Goal: Task Accomplishment & Management: Use online tool/utility

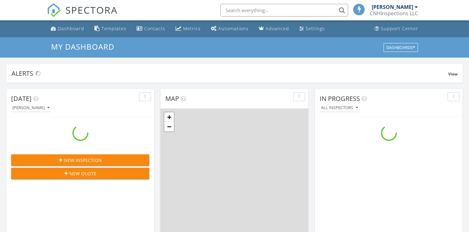
scroll to position [581, 469]
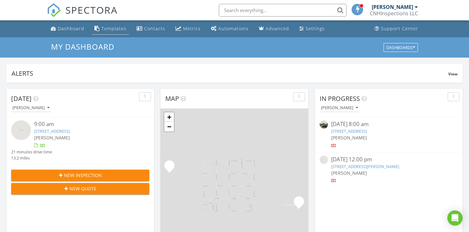
click at [115, 29] on div "Templates" at bounding box center [113, 29] width 25 height 6
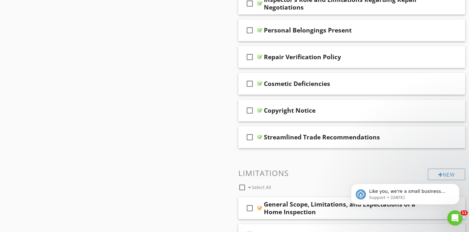
scroll to position [639, 0]
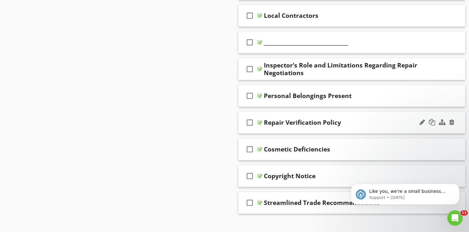
click at [300, 112] on div "check_box_outline_blank Repair Verification Policy" at bounding box center [351, 123] width 227 height 22
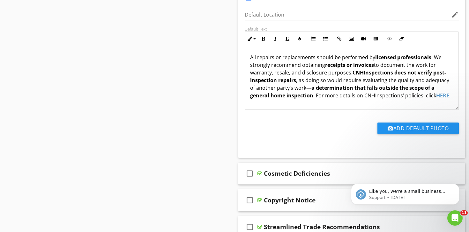
scroll to position [807, 0]
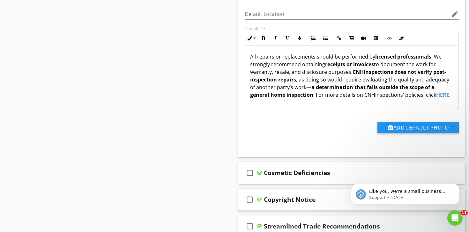
click at [442, 94] on span "HERE" at bounding box center [442, 94] width 13 height 7
click at [417, 107] on icon "button" at bounding box center [418, 109] width 4 height 4
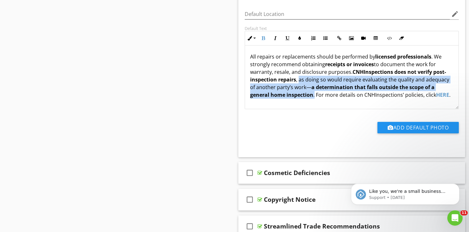
drag, startPoint x: 314, startPoint y: 97, endPoint x: 299, endPoint y: 80, distance: 22.6
click at [299, 80] on p "All repairs or replacements should be performed by licensed professionals . We …" at bounding box center [351, 76] width 203 height 46
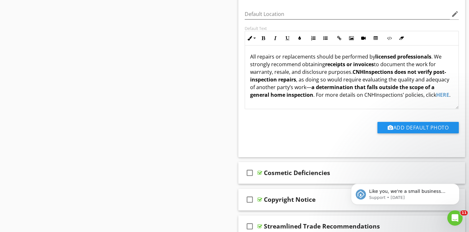
click at [321, 95] on p "All repairs or replacements should be performed by licensed professionals . We …" at bounding box center [351, 76] width 203 height 46
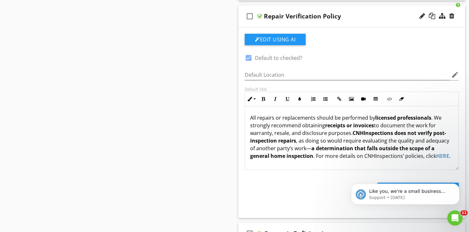
scroll to position [736, 0]
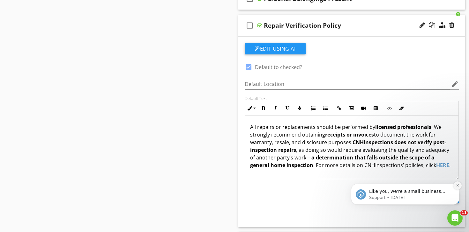
click at [458, 187] on icon "Dismiss notification" at bounding box center [457, 186] width 2 height 2
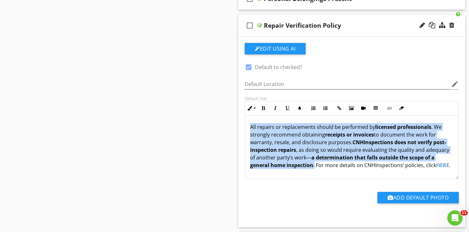
drag, startPoint x: 315, startPoint y: 167, endPoint x: 239, endPoint y: 127, distance: 86.0
click at [239, 127] on div "Edit Using AI check_box Default to checked? Default Location edit Default Text …" at bounding box center [351, 132] width 227 height 191
copy p "All repairs or replacements should be performed by licensed professionals . We …"
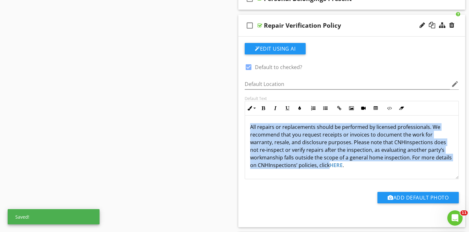
drag, startPoint x: 280, startPoint y: 167, endPoint x: 244, endPoint y: 122, distance: 57.7
click at [244, 122] on div "Default Text Inline Style XLarge Large Normal Small Light Small/Light Bold Ital…" at bounding box center [352, 138] width 222 height 84
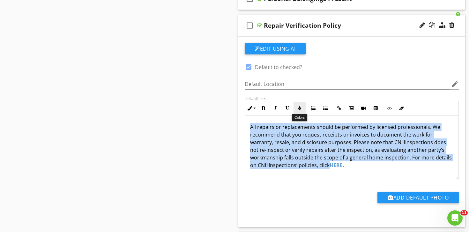
click at [301, 109] on icon "button" at bounding box center [299, 108] width 4 height 4
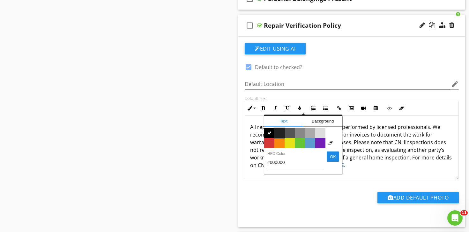
click at [281, 130] on span "Color #222222" at bounding box center [279, 133] width 10 height 10
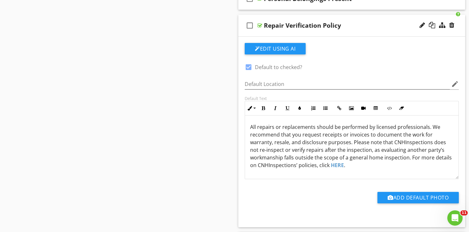
click at [313, 144] on span "All repairs or replacements should be performed by licensed professionals. We r…" at bounding box center [350, 146] width 201 height 45
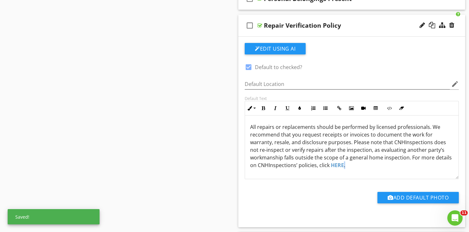
drag, startPoint x: 303, startPoint y: 166, endPoint x: 295, endPoint y: 167, distance: 8.3
click at [295, 167] on p "All repairs or replacements should be performed by licensed professionals. We r…" at bounding box center [351, 146] width 203 height 46
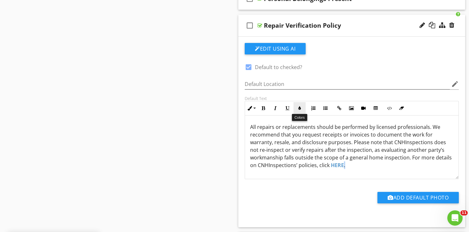
click at [301, 109] on icon "button" at bounding box center [299, 108] width 4 height 4
type input "#5C9CCF"
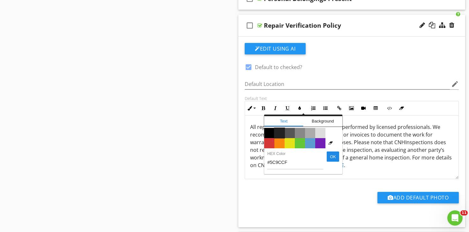
click at [280, 130] on span "Color #222222" at bounding box center [279, 133] width 10 height 10
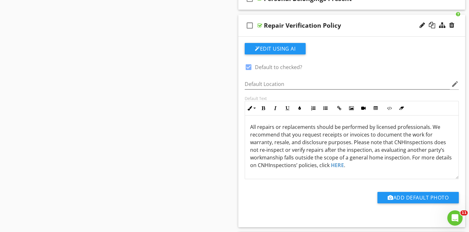
click at [306, 143] on span "All repairs or replacements should be performed by licensed professionals. We r…" at bounding box center [350, 146] width 201 height 45
drag, startPoint x: 301, startPoint y: 135, endPoint x: 366, endPoint y: 136, distance: 64.7
click at [366, 136] on span "All repairs or replacements should be performed by licensed professionals. We r…" at bounding box center [350, 146] width 201 height 45
click at [263, 110] on icon "button" at bounding box center [263, 108] width 4 height 4
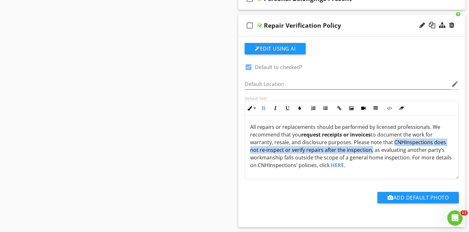
drag, startPoint x: 390, startPoint y: 144, endPoint x: 360, endPoint y: 153, distance: 31.9
click at [360, 153] on span "All repairs or replacements should be performed by licensed professionals. We r…" at bounding box center [350, 146] width 201 height 45
click at [263, 112] on button "Bold" at bounding box center [263, 108] width 12 height 12
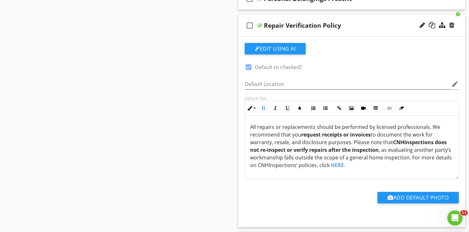
click at [313, 150] on strong "CNHInspections does not re-inspect or verify repairs after the inspection" at bounding box center [348, 146] width 196 height 15
drag, startPoint x: 301, startPoint y: 136, endPoint x: 371, endPoint y: 137, distance: 70.1
click at [371, 137] on span "All repairs or replacements should be performed by licensed professionals. We r…" at bounding box center [350, 146] width 201 height 45
click at [398, 131] on span "All repairs or replacements should be performed by licensed professionals. We r…" at bounding box center [350, 146] width 201 height 45
click at [292, 151] on strong "CNHInspections does not re-inspect or verify repairs after the inspection" at bounding box center [348, 146] width 196 height 15
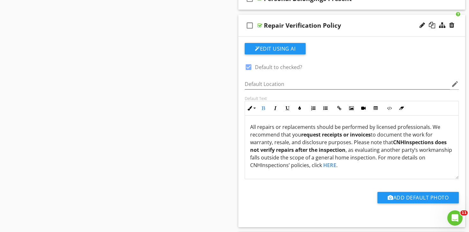
click at [350, 165] on p "All repairs or replacements should be performed by licensed professionals. We r…" at bounding box center [351, 146] width 203 height 46
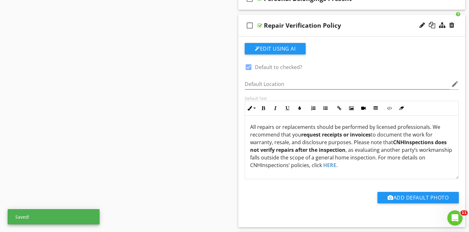
scroll to position [692, 0]
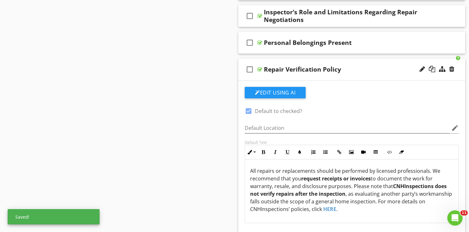
click at [311, 62] on div "check_box_outline_blank Repair Verification Policy" at bounding box center [351, 70] width 227 height 22
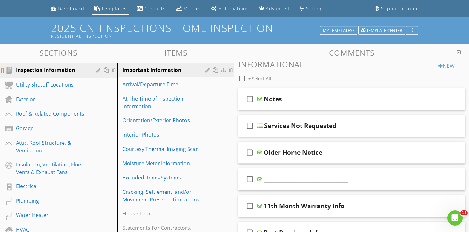
scroll to position [25, 0]
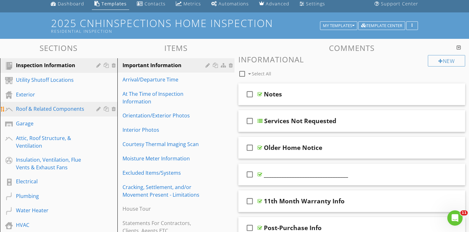
click at [55, 111] on div "Roof & Related Components" at bounding box center [51, 109] width 71 height 8
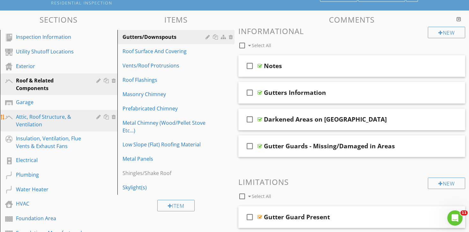
scroll to position [54, 0]
click at [59, 123] on div "Attic, Roof Structure, & Ventilation" at bounding box center [51, 120] width 71 height 15
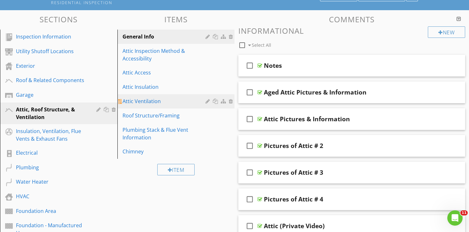
click at [152, 100] on div "Attic Ventilation" at bounding box center [164, 102] width 85 height 8
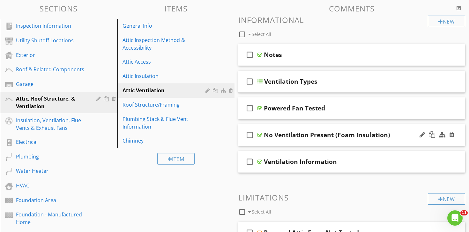
scroll to position [65, 0]
click at [293, 153] on div "check_box_outline_blank Ventilation Information" at bounding box center [351, 162] width 227 height 22
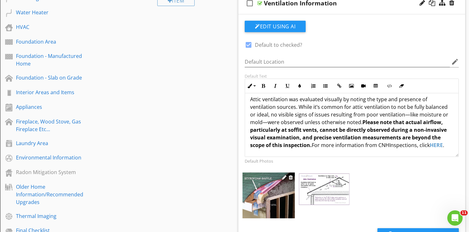
scroll to position [5, 0]
click at [277, 191] on img at bounding box center [268, 196] width 52 height 46
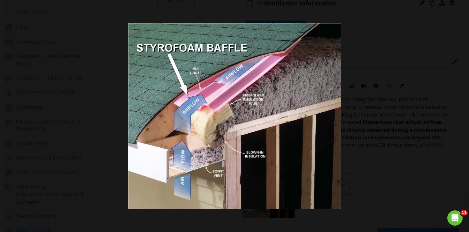
click at [112, 151] on div at bounding box center [234, 116] width 469 height 232
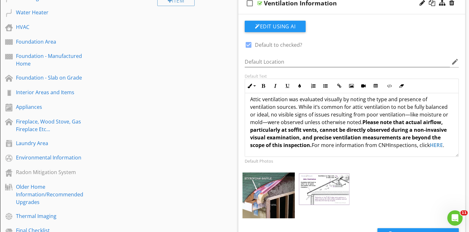
click at [326, 190] on img at bounding box center [324, 189] width 52 height 33
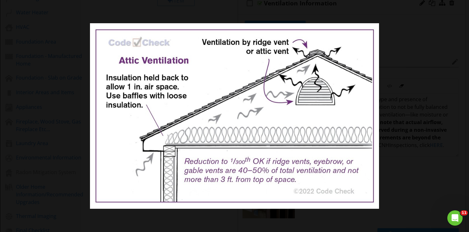
click at [66, 128] on div at bounding box center [234, 116] width 469 height 232
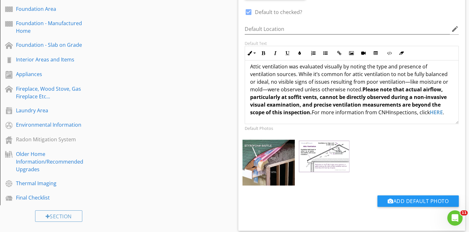
scroll to position [258, 0]
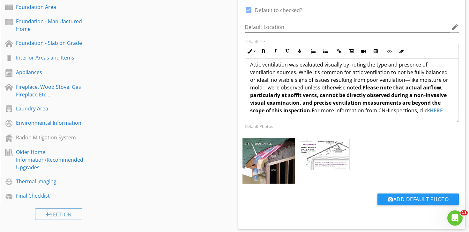
click at [429, 110] on span "HERE" at bounding box center [435, 110] width 13 height 7
click at [394, 124] on icon "button" at bounding box center [394, 124] width 4 height 4
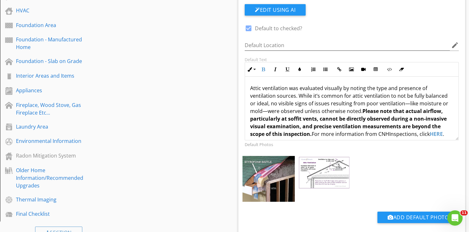
scroll to position [240, 0]
click at [293, 97] on p "Attic ventilation was evaluated visually by noting the type and presence of ven…" at bounding box center [351, 111] width 203 height 54
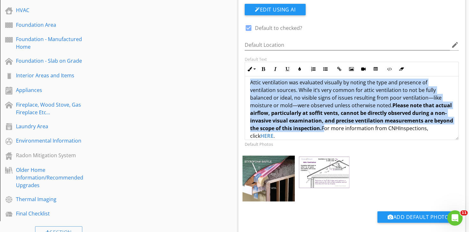
scroll to position [0, 0]
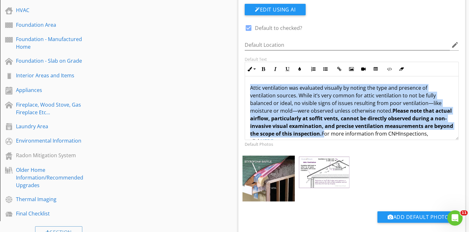
drag, startPoint x: 312, startPoint y: 130, endPoint x: 220, endPoint y: 57, distance: 117.6
copy p "Attic ventilation was evaluated visually by noting the type and presence of ven…"
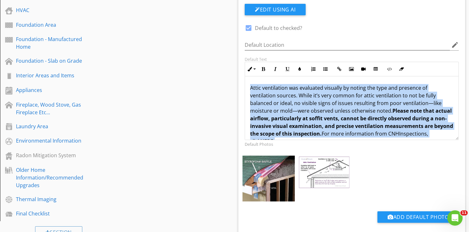
drag, startPoint x: 446, startPoint y: 135, endPoint x: 178, endPoint y: 66, distance: 277.4
copy p "Attic ventilation was evaluated visually by noting the type and presence of ven…"
click at [321, 101] on p "Attic ventilation was evaluated visually by noting the type and presence of ven…" at bounding box center [351, 114] width 203 height 61
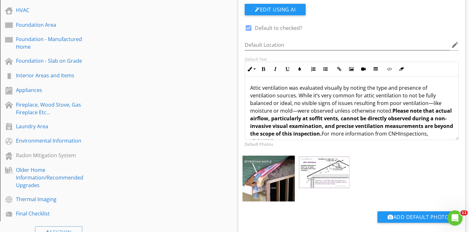
click at [298, 96] on p "Attic ventilation was evaluated visually by noting the type and presence of ven…" at bounding box center [351, 114] width 203 height 61
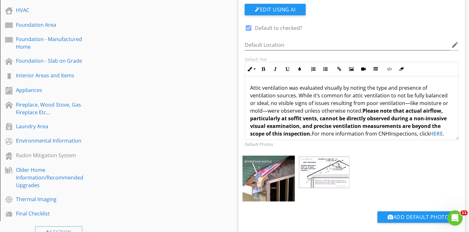
click at [338, 102] on p "Attic ventilation was evaluated visually by noting the type and presence of ven…" at bounding box center [351, 111] width 203 height 54
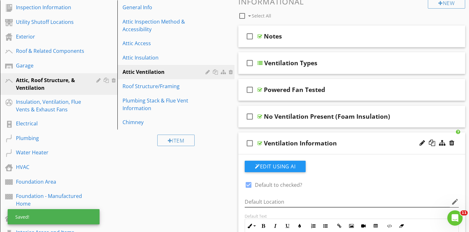
scroll to position [81, 0]
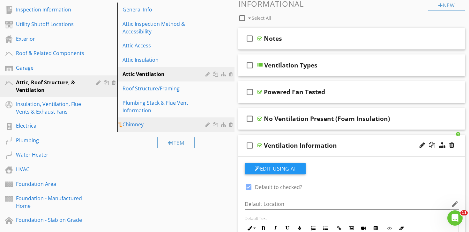
click at [146, 125] on div "Chimney" at bounding box center [164, 125] width 85 height 8
type textarea "<p>Attic ventilation was evaluated visually by noting the type and presence of …"
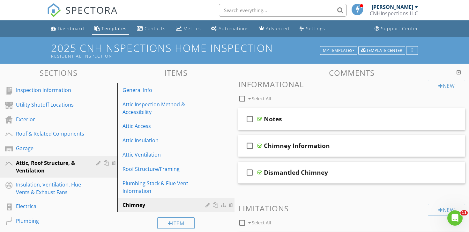
scroll to position [0, 0]
click at [155, 141] on div "Attic Insulation" at bounding box center [164, 141] width 85 height 8
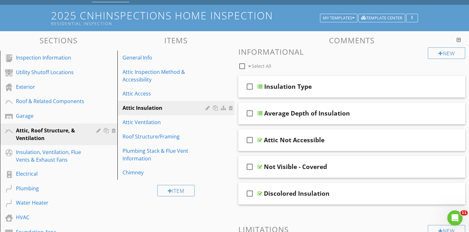
scroll to position [39, 0]
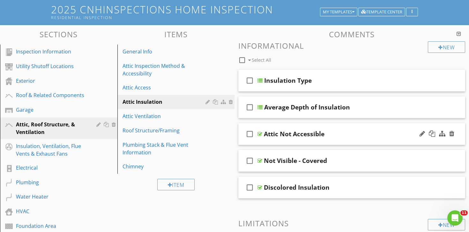
click at [301, 126] on div "check_box_outline_blank Attic Not Accessible" at bounding box center [351, 134] width 227 height 22
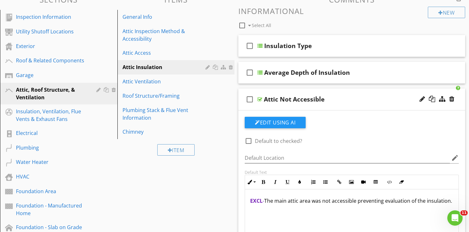
scroll to position [73, 0]
click at [294, 91] on div "check_box_outline_blank Attic Not Accessible" at bounding box center [351, 100] width 227 height 22
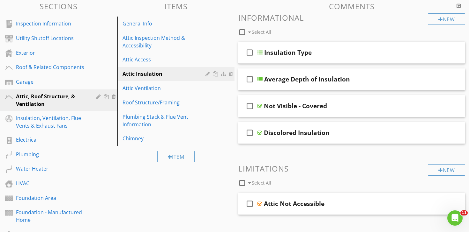
scroll to position [66, 0]
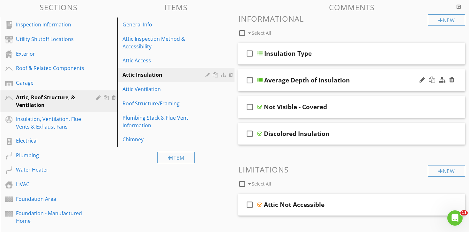
click at [294, 72] on div "check_box_outline_blank Average Depth of Insulation" at bounding box center [351, 81] width 227 height 22
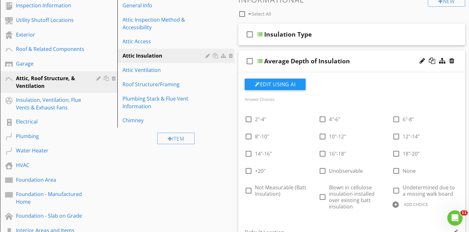
scroll to position [88, 0]
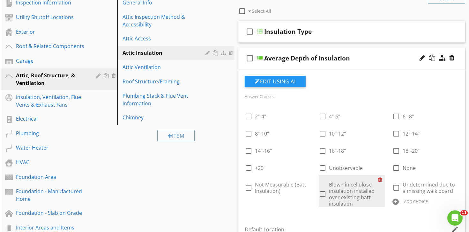
click at [379, 180] on div at bounding box center [381, 179] width 7 height 9
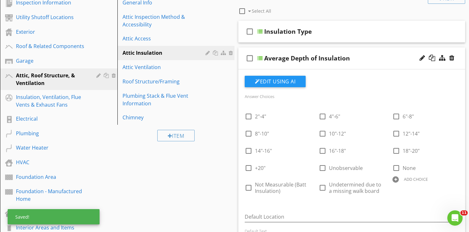
click at [398, 179] on div at bounding box center [395, 180] width 6 height 6
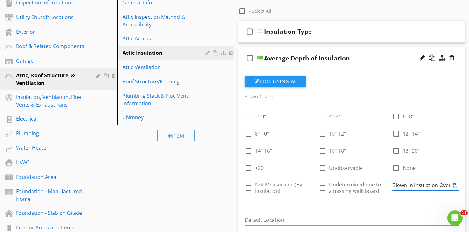
type input "Blown in Insulation Over Batt Insulation"
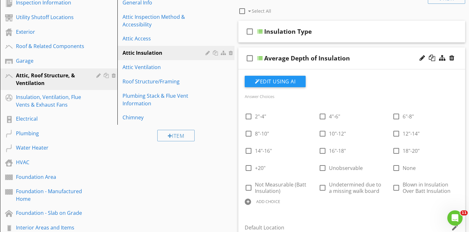
click at [297, 49] on div "check_box_outline_blank Average Depth of Insulation" at bounding box center [351, 59] width 227 height 22
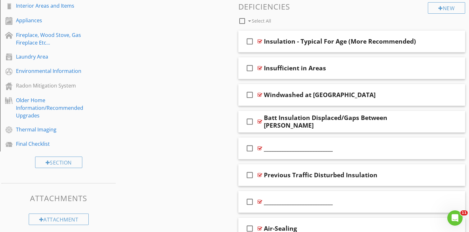
scroll to position [308, 0]
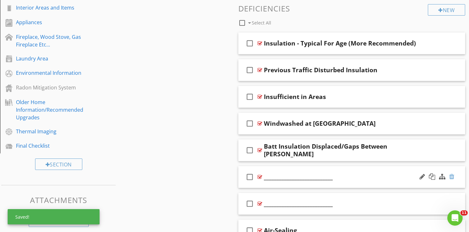
click at [453, 176] on div at bounding box center [451, 177] width 5 height 6
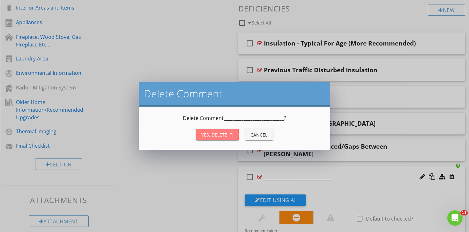
click at [231, 131] on button "Yes, Delete it!" at bounding box center [217, 134] width 42 height 11
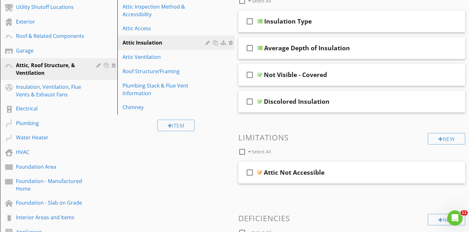
scroll to position [28, 0]
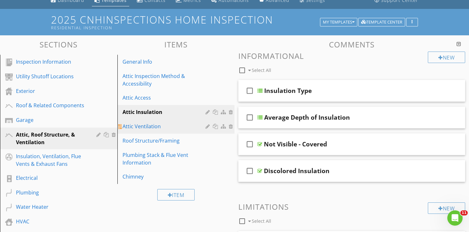
click at [164, 128] on div "Attic Ventilation" at bounding box center [164, 127] width 85 height 8
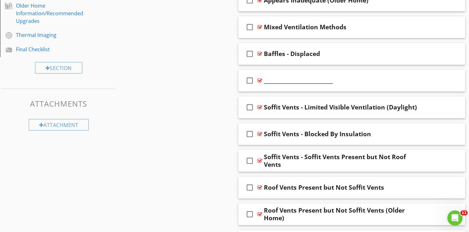
scroll to position [407, 0]
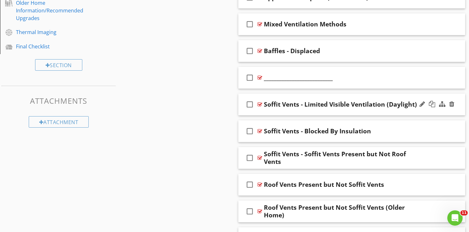
click at [312, 96] on div "check_box_outline_blank Soffit Vents - Limited Visible Ventilation (Daylight)" at bounding box center [351, 105] width 227 height 22
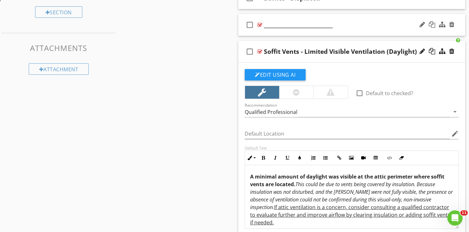
scroll to position [0, 0]
click at [328, 41] on div "check_box_outline_blank Soffit Vents - Limited Visible Ventilation (Daylight)" at bounding box center [351, 52] width 227 height 22
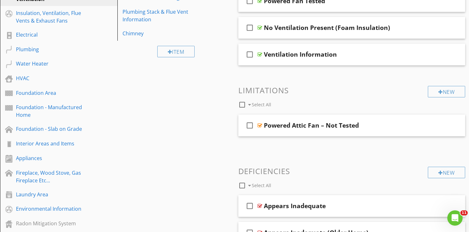
scroll to position [181, 0]
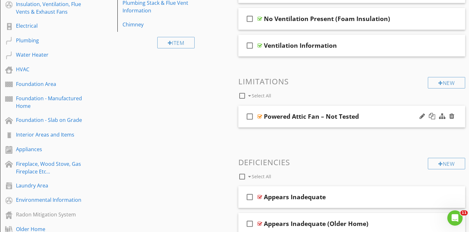
click at [305, 108] on div "check_box_outline_blank Powered Attic Fan – Not Tested" at bounding box center [351, 117] width 227 height 22
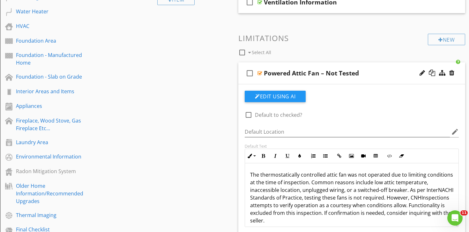
scroll to position [186, 0]
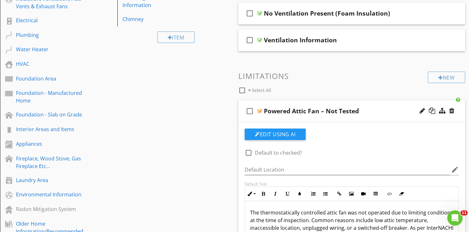
click at [311, 102] on div "check_box_outline_blank Powered Attic Fan – Not Tested" at bounding box center [351, 111] width 227 height 22
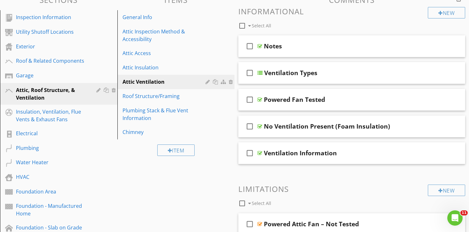
scroll to position [69, 0]
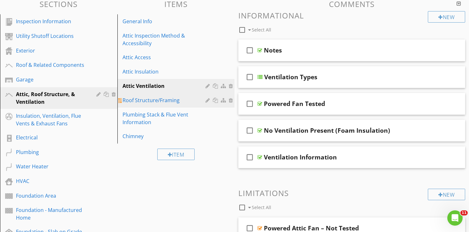
click at [150, 102] on div "Roof Structure/Framing" at bounding box center [164, 101] width 85 height 8
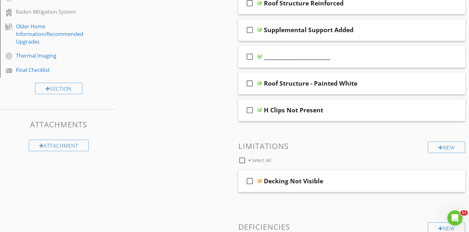
scroll to position [384, 0]
click at [289, 102] on div "check_box_outline_blank H Clips Not Present" at bounding box center [351, 110] width 227 height 22
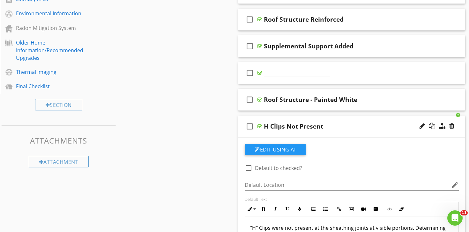
scroll to position [366, 0]
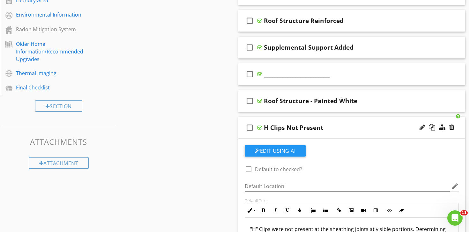
click at [297, 120] on div "check_box_outline_blank H Clips Not Present" at bounding box center [351, 128] width 227 height 22
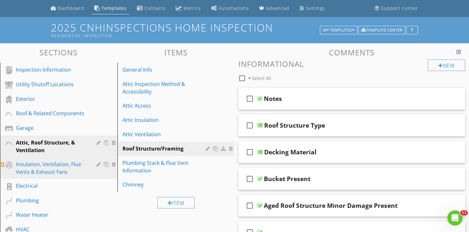
scroll to position [21, 0]
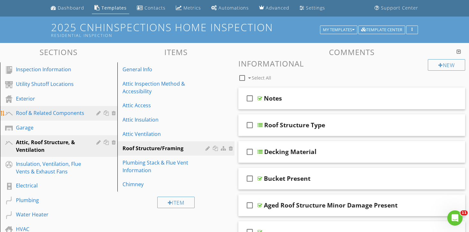
click at [45, 113] on div "Roof & Related Components" at bounding box center [51, 113] width 71 height 8
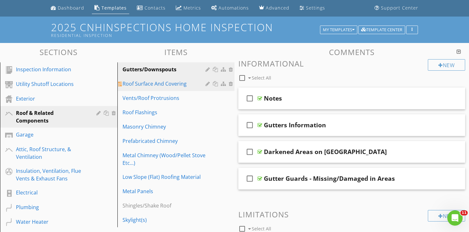
click at [156, 82] on div "Roof Surface And Covering" at bounding box center [164, 84] width 85 height 8
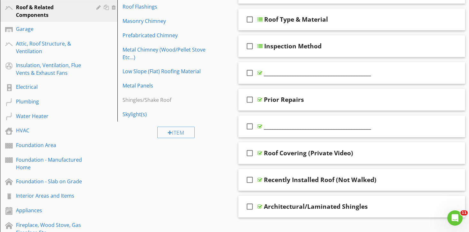
scroll to position [120, 0]
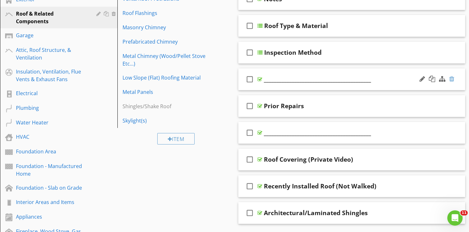
click at [451, 79] on div at bounding box center [451, 79] width 5 height 6
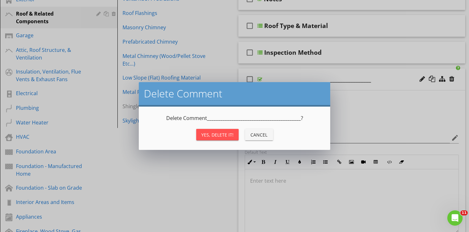
click at [231, 135] on div "Yes, Delete it!" at bounding box center [217, 135] width 32 height 7
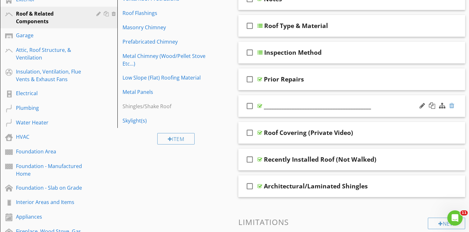
click at [453, 105] on div at bounding box center [451, 106] width 5 height 6
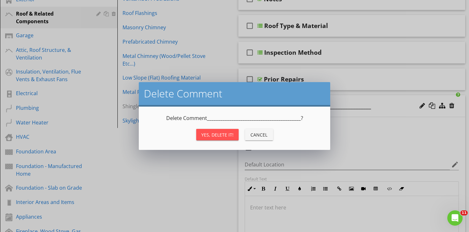
click at [219, 130] on button "Yes, Delete it!" at bounding box center [217, 134] width 42 height 11
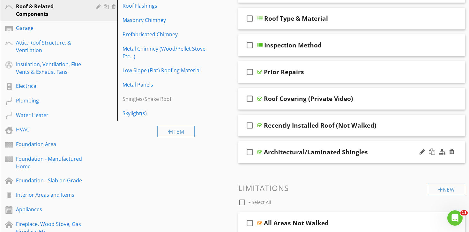
scroll to position [125, 0]
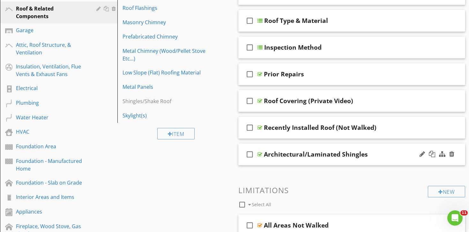
click at [296, 147] on div "check_box_outline_blank Architectural/Laminated [MEDICAL_DATA]" at bounding box center [351, 155] width 227 height 22
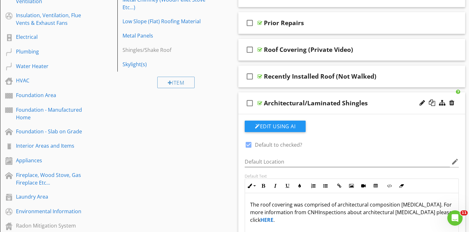
scroll to position [167, 0]
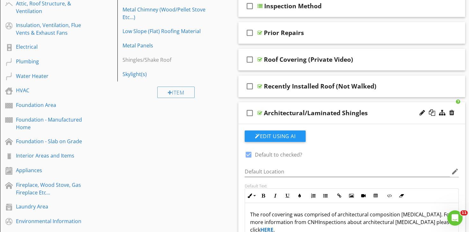
click at [299, 103] on div "check_box_outline_blank Architectural/Laminated [MEDICAL_DATA]" at bounding box center [351, 113] width 227 height 22
type textarea "<p>The roof covering was comprised of architectural composition [MEDICAL_DATA].…"
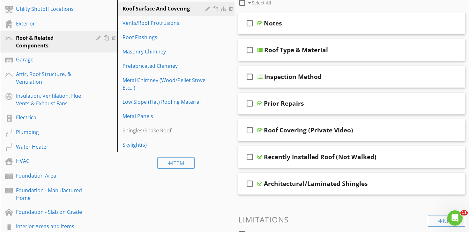
scroll to position [88, 0]
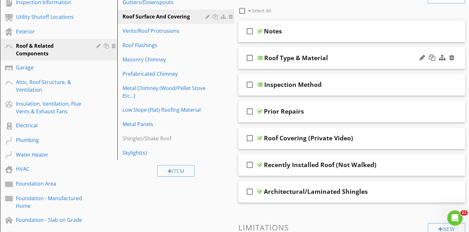
click at [286, 52] on div "check_box_outline_blank Roof Type & Material" at bounding box center [351, 58] width 227 height 22
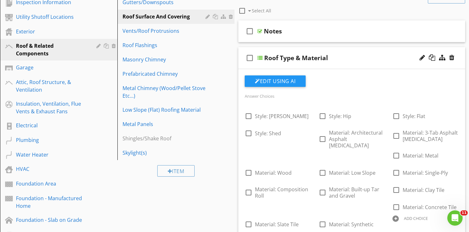
click at [289, 48] on div "check_box_outline_blank Roof Type & Material" at bounding box center [351, 58] width 227 height 22
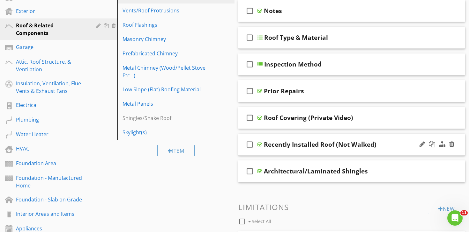
scroll to position [109, 0]
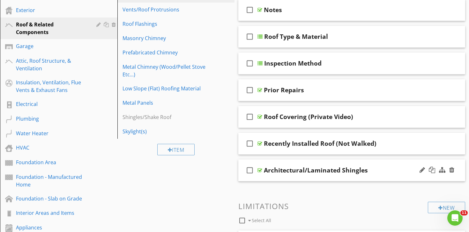
click at [302, 161] on div "check_box_outline_blank Architectural/Laminated [MEDICAL_DATA]" at bounding box center [351, 171] width 227 height 22
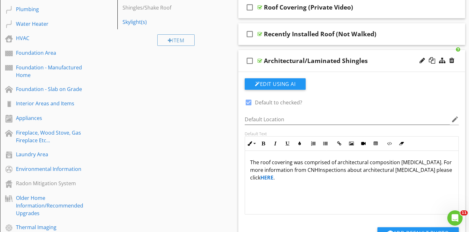
scroll to position [245, 0]
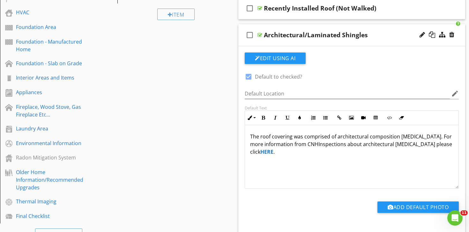
click at [273, 149] on strong "HERE" at bounding box center [266, 152] width 13 height 7
click at [414, 157] on icon "button" at bounding box center [414, 158] width 4 height 4
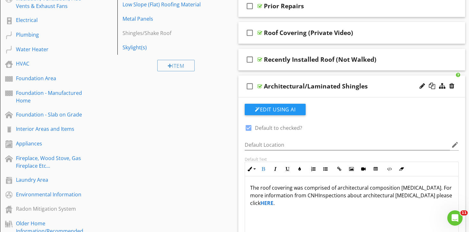
scroll to position [193, 0]
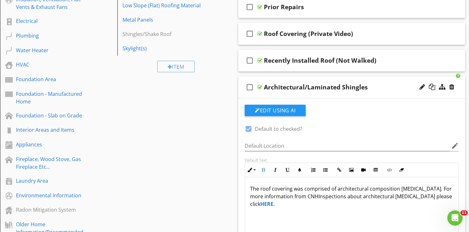
click at [304, 78] on div "check_box_outline_blank Architectural/Laminated [MEDICAL_DATA]" at bounding box center [351, 88] width 227 height 22
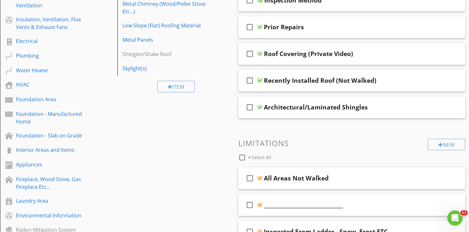
scroll to position [157, 0]
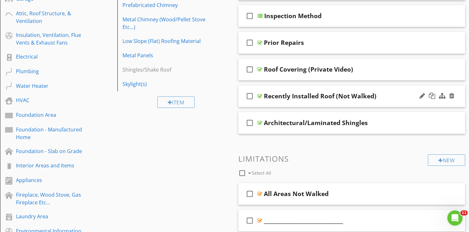
click at [299, 88] on div "check_box_outline_blank Recently Installed Roof (Not Walked)" at bounding box center [351, 96] width 227 height 22
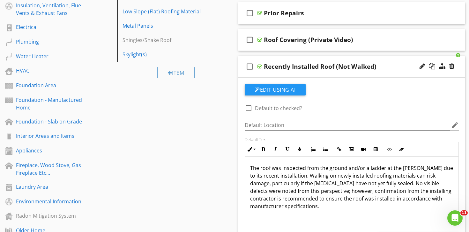
scroll to position [183, 0]
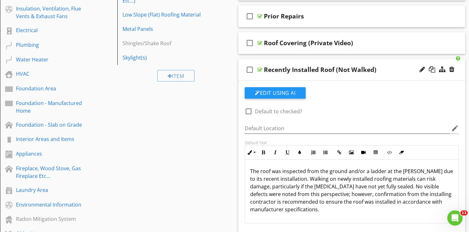
click at [301, 62] on div "check_box_outline_blank Recently Installed Roof (Not Walked)" at bounding box center [351, 70] width 227 height 22
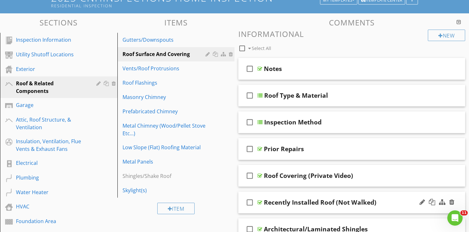
scroll to position [52, 0]
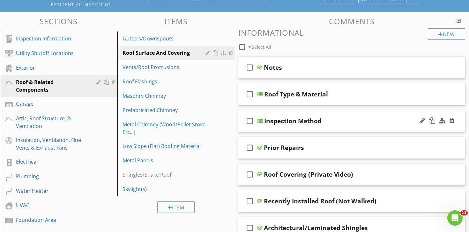
click at [289, 112] on div "check_box_outline_blank Inspection Method" at bounding box center [351, 121] width 227 height 22
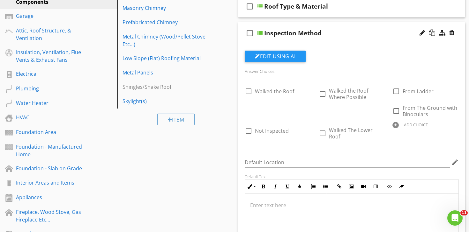
scroll to position [148, 0]
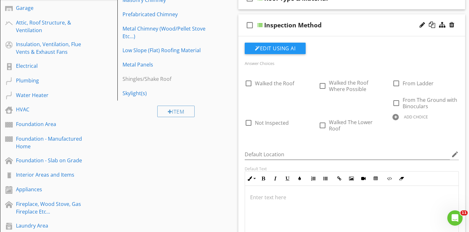
click at [315, 16] on div "check_box_outline_blank Inspection Method" at bounding box center [351, 25] width 227 height 22
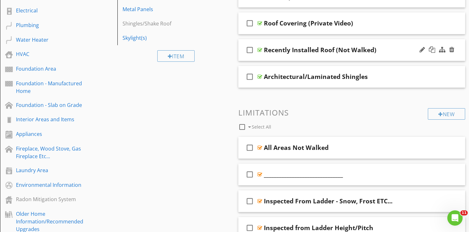
scroll to position [202, 0]
click at [303, 41] on div "check_box_outline_blank Recently Installed Roof (Not Walked)" at bounding box center [351, 51] width 227 height 22
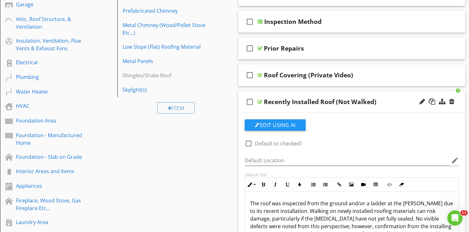
scroll to position [151, 0]
click at [303, 92] on div "check_box_outline_blank Recently Installed Roof (Not Walked)" at bounding box center [351, 102] width 227 height 22
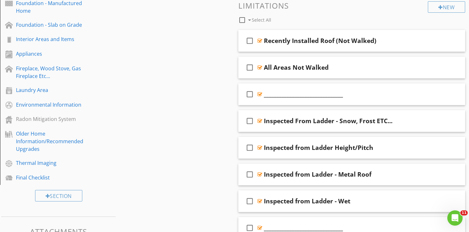
scroll to position [280, 0]
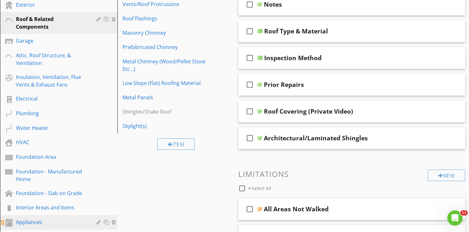
scroll to position [114, 0]
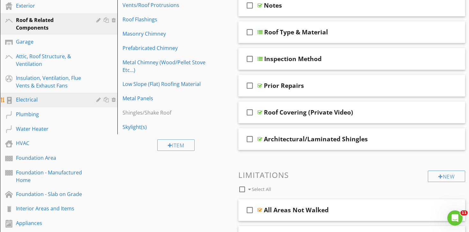
click at [44, 100] on div "Electrical" at bounding box center [51, 100] width 71 height 8
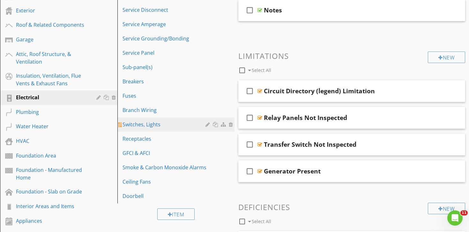
scroll to position [109, 0]
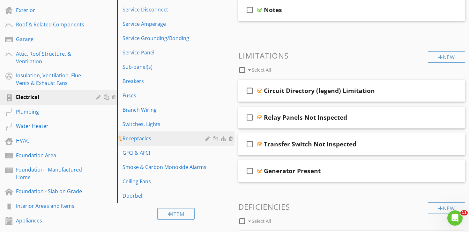
click at [152, 138] on div "Receptacles" at bounding box center [164, 139] width 85 height 8
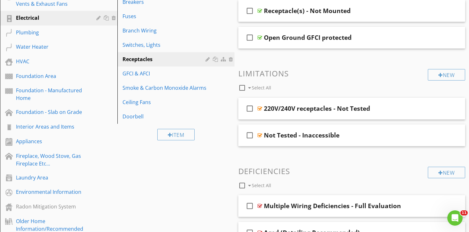
scroll to position [191, 0]
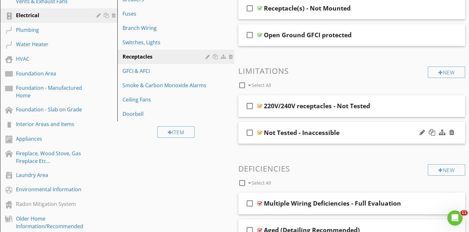
click at [294, 123] on div "check_box_outline_blank Not Tested - Inaccessible" at bounding box center [351, 133] width 227 height 22
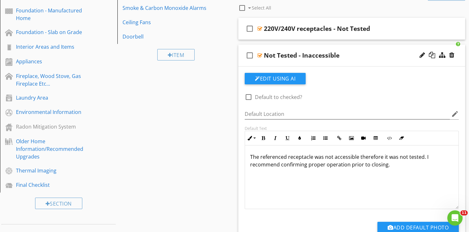
scroll to position [256, 0]
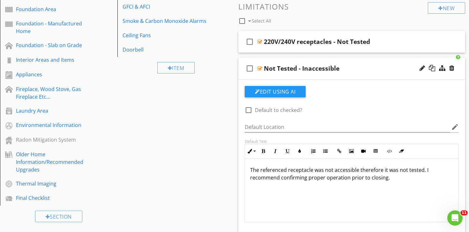
click at [314, 59] on div "check_box_outline_blank Not Tested - Inaccessible" at bounding box center [351, 69] width 227 height 22
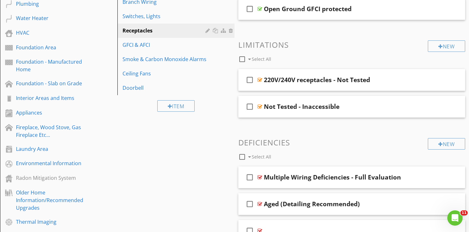
scroll to position [217, 0]
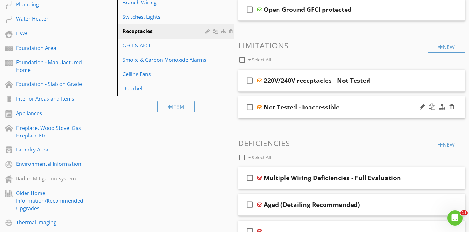
click at [307, 98] on div "check_box_outline_blank Not Tested - Inaccessible" at bounding box center [351, 108] width 227 height 22
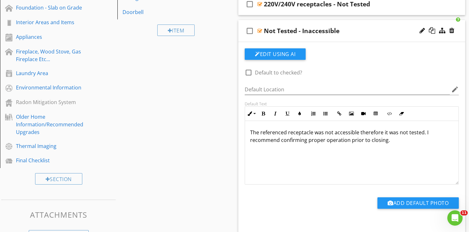
scroll to position [305, 0]
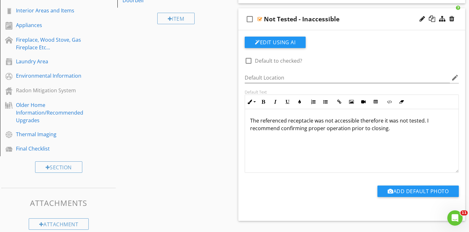
click at [321, 125] on p "The referenced receptacle was not accessible therefore it was not tested. I rec…" at bounding box center [351, 124] width 203 height 15
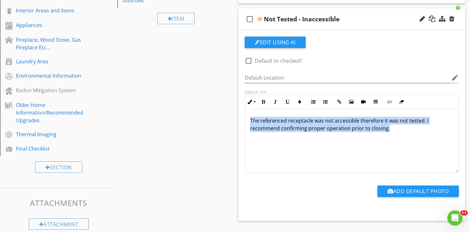
click at [321, 125] on p "The referenced receptacle was not accessible therefore it was not tested. I rec…" at bounding box center [351, 124] width 203 height 15
copy p "The referenced receptacle was not accessible therefore it was not tested. I rec…"
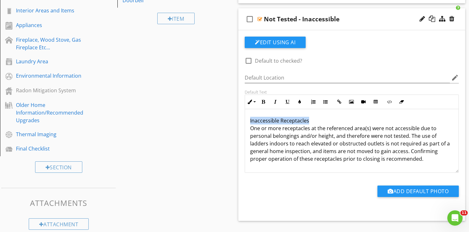
drag, startPoint x: 311, startPoint y: 120, endPoint x: 223, endPoint y: 107, distance: 88.5
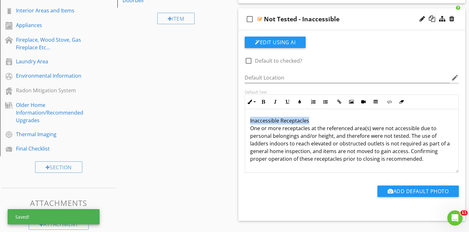
copy p "Inaccessible Receptacles"
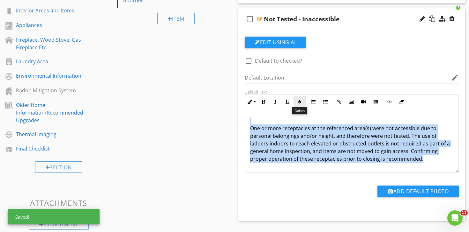
click at [299, 100] on icon "button" at bounding box center [299, 102] width 4 height 4
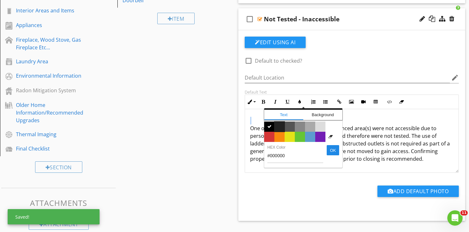
click at [280, 126] on span "Color #222222" at bounding box center [279, 127] width 10 height 10
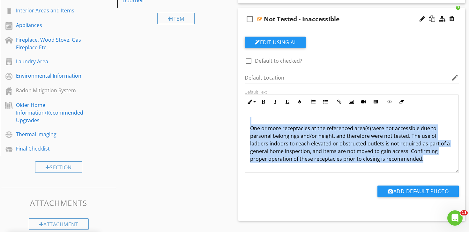
click at [280, 138] on span "One or more receptacles at the referenced area(s) were not accessible due to pe…" at bounding box center [350, 144] width 200 height 38
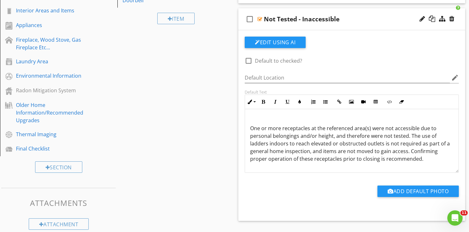
click at [252, 129] on span "One or more receptacles at the referenced area(s) were not accessible due to pe…" at bounding box center [350, 144] width 200 height 38
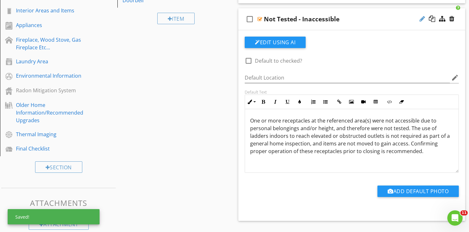
click at [422, 16] on div at bounding box center [421, 19] width 5 height 6
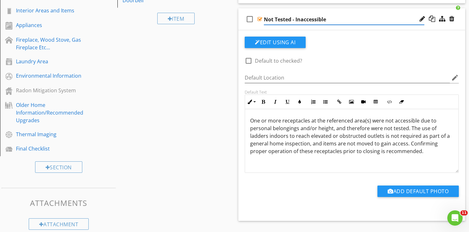
click at [310, 18] on input "Not Tested - Inaccessible" at bounding box center [344, 19] width 160 height 11
click at [303, 19] on input "Not Tested - Inaccessible" at bounding box center [344, 19] width 160 height 11
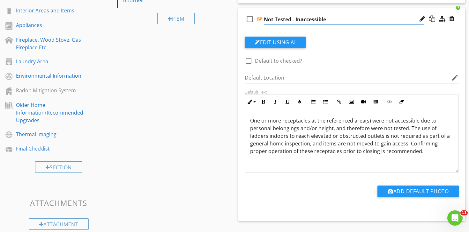
paste input "Inaccessible Receptacles"
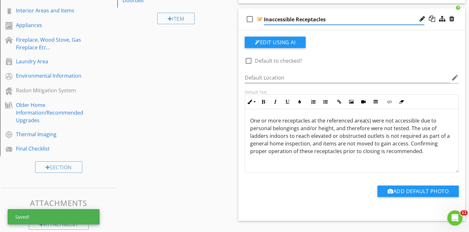
type input "Not Tested - Inaccessible"
click at [317, 122] on span "One or more receptacles at the referenced area(s) were not accessible due to pe…" at bounding box center [350, 136] width 200 height 38
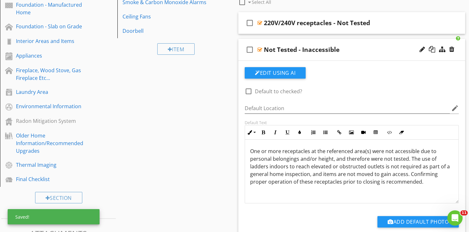
scroll to position [267, 0]
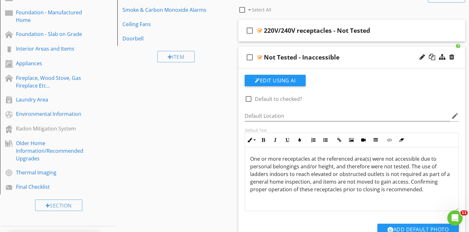
click at [318, 49] on div "check_box_outline_blank Not Tested - Inaccessible" at bounding box center [351, 58] width 227 height 22
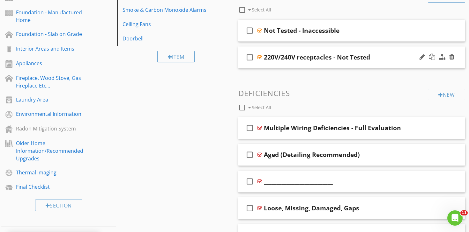
click at [305, 49] on div "check_box_outline_blank 220V/240V receptacles - Not Tested" at bounding box center [351, 58] width 227 height 22
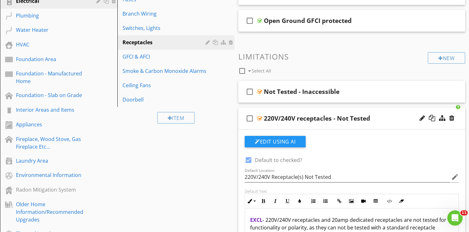
scroll to position [205, 0]
click at [306, 111] on div "check_box_outline_blank 220V/240V receptacles - Not Tested" at bounding box center [351, 119] width 227 height 22
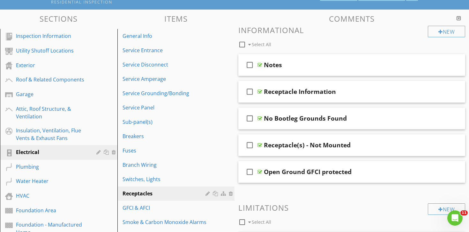
scroll to position [38, 0]
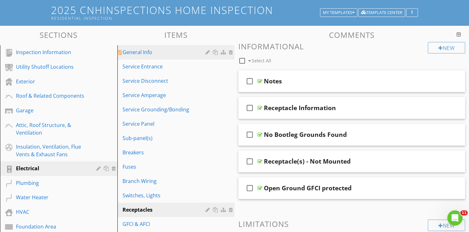
click at [149, 55] on div "General Info" at bounding box center [164, 52] width 85 height 8
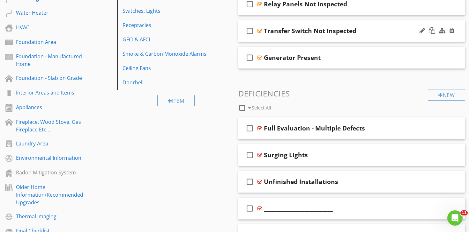
scroll to position [138, 0]
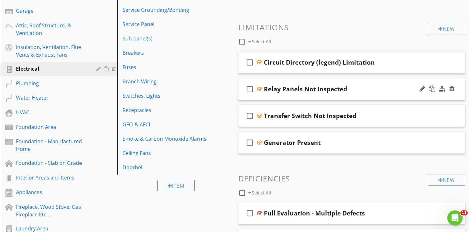
click at [304, 79] on div "check_box_outline_blank Relay Panels Not Inspected" at bounding box center [351, 89] width 227 height 22
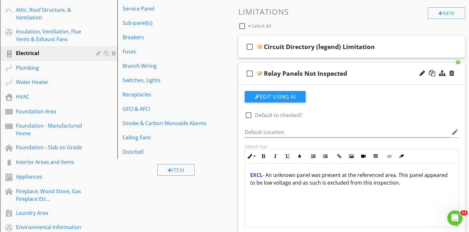
scroll to position [155, 0]
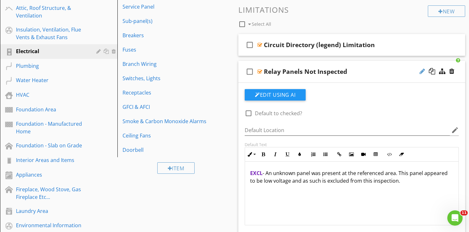
click at [421, 71] on div at bounding box center [421, 71] width 5 height 6
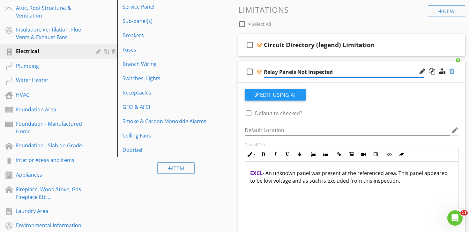
click at [450, 72] on div at bounding box center [451, 71] width 5 height 6
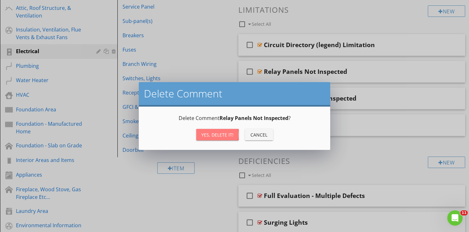
click at [218, 138] on div "Yes, Delete it!" at bounding box center [217, 135] width 32 height 7
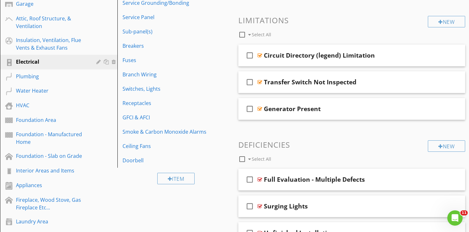
scroll to position [143, 0]
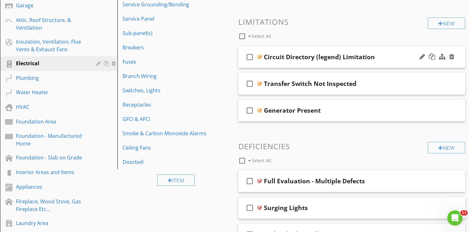
click at [311, 48] on div "check_box_outline_blank Circuit Directory (legend) Limitation" at bounding box center [351, 57] width 227 height 22
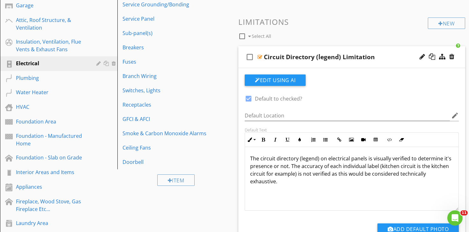
click at [311, 48] on div "check_box_outline_blank Circuit Directory (legend) Limitation" at bounding box center [351, 57] width 227 height 22
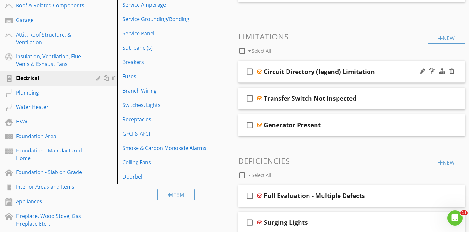
scroll to position [126, 0]
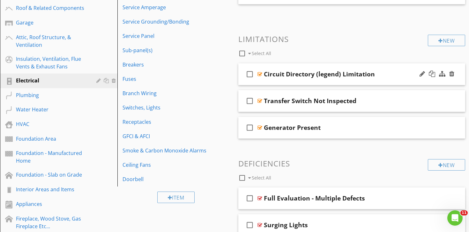
click at [305, 67] on div "check_box_outline_blank Circuit Directory (legend) Limitation" at bounding box center [351, 74] width 227 height 22
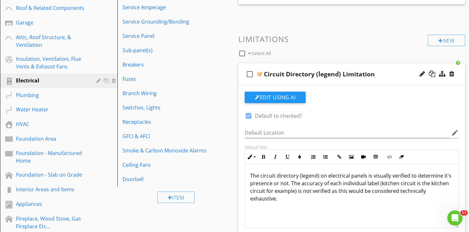
click at [305, 67] on div "check_box_outline_blank Circuit Directory (legend) Limitation" at bounding box center [351, 74] width 227 height 22
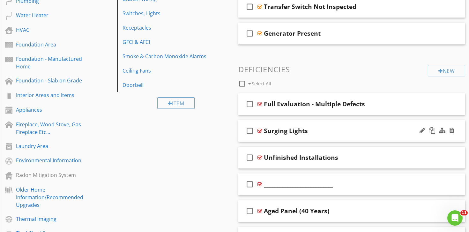
scroll to position [219, 0]
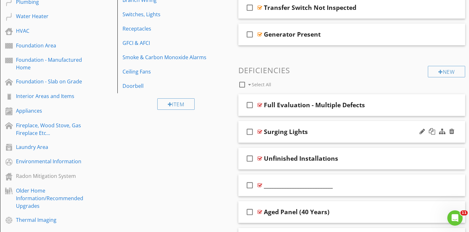
click at [284, 121] on div "check_box_outline_blank Surging Lights" at bounding box center [351, 132] width 227 height 22
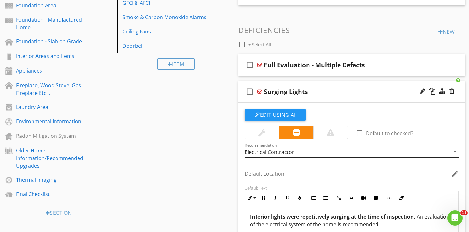
scroll to position [257, 0]
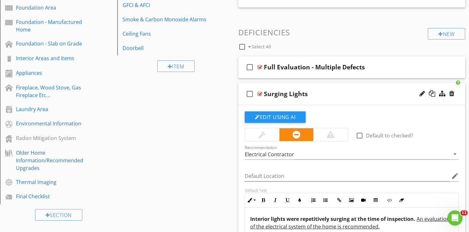
click at [290, 85] on div "check_box_outline_blank Surging Lights" at bounding box center [351, 94] width 227 height 22
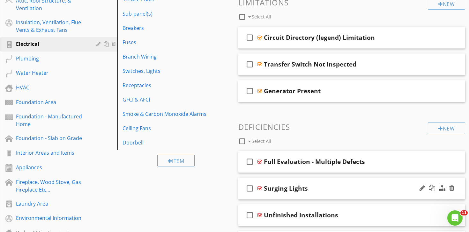
scroll to position [162, 0]
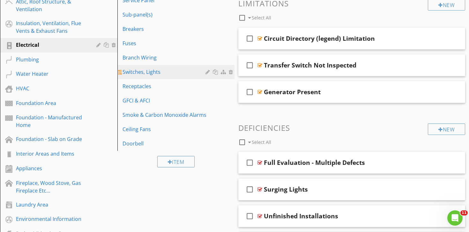
click at [150, 71] on div "Switches, Lights" at bounding box center [164, 72] width 85 height 8
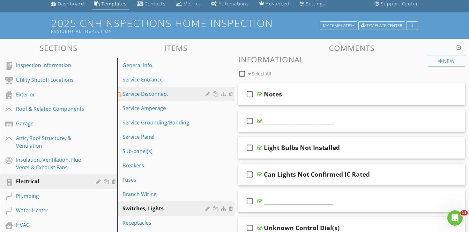
scroll to position [30, 0]
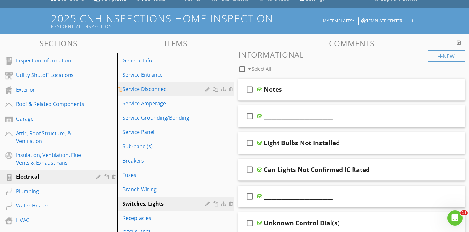
click at [156, 89] on div "Service Disconnect" at bounding box center [164, 89] width 85 height 8
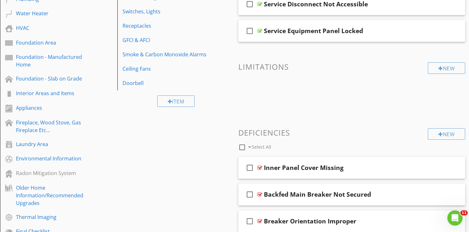
scroll to position [226, 0]
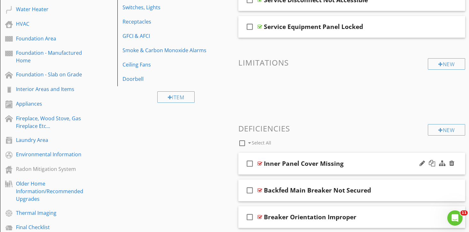
click at [301, 155] on div "check_box_outline_blank Inner Panel Cover Missing" at bounding box center [351, 164] width 227 height 22
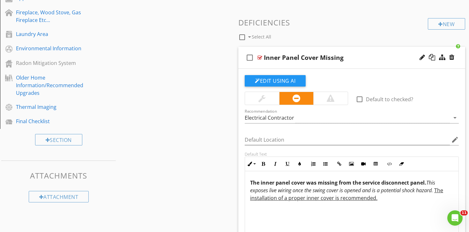
scroll to position [330, 0]
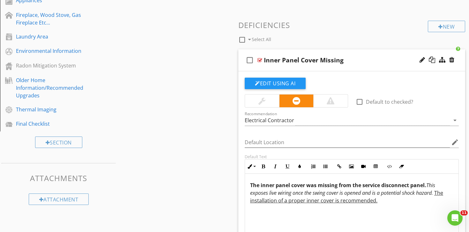
click at [293, 50] on div "check_box_outline_blank Inner Panel Cover Missing" at bounding box center [351, 60] width 227 height 22
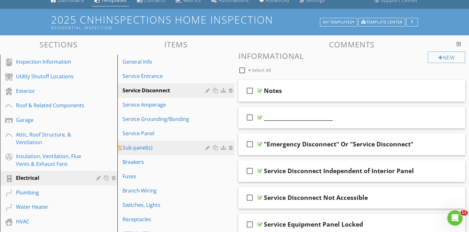
scroll to position [29, 0]
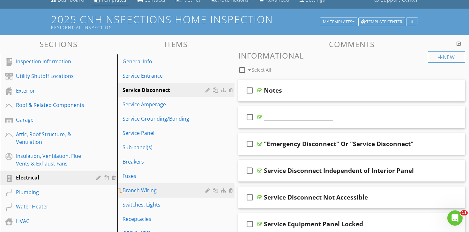
click at [158, 190] on div "Branch Wiring" at bounding box center [164, 191] width 85 height 8
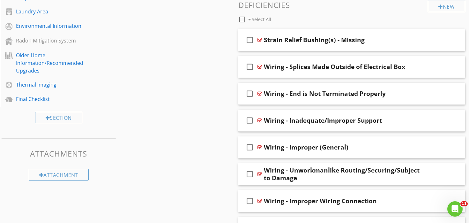
scroll to position [1515, 0]
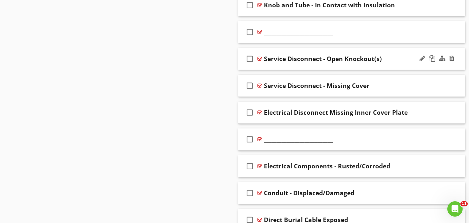
click at [305, 49] on div "check_box_outline_blank Service Disconnect - Open Knockout(s)" at bounding box center [351, 59] width 227 height 22
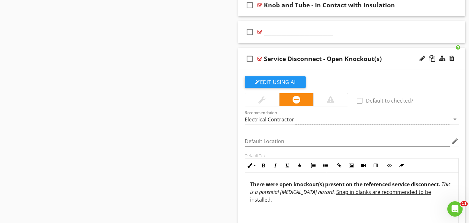
click at [305, 49] on div "check_box_outline_blank Service Disconnect - Open Knockout(s)" at bounding box center [351, 59] width 227 height 22
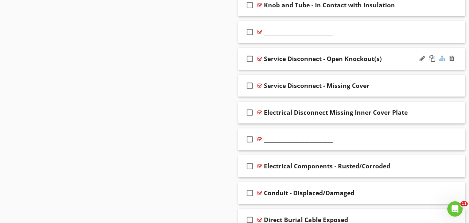
click at [443, 59] on div at bounding box center [442, 58] width 6 height 6
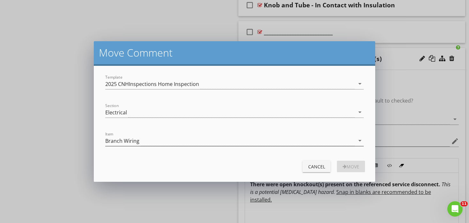
click at [177, 142] on div "Branch Wiring" at bounding box center [229, 140] width 249 height 11
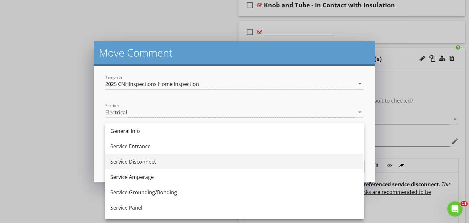
click at [164, 164] on div "Service Disconnect" at bounding box center [234, 161] width 248 height 8
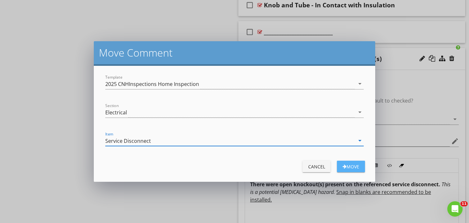
click at [361, 169] on button "Move" at bounding box center [351, 165] width 28 height 11
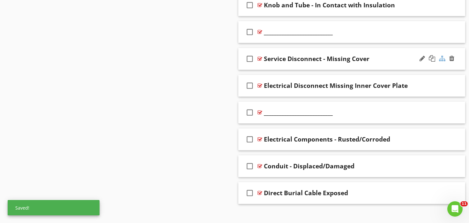
click at [444, 59] on div at bounding box center [442, 58] width 6 height 6
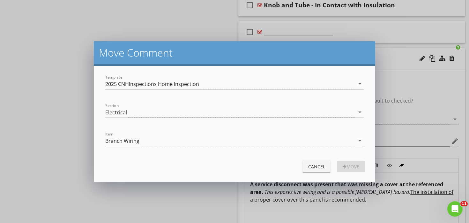
click at [277, 141] on div "Branch Wiring" at bounding box center [229, 140] width 249 height 11
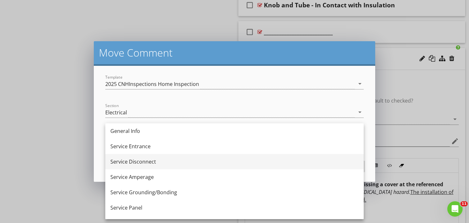
click at [195, 164] on div "Service Disconnect" at bounding box center [234, 161] width 248 height 8
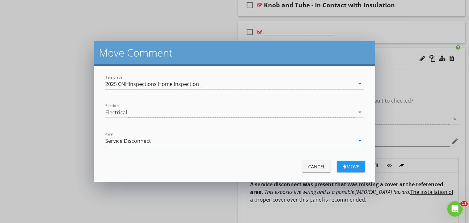
click at [348, 165] on div "Move" at bounding box center [351, 166] width 18 height 7
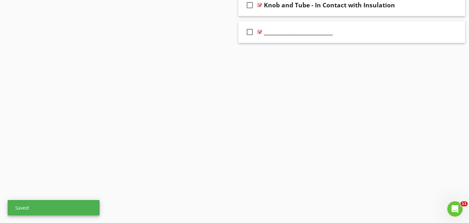
scroll to position [1495, 0]
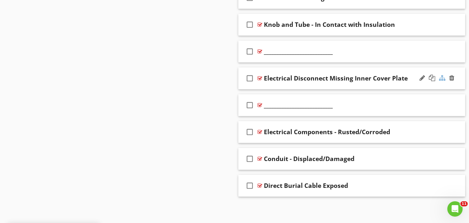
click at [442, 76] on div at bounding box center [442, 78] width 6 height 6
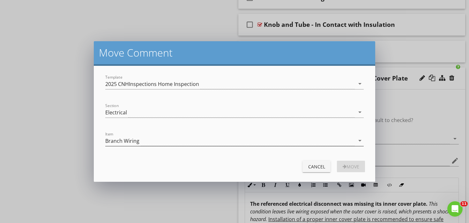
click at [269, 138] on div "Branch Wiring" at bounding box center [229, 140] width 249 height 11
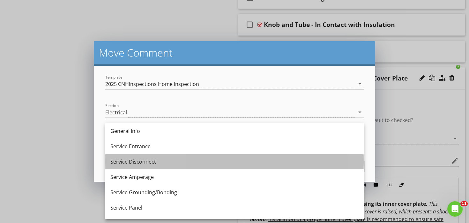
click at [209, 165] on div "Service Disconnect" at bounding box center [234, 161] width 248 height 15
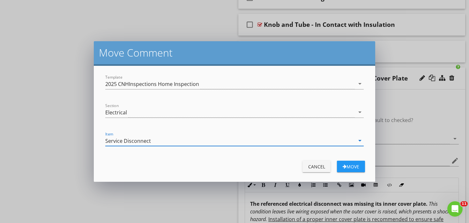
click at [351, 168] on div "Move" at bounding box center [351, 166] width 18 height 7
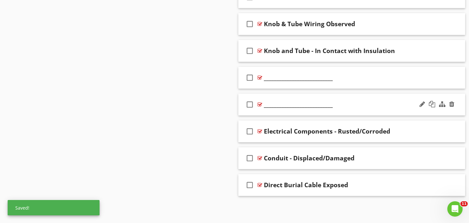
scroll to position [1468, 0]
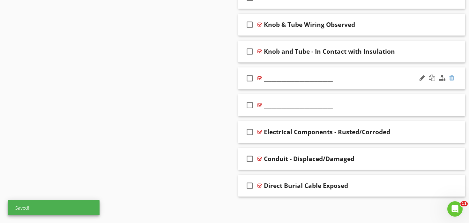
click at [453, 77] on div at bounding box center [451, 78] width 5 height 6
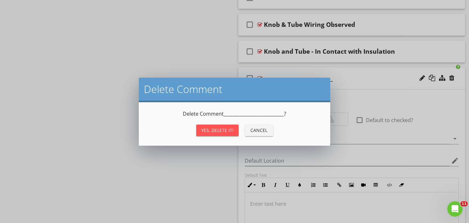
click at [219, 128] on div "Yes, Delete it!" at bounding box center [217, 130] width 32 height 7
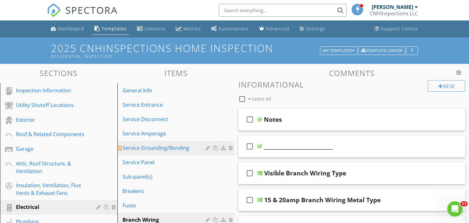
scroll to position [0, 0]
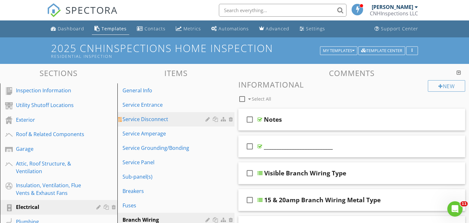
click at [151, 122] on div "Service Disconnect" at bounding box center [164, 119] width 85 height 8
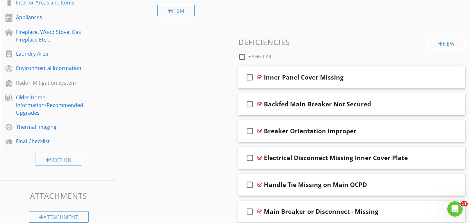
scroll to position [311, 0]
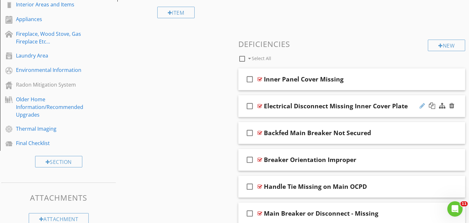
click at [421, 106] on div at bounding box center [421, 105] width 5 height 6
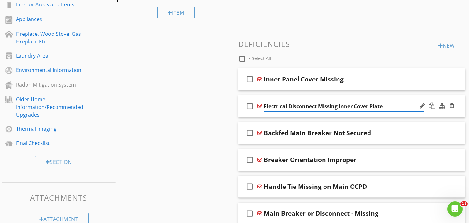
click at [332, 107] on input "Electrical Disconnect Missing Inner Cover Plate" at bounding box center [344, 106] width 160 height 11
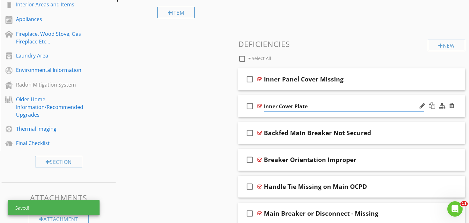
click at [323, 104] on input "Inner Cover Plate" at bounding box center [344, 106] width 160 height 11
paste input "Missing"
type input "Inner Cover Plate Missing"
click at [451, 78] on div at bounding box center [451, 79] width 5 height 6
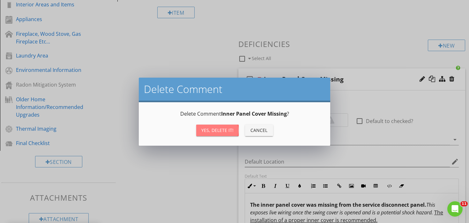
click at [225, 131] on div "Yes, Delete it!" at bounding box center [217, 130] width 32 height 7
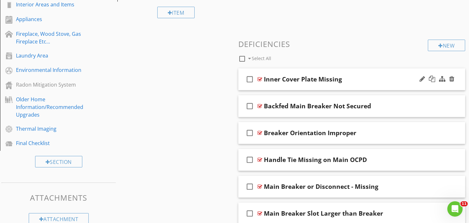
click at [295, 69] on div "check_box_outline_blank Inner Cover Plate Missing" at bounding box center [351, 79] width 227 height 22
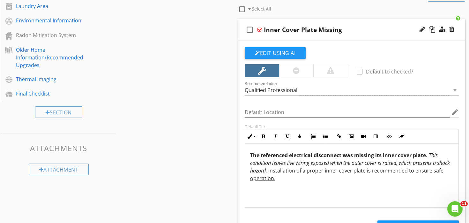
scroll to position [343, 0]
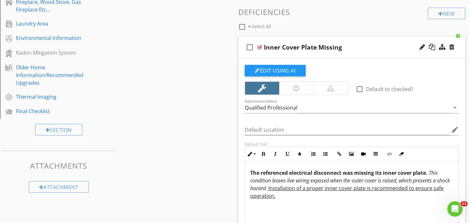
click at [310, 36] on div "check_box_outline_blank Inner Cover Plate Missing" at bounding box center [351, 47] width 227 height 22
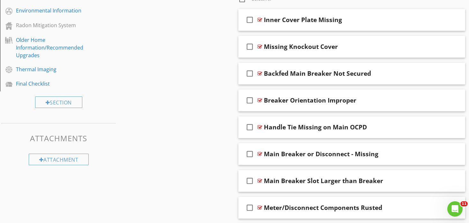
scroll to position [328, 0]
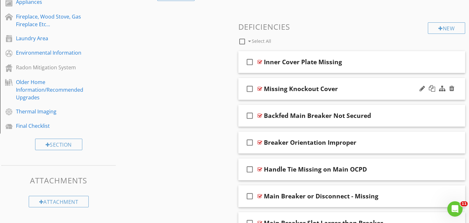
click at [294, 78] on div "check_box_outline_blank Missing Knockout Cover" at bounding box center [351, 89] width 227 height 22
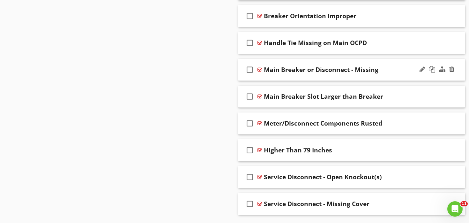
scroll to position [687, 0]
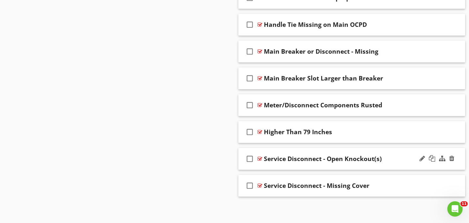
click at [304, 149] on div "check_box_outline_blank Service Disconnect - Open Knockout(s)" at bounding box center [351, 159] width 227 height 22
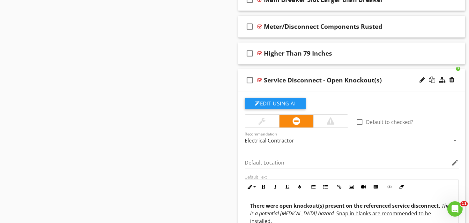
scroll to position [762, 0]
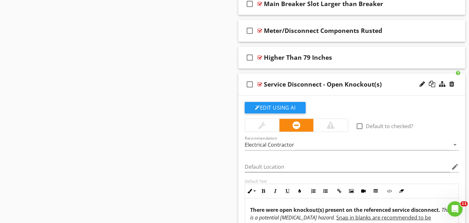
click at [305, 74] on div "check_box_outline_blank Service Disconnect - Open Knockout(s)" at bounding box center [351, 84] width 227 height 22
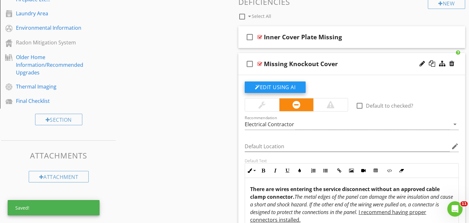
scroll to position [354, 0]
click at [301, 56] on div "check_box_outline_blank Missing Knockout Cover" at bounding box center [351, 64] width 227 height 22
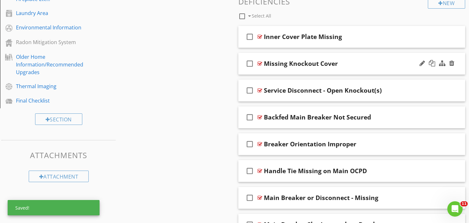
click at [304, 54] on div "check_box_outline_blank Missing Knockout Cover" at bounding box center [351, 64] width 227 height 22
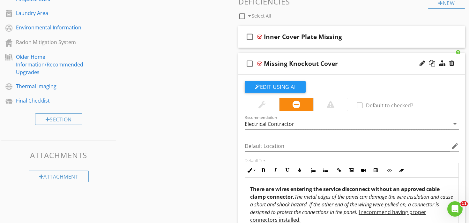
click at [304, 54] on div "check_box_outline_blank Missing Knockout Cover" at bounding box center [351, 64] width 227 height 22
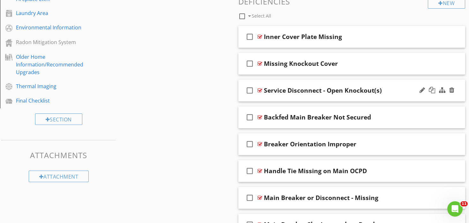
click at [306, 81] on div "check_box_outline_blank Service Disconnect - Open Knockout(s)" at bounding box center [351, 90] width 227 height 22
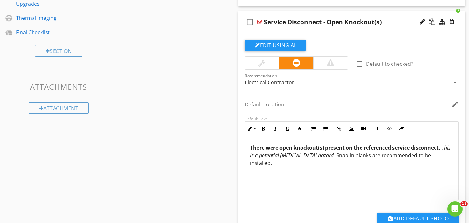
scroll to position [422, 0]
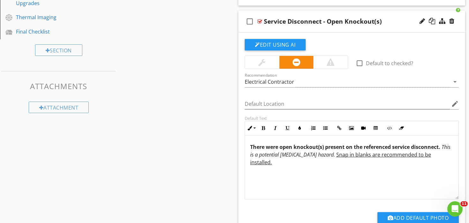
click at [404, 146] on strong "There were open knockout(s) present on the referenced service disconnect." at bounding box center [345, 146] width 190 height 7
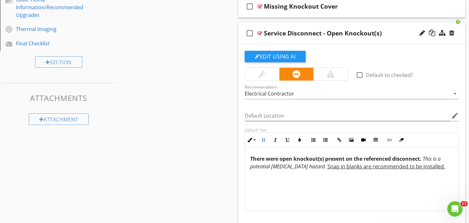
scroll to position [408, 0]
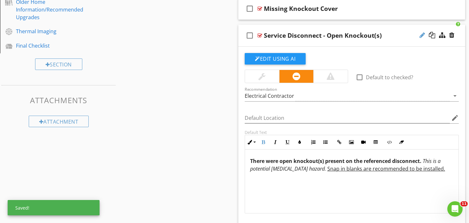
click at [421, 37] on div at bounding box center [421, 35] width 5 height 6
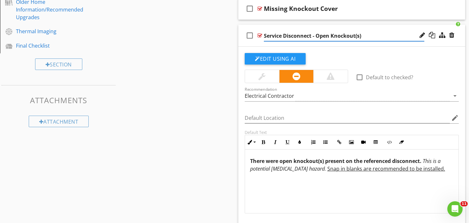
click at [276, 36] on input "Service Disconnect - Open Knockout(s)" at bounding box center [344, 36] width 160 height 11
type input "Disconnect - Open Knockout(s)"
click at [206, 109] on div "Sections Inspection Information Utility Shutoff Locations Exterior Roof & Relat…" at bounding box center [234, 75] width 469 height 840
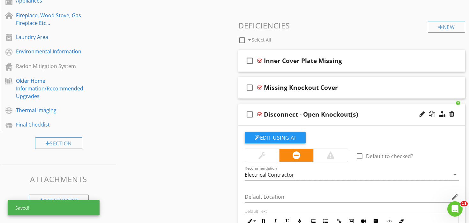
scroll to position [314, 0]
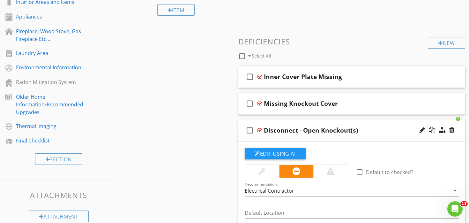
click at [295, 121] on div "check_box_outline_blank Disconnect - Open Knockout(s)" at bounding box center [351, 130] width 227 height 22
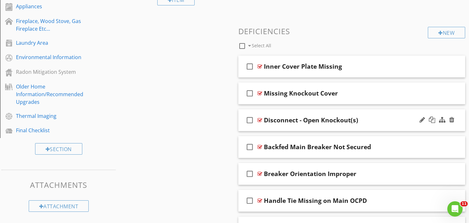
scroll to position [325, 0]
click at [297, 84] on div "check_box_outline_blank Missing Knockout Cover" at bounding box center [351, 93] width 227 height 22
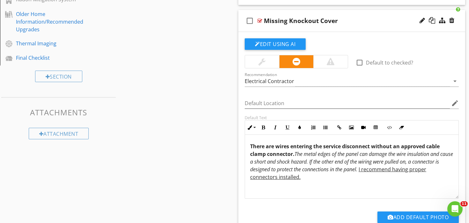
scroll to position [397, 0]
click at [330, 146] on strong "There are wires entering the service disconnect without an approved cable clamp…" at bounding box center [344, 149] width 189 height 15
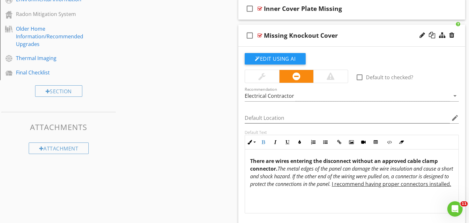
scroll to position [374, 0]
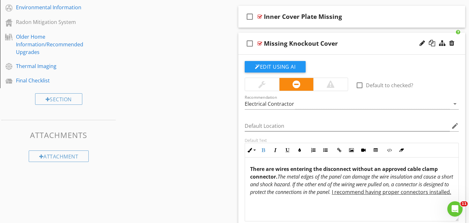
click at [314, 36] on div "check_box_outline_blank Missing Knockout Cover" at bounding box center [351, 44] width 227 height 22
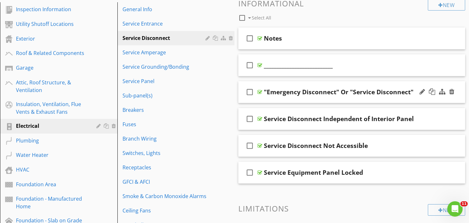
scroll to position [70, 0]
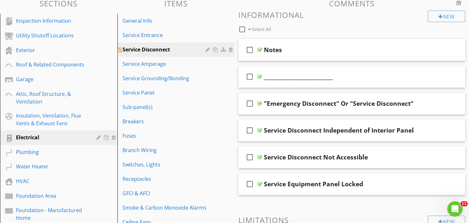
click at [208, 50] on div at bounding box center [208, 49] width 6 height 5
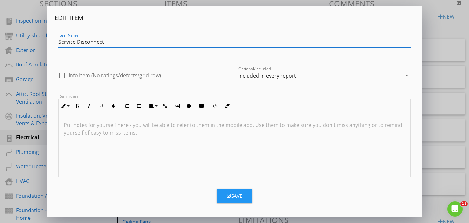
click at [96, 42] on input "Service Disconnect" at bounding box center [234, 42] width 352 height 11
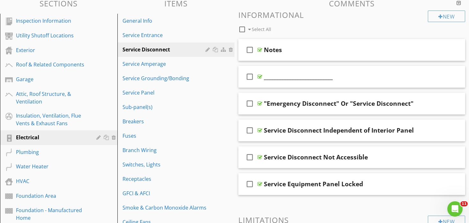
click at [466, 93] on div "Edit Item Item Name Service Disconnect check_box_outline_blank Info Item (No ra…" at bounding box center [234, 111] width 469 height 223
click at [207, 51] on div at bounding box center [208, 49] width 6 height 5
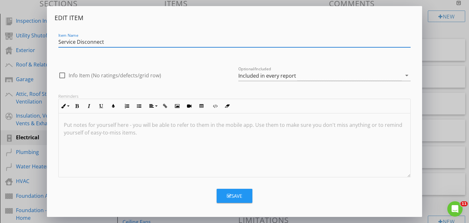
click at [89, 41] on input "Service Disconnect" at bounding box center [234, 42] width 352 height 11
paste input "“Service and Equipment Disconnects”"
type input "“Service and Equipment Disconnects”"
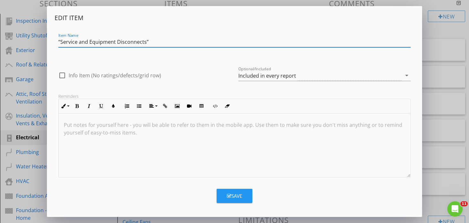
click at [238, 196] on div "Save" at bounding box center [234, 195] width 15 height 7
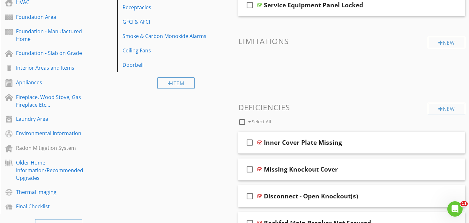
scroll to position [252, 0]
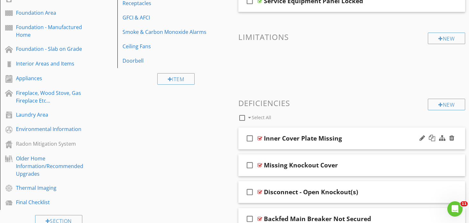
click at [313, 128] on div "check_box_outline_blank Inner Cover Plate Missing" at bounding box center [351, 138] width 227 height 22
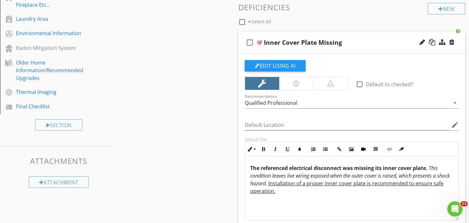
scroll to position [384, 0]
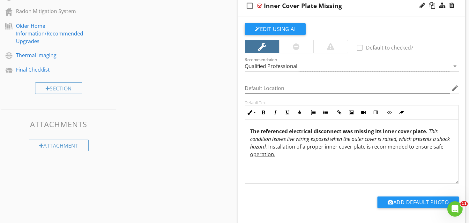
click at [306, 158] on div "The referenced electrical disconnect was missing its inner cover plate. This co…" at bounding box center [351, 152] width 213 height 64
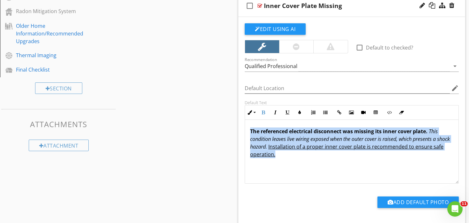
copy span "The referenced electrical disconnect was missing its inner cover plate. This co…"
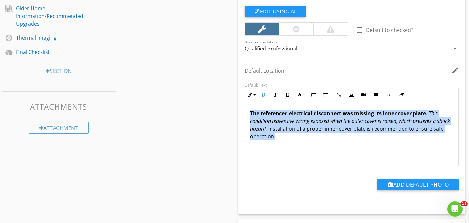
scroll to position [347, 0]
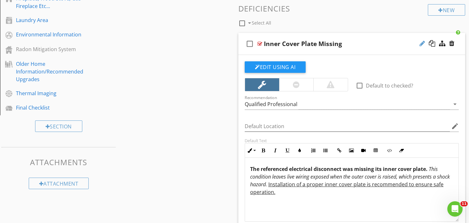
click at [421, 43] on div at bounding box center [421, 43] width 5 height 6
click at [308, 42] on input "Inner Cover Plate Missing" at bounding box center [344, 44] width 160 height 11
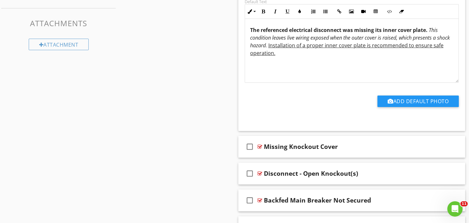
scroll to position [489, 0]
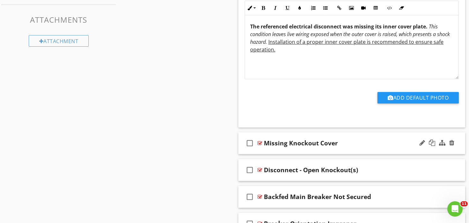
click at [287, 134] on div "check_box_outline_blank Missing Knockout Cover" at bounding box center [351, 143] width 227 height 22
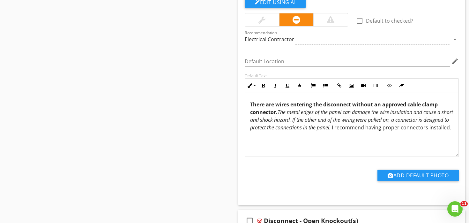
scroll to position [681, 0]
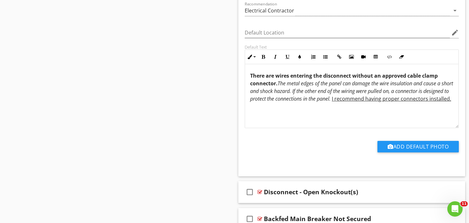
click at [321, 95] on em "The metal edges of the panel can damage the wire insulation and cause a short a…" at bounding box center [351, 91] width 203 height 22
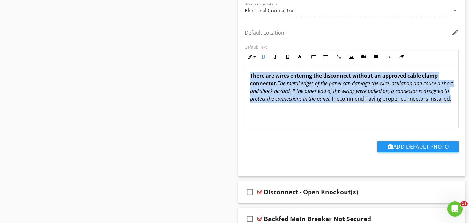
copy span "There are wires entering the disconnect without an approved cable clamp connect…"
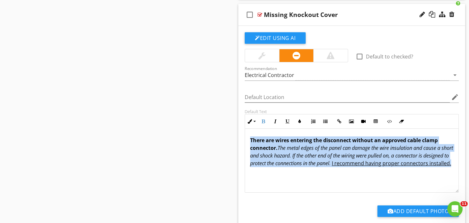
scroll to position [596, 0]
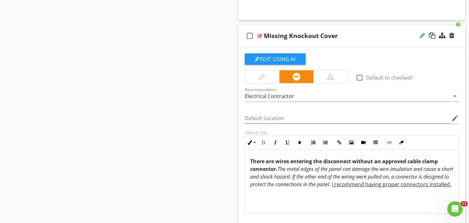
click at [421, 36] on div at bounding box center [421, 35] width 5 height 6
click at [305, 34] on input "Missing Knockout Cover" at bounding box center [344, 36] width 160 height 11
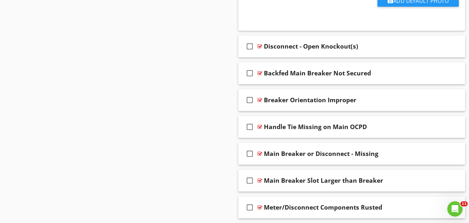
scroll to position [831, 0]
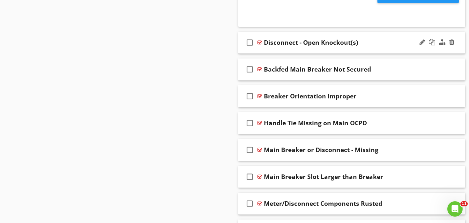
click at [302, 33] on div "check_box_outline_blank Disconnect - Open Knockout(s)" at bounding box center [351, 43] width 227 height 22
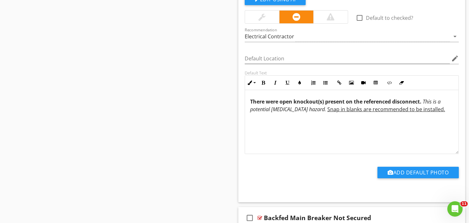
scroll to position [930, 0]
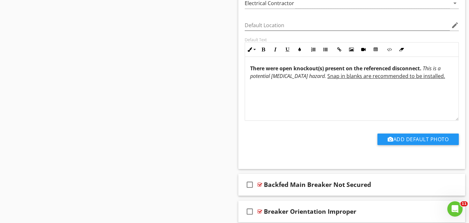
click at [323, 86] on div "There were open knockout(s) present on the referenced disconnect. This is a pot…" at bounding box center [351, 89] width 213 height 64
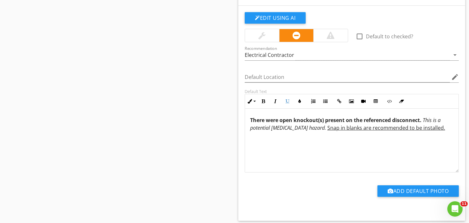
scroll to position [814, 0]
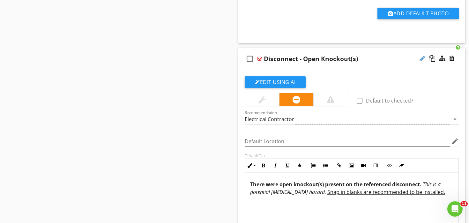
click at [422, 58] on div at bounding box center [421, 58] width 5 height 6
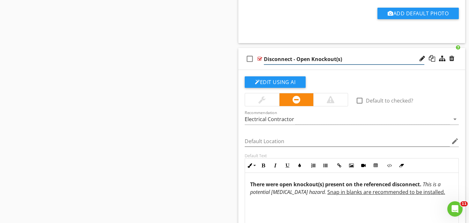
click at [298, 57] on input "Disconnect - Open Knockout(s)" at bounding box center [344, 59] width 160 height 11
click at [306, 187] on strong "There were open knockout(s) present on the referenced disconnect." at bounding box center [335, 183] width 171 height 7
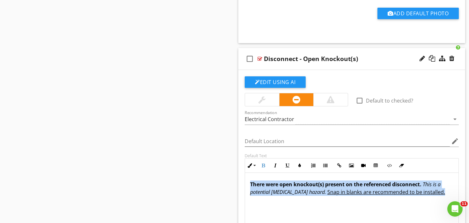
copy span "There were open knockout(s) present on the referenced disconnect. This is a pot…"
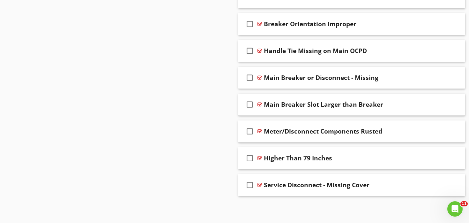
scroll to position [1116, 0]
click at [422, 185] on div at bounding box center [421, 185] width 5 height 6
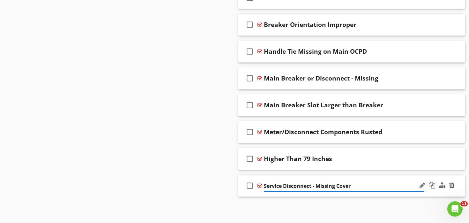
click at [287, 187] on input "Service Disconnect - Missing Cover" at bounding box center [344, 185] width 160 height 11
click at [299, 174] on div "check_box_outline_blank Service Disconnect - Missing Cover" at bounding box center [351, 185] width 227 height 22
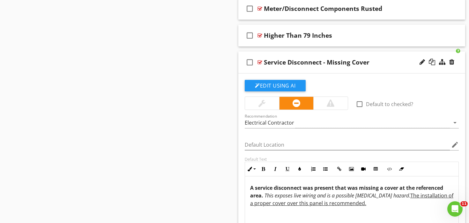
scroll to position [1290, 0]
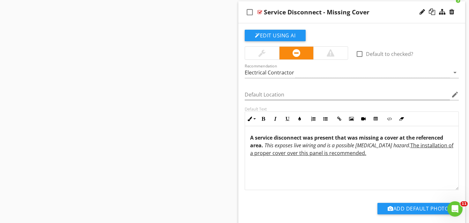
click at [308, 152] on u "The installation of a proper cover over this panel is recommended." at bounding box center [351, 149] width 203 height 15
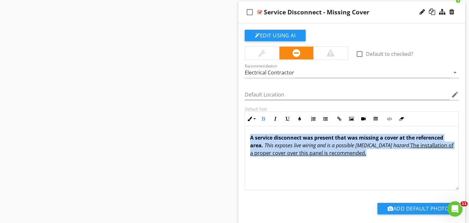
copy span "A service disconnect was present that was missing a cover at the referenced are…"
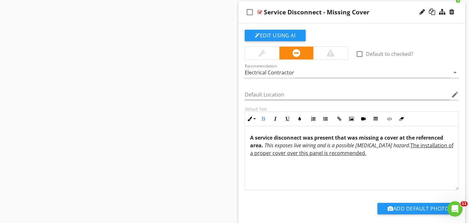
click at [452, 11] on div at bounding box center [451, 12] width 5 height 6
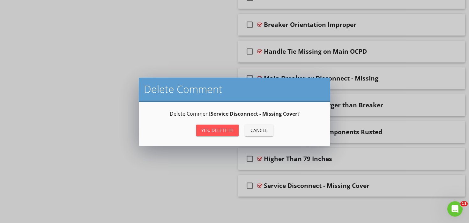
click at [214, 129] on div "Yes, Delete it!" at bounding box center [217, 130] width 32 height 7
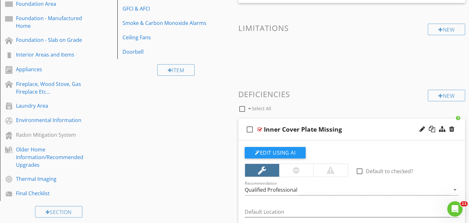
scroll to position [270, 0]
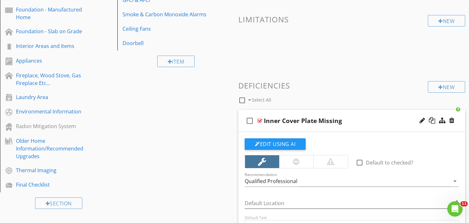
click at [307, 110] on div "check_box_outline_blank Inner Cover Plate Missing" at bounding box center [351, 121] width 227 height 22
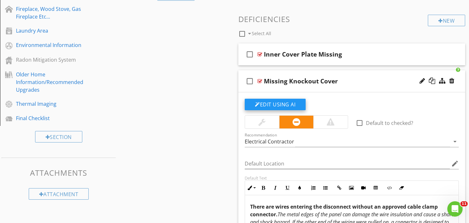
scroll to position [348, 0]
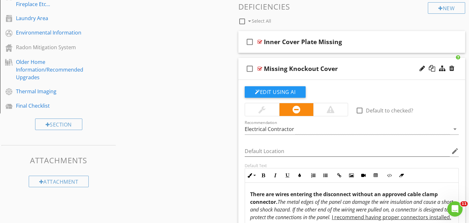
click at [301, 60] on div "check_box_outline_blank Missing Knockout Cover" at bounding box center [351, 69] width 227 height 22
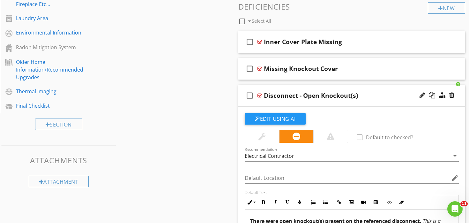
click at [293, 86] on div "check_box_outline_blank Disconnect - Open Knockout(s)" at bounding box center [351, 95] width 227 height 22
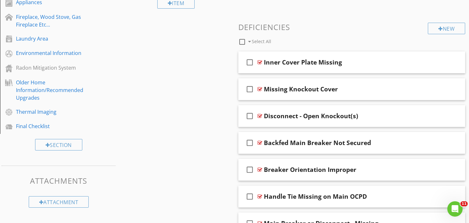
scroll to position [326, 0]
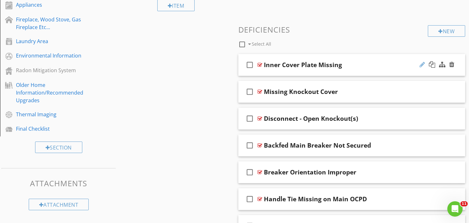
click at [420, 63] on div at bounding box center [421, 64] width 5 height 6
click at [314, 57] on div "check_box_outline_blank Inner Cover Plate Missing" at bounding box center [351, 65] width 227 height 22
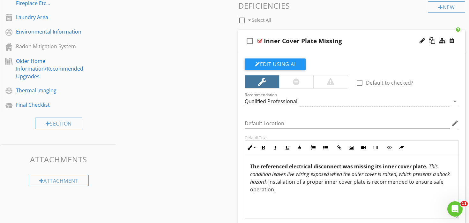
scroll to position [378, 0]
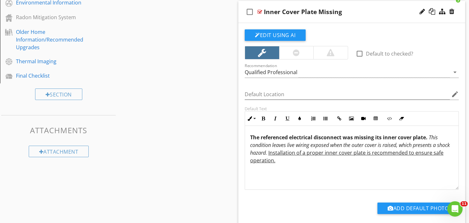
click at [300, 161] on p "The referenced electrical disconnect was missing its inner cover plate. This co…" at bounding box center [351, 148] width 203 height 31
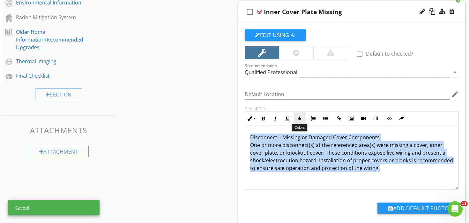
click at [300, 117] on icon "button" at bounding box center [299, 118] width 4 height 4
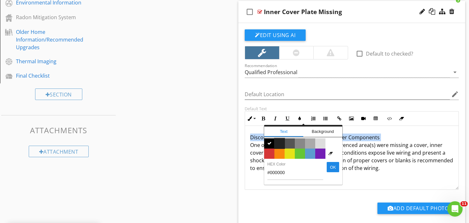
click at [277, 142] on span "Color #222222" at bounding box center [279, 143] width 10 height 10
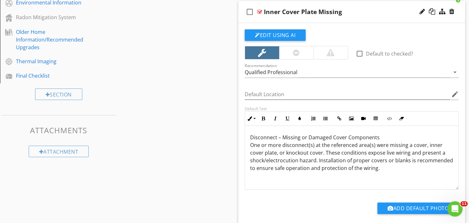
click at [288, 165] on span "Disconnect – Missing or Damaged Cover Components One or more disconnect(s) at t…" at bounding box center [351, 153] width 203 height 38
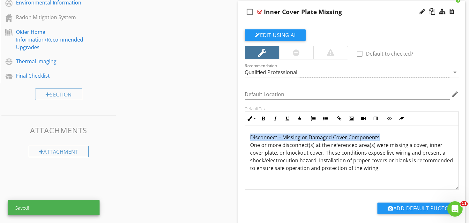
drag, startPoint x: 381, startPoint y: 136, endPoint x: 186, endPoint y: 123, distance: 196.2
click at [186, 123] on div "Sections Inspection Information Utility Shutoff Locations Exterior Roof & Relat…" at bounding box center [234, 92] width 469 height 814
copy span "Disconnect – Missing or Damaged Cover Components"
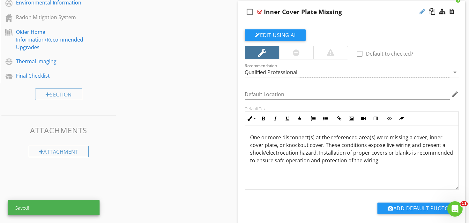
click at [423, 11] on div at bounding box center [421, 11] width 5 height 6
click at [287, 11] on input "Inner Cover Plate Missing" at bounding box center [344, 12] width 160 height 11
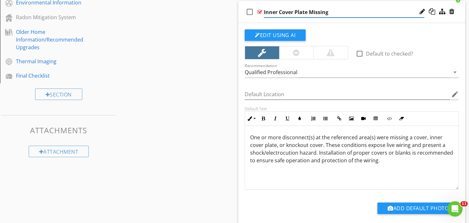
paste input "Disconnect – Missing or Damaged Cover Components"
type input "Disconnect – Missing or Damaged Cover Components"
click at [307, 155] on span "One or more disconnect(s) at the referenced area(s) were missing a cover, inner…" at bounding box center [351, 149] width 203 height 30
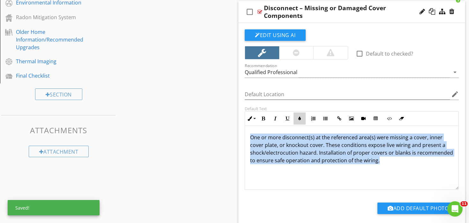
click at [300, 118] on icon "button" at bounding box center [299, 118] width 4 height 4
type input "#222222"
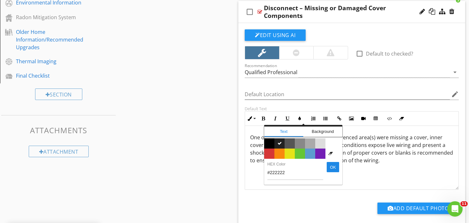
click at [371, 150] on span "One or more disconnect(s) at the referenced area(s) were missing a cover, inner…" at bounding box center [351, 149] width 203 height 30
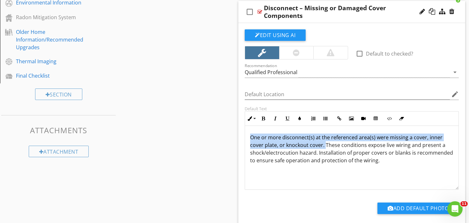
drag, startPoint x: 250, startPoint y: 137, endPoint x: 324, endPoint y: 147, distance: 74.9
click at [324, 147] on div "One or more disconnect(s) at the referenced area(s) were missing a cover, inner…" at bounding box center [351, 158] width 213 height 64
click at [263, 116] on icon "button" at bounding box center [263, 118] width 4 height 4
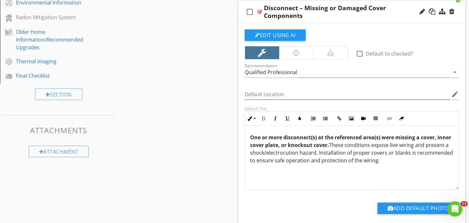
click at [371, 160] on span "One or more disconnect(s) at the referenced area(s) were missing a cover, inner…" at bounding box center [351, 149] width 203 height 30
drag, startPoint x: 330, startPoint y: 144, endPoint x: 317, endPoint y: 154, distance: 16.5
click at [317, 154] on span "One or more disconnect(s) at the referenced area(s) were missing a cover, inner…" at bounding box center [351, 149] width 203 height 30
click at [278, 119] on button "Italic" at bounding box center [275, 118] width 12 height 12
click at [344, 154] on span "One or more disconnect(s) at the referenced area(s) were missing a cover, inner…" at bounding box center [351, 149] width 202 height 30
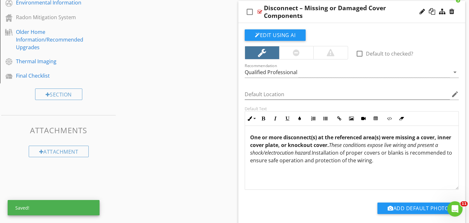
drag, startPoint x: 314, startPoint y: 152, endPoint x: 372, endPoint y: 162, distance: 58.9
click at [372, 162] on p "One or more disconnect(s) at the referenced area(s) were missing a cover, inner…" at bounding box center [351, 148] width 203 height 31
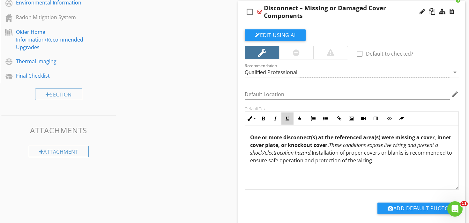
click at [288, 116] on icon "button" at bounding box center [287, 118] width 4 height 4
click at [329, 153] on u "Installation of proper covers or blanks is recommended to ensure safe operation…" at bounding box center [351, 156] width 202 height 15
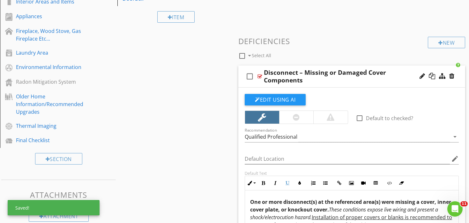
click at [318, 66] on div "check_box_outline_blank Disconnect – Missing or Damaged Cover Components" at bounding box center [351, 76] width 227 height 22
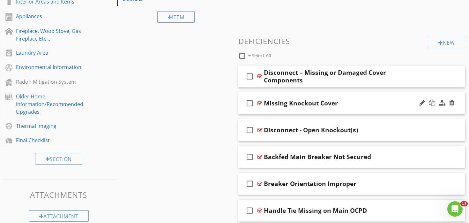
click at [362, 93] on div "check_box_outline_blank Missing Knockout Cover" at bounding box center [351, 103] width 227 height 22
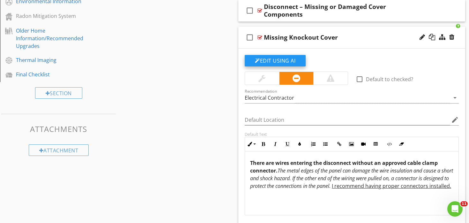
scroll to position [387, 0]
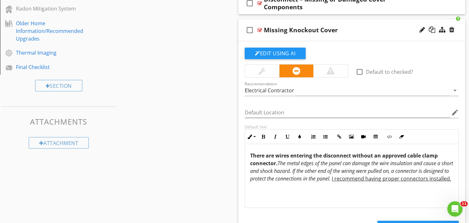
click at [304, 171] on em "The metal edges of the panel can damage the wire insulation and cause a short a…" at bounding box center [351, 170] width 203 height 22
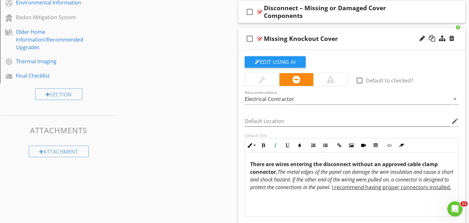
scroll to position [381, 0]
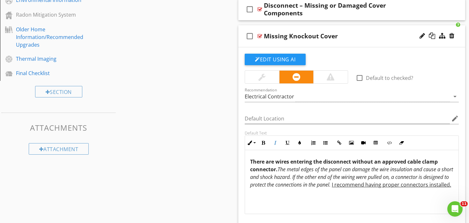
click at [307, 179] on p "There are wires entering the disconnect without an approved cable clamp connect…" at bounding box center [351, 172] width 203 height 31
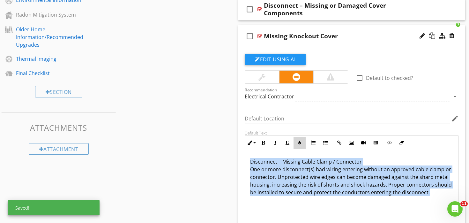
click at [298, 143] on icon "button" at bounding box center [299, 142] width 4 height 4
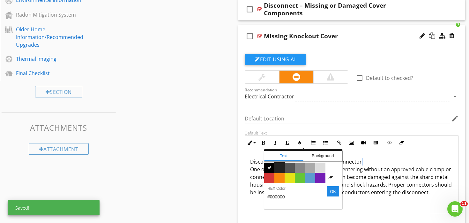
click at [282, 164] on span "Color #222222" at bounding box center [279, 167] width 10 height 10
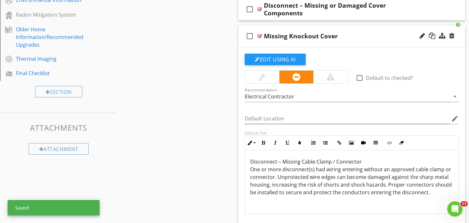
click at [292, 185] on span "Disconnect – Missing Cable Clamp / Connector One or more disconnect(s) had wiri…" at bounding box center [350, 177] width 201 height 38
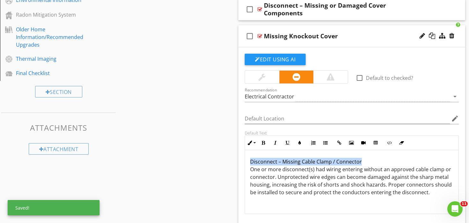
drag, startPoint x: 361, startPoint y: 161, endPoint x: 110, endPoint y: 147, distance: 251.9
click at [110, 147] on div "Sections Inspection Information Utility Shutoff Locations Exterior Roof & Relat…" at bounding box center [234, 90] width 469 height 814
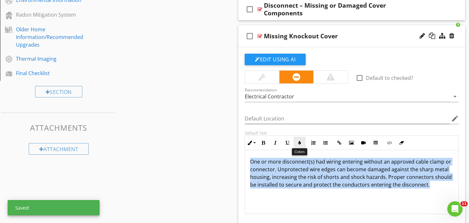
click at [299, 142] on icon "button" at bounding box center [299, 142] width 4 height 4
type input "#222222"
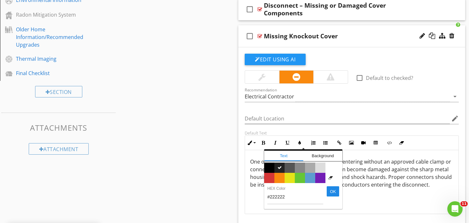
click at [394, 177] on span "​ One or more disconnect(s) had wiring entering without an approved cable clamp…" at bounding box center [350, 173] width 201 height 30
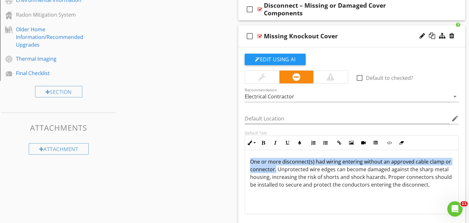
drag, startPoint x: 250, startPoint y: 163, endPoint x: 276, endPoint y: 171, distance: 26.8
click at [276, 171] on span "One or more disconnect(s) had wiring entering without an approved cable clamp o…" at bounding box center [350, 173] width 201 height 30
click at [262, 145] on button "Bold" at bounding box center [263, 142] width 12 height 12
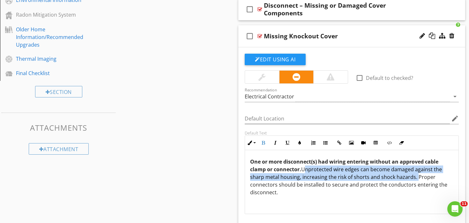
drag, startPoint x: 303, startPoint y: 169, endPoint x: 414, endPoint y: 179, distance: 112.0
click at [414, 179] on span "One or more disconnect(s) had wiring entering without an approved cable clamp o…" at bounding box center [348, 177] width 197 height 38
click at [274, 140] on icon "button" at bounding box center [275, 142] width 4 height 4
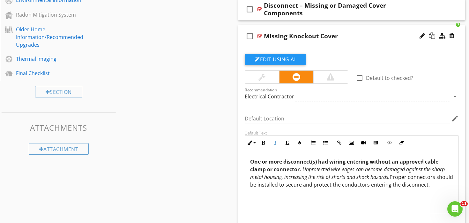
click at [383, 186] on span "One or more disconnect(s) had wiring entering without an approved cable clamp o…" at bounding box center [351, 173] width 203 height 30
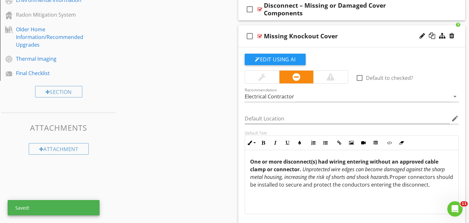
drag, startPoint x: 392, startPoint y: 175, endPoint x: 443, endPoint y: 184, distance: 51.5
click at [443, 184] on span "One or more disconnect(s) had wiring entering without an approved cable clamp o…" at bounding box center [351, 173] width 203 height 30
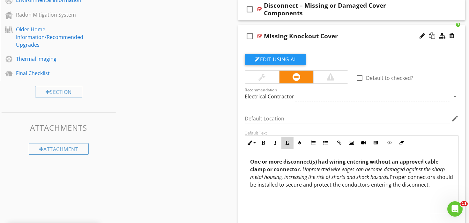
click at [287, 142] on icon "button" at bounding box center [287, 142] width 4 height 4
click at [421, 35] on div at bounding box center [421, 36] width 5 height 6
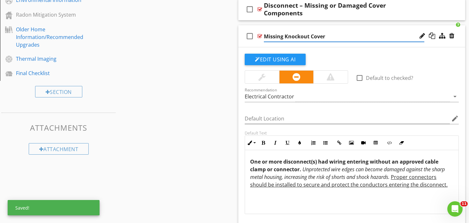
click at [295, 36] on input "Missing Knockout Cover" at bounding box center [344, 36] width 160 height 11
paste input "Disconnect – Missing Cable Clamp / Connecto"
click at [355, 36] on input "Disconnect – Missing Cable Clamp / Connector" at bounding box center [344, 36] width 160 height 11
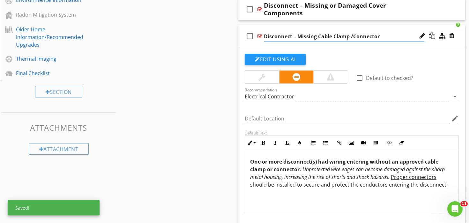
type input "Disconnect – Missing Cable Clamp/Connector"
click at [304, 174] on em "Unprotected wire edges can become damaged against the sharp metal housing, incr…" at bounding box center [347, 172] width 194 height 15
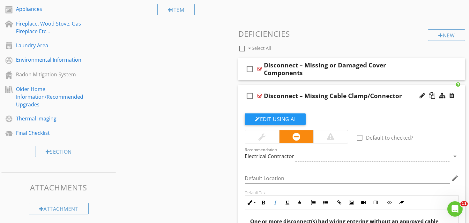
scroll to position [321, 0]
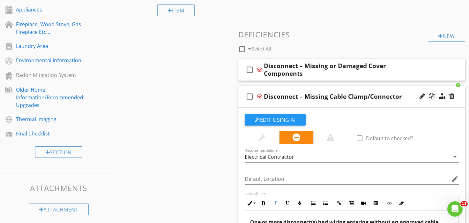
click at [271, 140] on div at bounding box center [262, 137] width 34 height 13
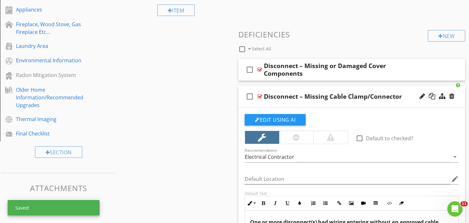
click at [331, 87] on div "check_box_outline_blank Disconnect – Missing Cable Clamp/Connector" at bounding box center [351, 96] width 227 height 22
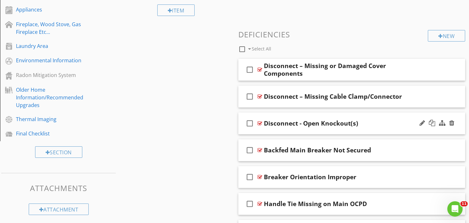
click at [311, 114] on div "check_box_outline_blank Disconnect - Open Knockout(s)" at bounding box center [351, 123] width 227 height 22
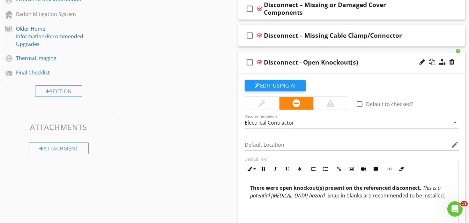
scroll to position [372, 0]
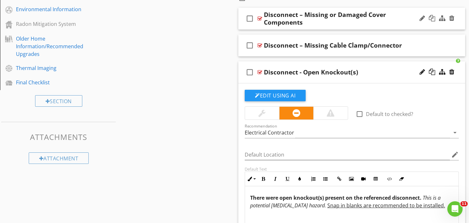
click at [304, 8] on div "check_box_outline_blank Disconnect – Missing or Damaged Cover Components" at bounding box center [351, 19] width 227 height 22
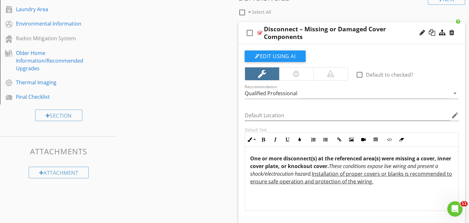
scroll to position [356, 0]
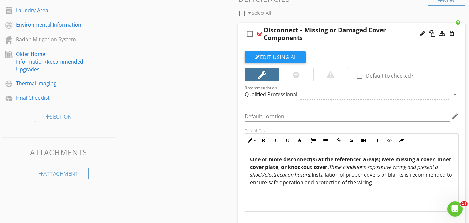
click at [300, 26] on div "Disconnect – Missing or Damaged Cover Components" at bounding box center [344, 33] width 160 height 15
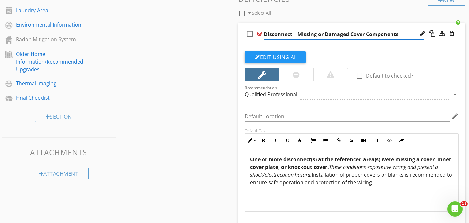
click at [303, 24] on div "check_box_outline_blank Disconnect – Missing or Damaged Cover Components" at bounding box center [351, 34] width 227 height 22
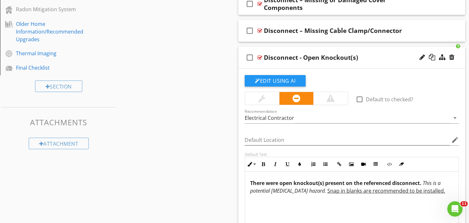
scroll to position [387, 0]
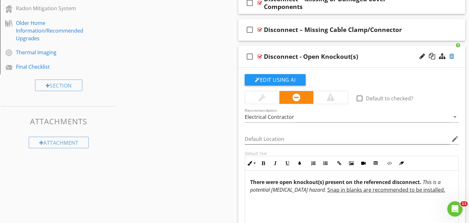
click at [453, 55] on div at bounding box center [451, 56] width 5 height 6
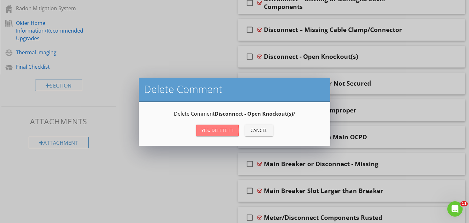
click at [227, 126] on button "Yes, Delete it!" at bounding box center [217, 129] width 42 height 11
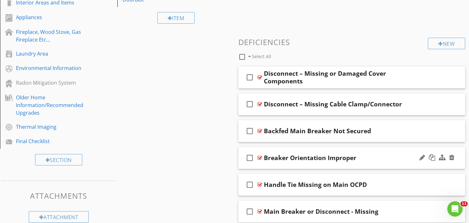
scroll to position [312, 0]
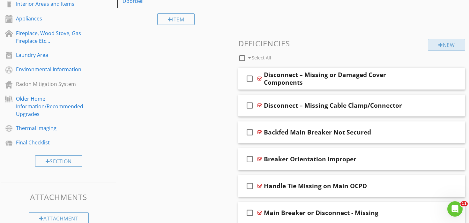
click at [442, 44] on div "New" at bounding box center [446, 44] width 37 height 11
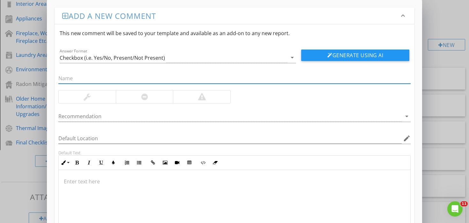
click at [165, 185] on div at bounding box center [234, 202] width 351 height 64
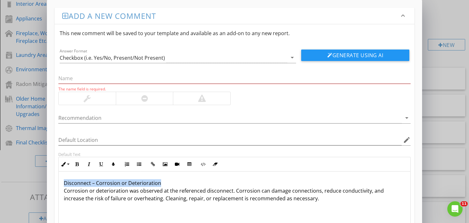
drag, startPoint x: 159, startPoint y: 183, endPoint x: 0, endPoint y: 152, distance: 161.8
click at [0, 152] on div "Add a new comment keyboard_arrow_down This new comment will be saved to your te…" at bounding box center [234, 139] width 469 height 278
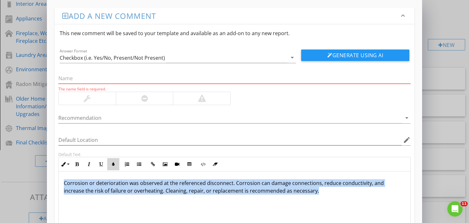
click at [113, 163] on icon "button" at bounding box center [113, 164] width 4 height 4
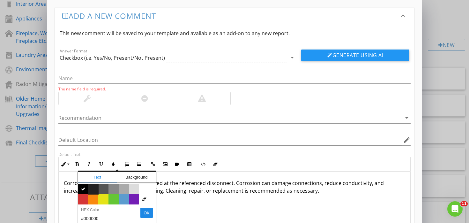
click at [92, 189] on span "Color #222222" at bounding box center [93, 189] width 10 height 10
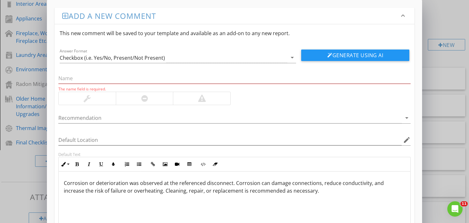
click at [98, 198] on div "Corrosion or deterioration was observed at the referenced disconnect. Corrosion…" at bounding box center [234, 203] width 351 height 64
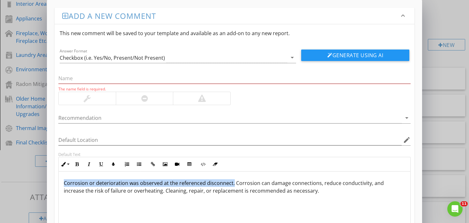
drag, startPoint x: 65, startPoint y: 183, endPoint x: 231, endPoint y: 184, distance: 165.8
click at [231, 184] on span "Corrosion or deterioration was observed at the referenced disconnect. Corrosion…" at bounding box center [224, 186] width 320 height 15
click at [76, 166] on button "Bold" at bounding box center [77, 164] width 12 height 12
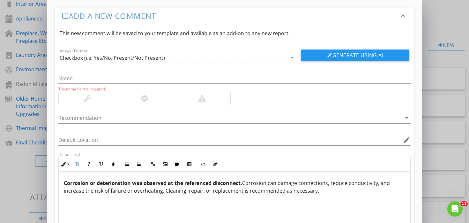
click at [254, 190] on span "Corrosion or deterioration was observed at the referenced disconnect. Corrosion…" at bounding box center [227, 186] width 326 height 15
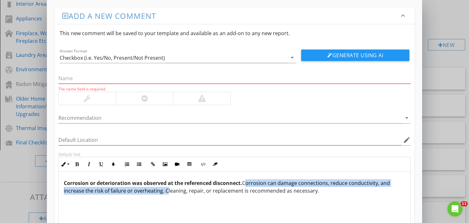
drag, startPoint x: 245, startPoint y: 182, endPoint x: 165, endPoint y: 191, distance: 80.5
click at [165, 191] on span "Corrosion or deterioration was observed at the referenced disconnect. Corrosion…" at bounding box center [227, 186] width 326 height 15
click at [90, 162] on icon "button" at bounding box center [89, 164] width 4 height 4
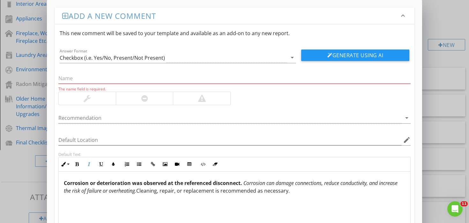
click at [168, 188] on span "Corrosion or deterioration was observed at the referenced disconnect. Corrosion…" at bounding box center [230, 186] width 333 height 15
drag, startPoint x: 139, startPoint y: 191, endPoint x: 292, endPoint y: 194, distance: 152.8
click at [292, 194] on div "Corrosion or deterioration was observed at the referenced disconnect. Corrosion…" at bounding box center [234, 203] width 351 height 64
click at [101, 164] on icon "button" at bounding box center [101, 164] width 4 height 4
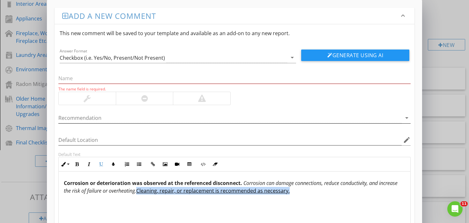
click at [106, 118] on div at bounding box center [229, 118] width 343 height 11
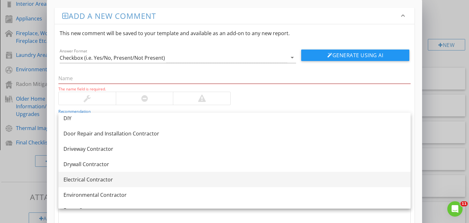
scroll to position [202, 0]
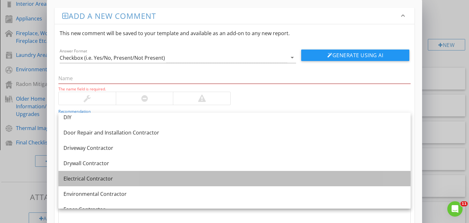
click at [101, 174] on link "Electrical Contractor" at bounding box center [234, 178] width 352 height 15
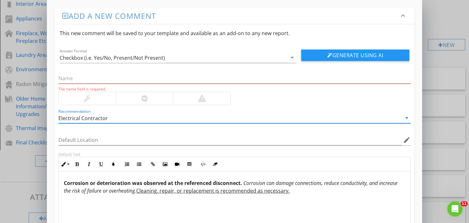
click at [105, 97] on div at bounding box center [87, 98] width 57 height 13
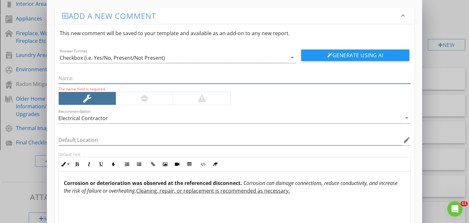
click at [119, 77] on input "text" at bounding box center [234, 78] width 352 height 11
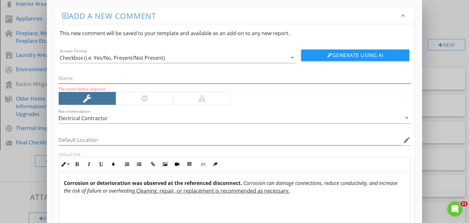
paste input "Disconnect – Corrosion or Deterioration"
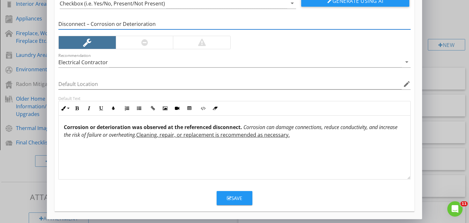
scroll to position [54, 0]
type input "Disconnect – Corrosion or Deterioration"
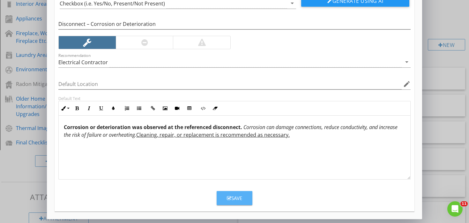
click at [241, 197] on div "Save" at bounding box center [234, 197] width 15 height 7
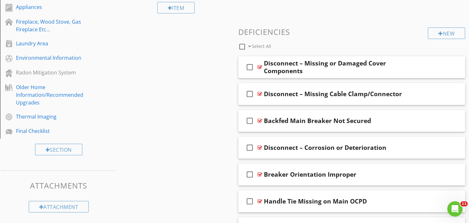
scroll to position [323, 0]
click at [443, 30] on div "New" at bounding box center [446, 32] width 37 height 11
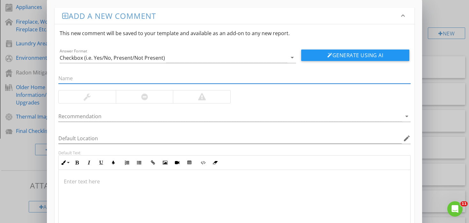
click at [154, 194] on div at bounding box center [234, 202] width 351 height 64
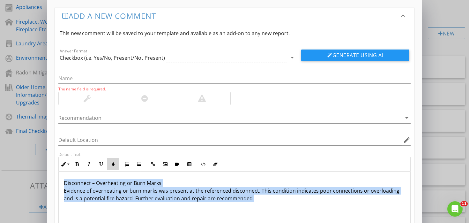
click at [111, 160] on button "Colors" at bounding box center [113, 164] width 12 height 12
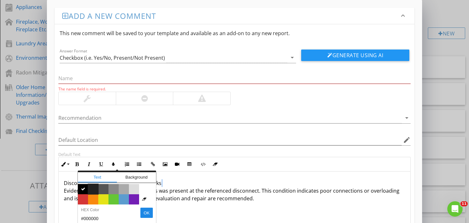
click at [93, 188] on span "Color #222222" at bounding box center [93, 189] width 10 height 10
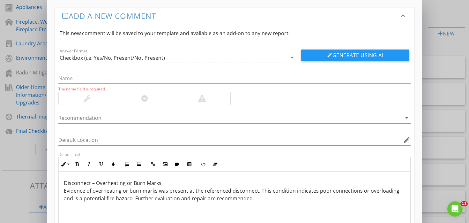
click at [107, 199] on span "Disconnect – Overheating or Burn Marks Evidence of overheating or burn marks wa…" at bounding box center [231, 190] width 335 height 22
drag, startPoint x: 162, startPoint y: 182, endPoint x: 33, endPoint y: 161, distance: 130.2
click at [33, 161] on div "Add a new comment keyboard_arrow_down This new comment will be saved to your te…" at bounding box center [234, 139] width 469 height 278
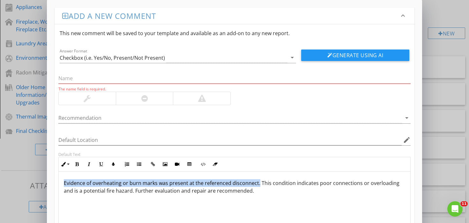
drag, startPoint x: 62, startPoint y: 183, endPoint x: 258, endPoint y: 185, distance: 195.4
click at [258, 185] on div "Evidence of overheating or burn marks was present at the referenced disconnect.…" at bounding box center [234, 203] width 351 height 64
click at [76, 165] on icon "button" at bounding box center [77, 164] width 4 height 4
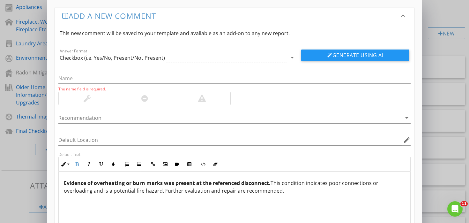
click at [271, 187] on p "Evidence of overheating or burn marks was present at the referenced disconnect.…" at bounding box center [234, 186] width 341 height 15
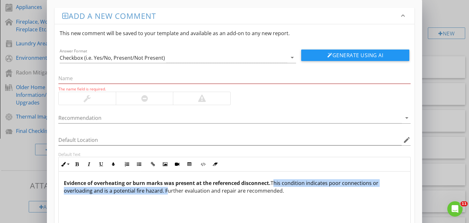
drag, startPoint x: 273, startPoint y: 183, endPoint x: 163, endPoint y: 192, distance: 109.8
click at [163, 192] on span "Evidence of overheating or burn marks was present at the referenced disconnect.…" at bounding box center [221, 186] width 314 height 15
click at [87, 166] on icon "button" at bounding box center [89, 164] width 4 height 4
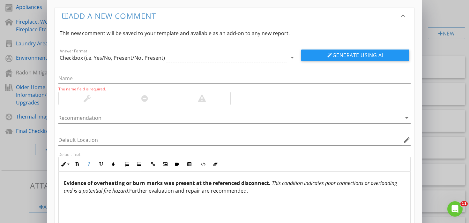
click at [174, 198] on div "Evidence of overheating or burn marks was present at the referenced disconnect.…" at bounding box center [234, 203] width 351 height 64
drag, startPoint x: 132, startPoint y: 191, endPoint x: 248, endPoint y: 196, distance: 116.8
click at [248, 196] on div "Evidence of overheating or burn marks was present at the referenced disconnect.…" at bounding box center [234, 203] width 351 height 64
click at [99, 163] on icon "button" at bounding box center [101, 164] width 4 height 4
click at [102, 116] on div at bounding box center [229, 118] width 343 height 11
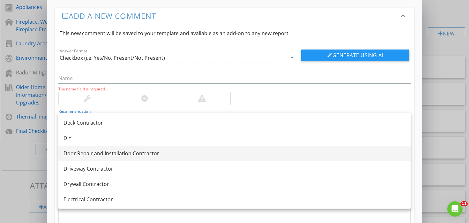
scroll to position [192, 0]
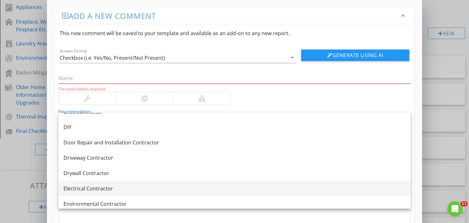
click at [97, 187] on div "Electrical Contractor" at bounding box center [234, 188] width 342 height 8
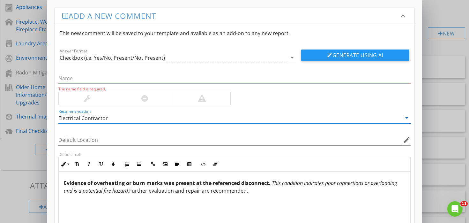
click at [99, 99] on div at bounding box center [87, 98] width 57 height 13
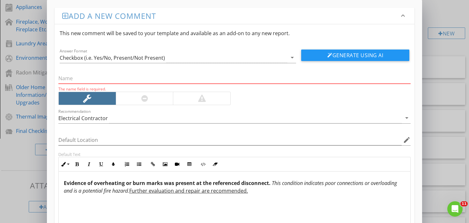
click at [104, 74] on input "text" at bounding box center [234, 78] width 352 height 11
paste input "Disconnect – Overheating or Burn Marks"
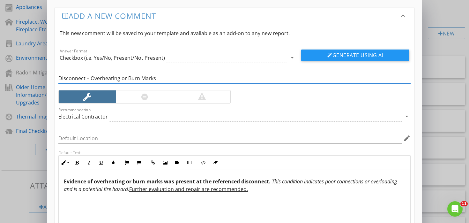
type input "Disconnect – Overheating or Burn Marks"
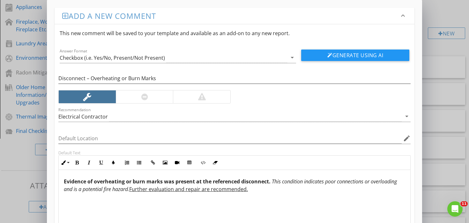
click at [136, 95] on div at bounding box center [144, 96] width 57 height 13
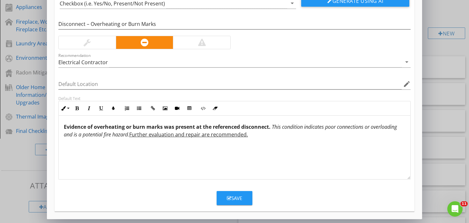
scroll to position [0, 0]
click at [238, 196] on div "Save" at bounding box center [234, 197] width 15 height 7
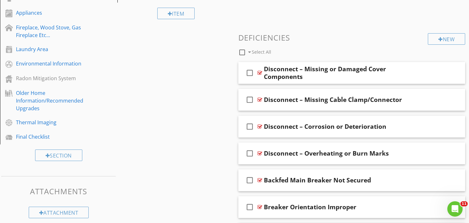
scroll to position [298, 0]
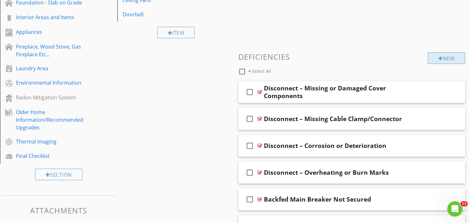
click at [444, 57] on div "New" at bounding box center [446, 57] width 37 height 11
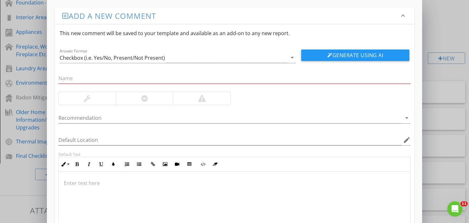
click at [166, 188] on div at bounding box center [234, 203] width 351 height 64
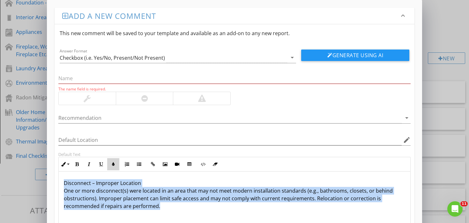
click at [113, 162] on icon "button" at bounding box center [113, 164] width 4 height 4
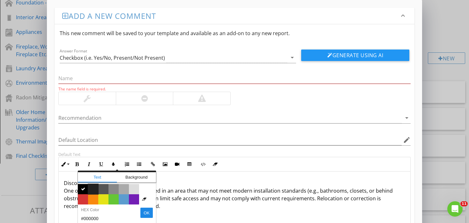
click at [89, 190] on span "Color #222222" at bounding box center [93, 189] width 10 height 10
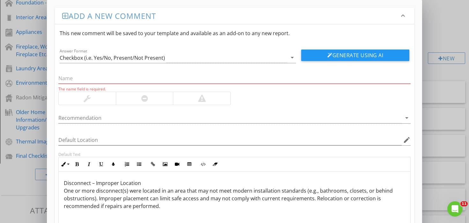
click at [106, 201] on span "Disconnect – Improper Location One or more disconnect(s) were located in an are…" at bounding box center [228, 194] width 329 height 30
drag, startPoint x: 143, startPoint y: 180, endPoint x: 46, endPoint y: 158, distance: 99.8
click at [46, 158] on div "Add a new comment keyboard_arrow_down This new comment will be saved to your te…" at bounding box center [234, 139] width 469 height 278
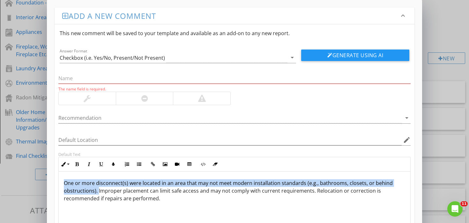
drag, startPoint x: 64, startPoint y: 183, endPoint x: 97, endPoint y: 191, distance: 34.1
click at [97, 191] on span "One or more disconnect(s) were located in an area that may not meet modern inst…" at bounding box center [228, 190] width 329 height 22
click at [78, 165] on icon "button" at bounding box center [77, 164] width 4 height 4
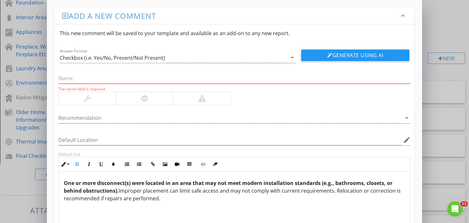
click at [177, 209] on div "One or more disconnect(s) were located in an area that may not meet modern inst…" at bounding box center [234, 203] width 351 height 64
drag, startPoint x: 119, startPoint y: 191, endPoint x: 333, endPoint y: 193, distance: 213.6
click at [333, 193] on span "One or more disconnect(s) were located in an area that may not meet modern inst…" at bounding box center [232, 190] width 337 height 22
click at [89, 163] on icon "button" at bounding box center [89, 164] width 4 height 4
drag, startPoint x: 328, startPoint y: 198, endPoint x: 324, endPoint y: 191, distance: 8.0
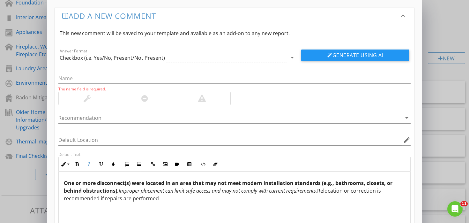
click at [324, 191] on p "One or more disconnect(s) were located in an area that may not meet modern inst…" at bounding box center [234, 190] width 341 height 23
click at [103, 160] on button "Underline" at bounding box center [101, 164] width 12 height 12
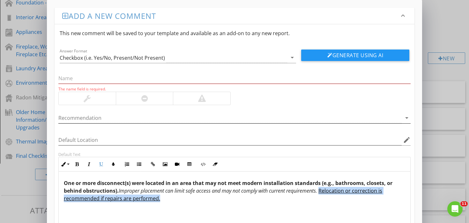
click at [100, 119] on div at bounding box center [229, 118] width 343 height 11
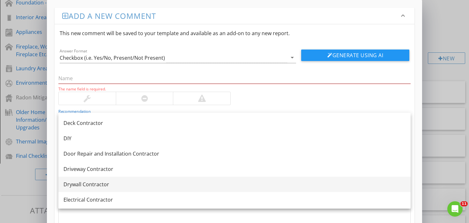
scroll to position [187, 0]
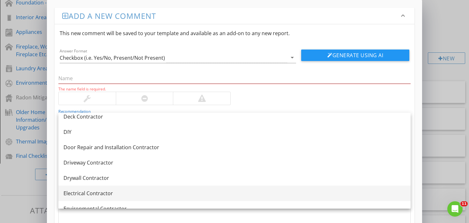
click at [97, 192] on div "Electrical Contractor" at bounding box center [234, 193] width 342 height 8
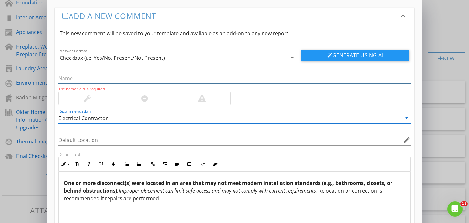
click at [96, 79] on input "text" at bounding box center [234, 78] width 352 height 11
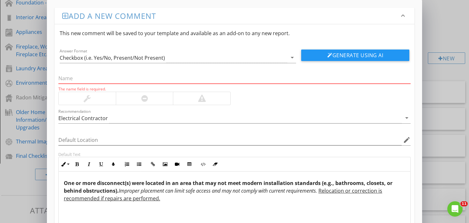
paste input "Disconnect – Improper Location"
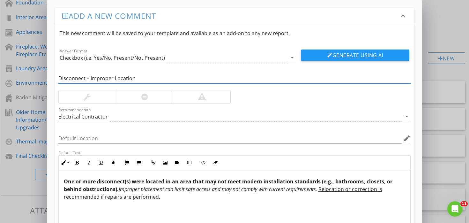
type input "Disconnect – Improper Location"
click at [93, 97] on div at bounding box center [87, 96] width 57 height 13
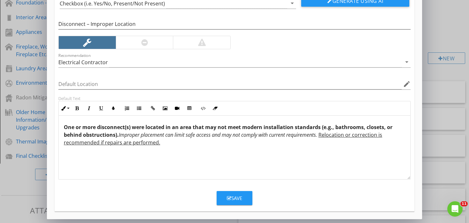
click at [234, 198] on div "Save" at bounding box center [234, 197] width 15 height 7
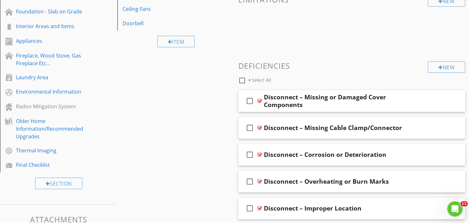
scroll to position [282, 0]
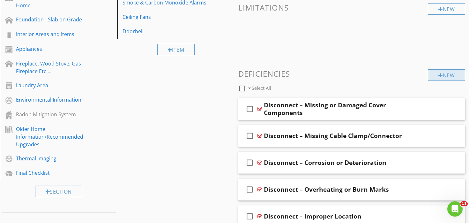
click at [444, 80] on div "New" at bounding box center [446, 74] width 37 height 11
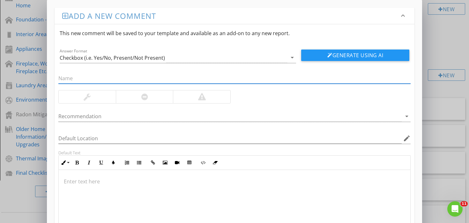
click at [191, 197] on div at bounding box center [234, 202] width 351 height 64
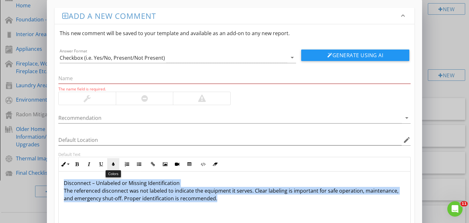
click at [115, 165] on icon "button" at bounding box center [113, 164] width 4 height 4
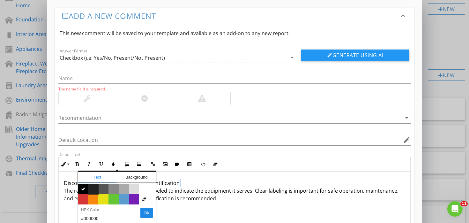
click at [91, 188] on span "Color #222222" at bounding box center [93, 189] width 10 height 10
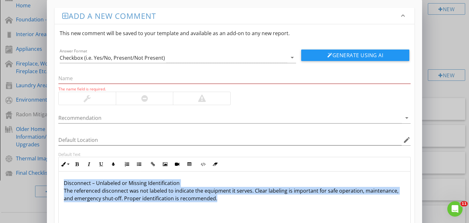
click at [98, 190] on span "Disconnect – Unlabeled or Missing Identification The referenced disconnect was …" at bounding box center [231, 190] width 334 height 22
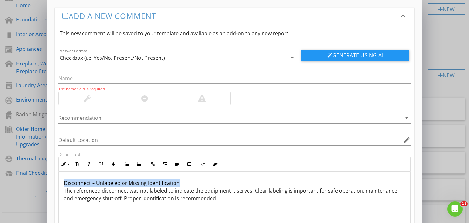
drag, startPoint x: 183, startPoint y: 183, endPoint x: 0, endPoint y: 163, distance: 184.1
click at [0, 163] on div "Add a new comment keyboard_arrow_down This new comment will be saved to your te…" at bounding box center [234, 139] width 469 height 278
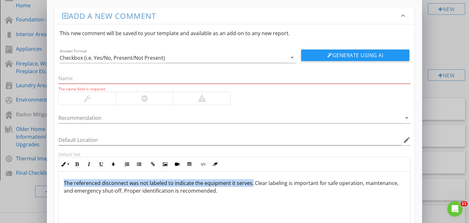
drag, startPoint x: 62, startPoint y: 181, endPoint x: 251, endPoint y: 185, distance: 189.1
click at [251, 185] on div "The referenced disconnect was not labeled to indicate the equipment it serves. …" at bounding box center [234, 203] width 351 height 64
click at [75, 166] on icon "button" at bounding box center [77, 164] width 4 height 4
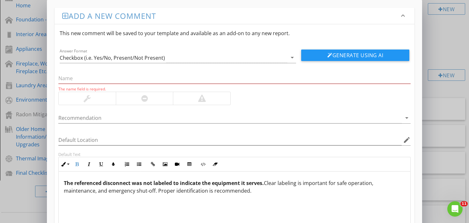
click at [282, 199] on div "The referenced disconnect was not labeled to indicate the equipment it serves. …" at bounding box center [234, 203] width 351 height 64
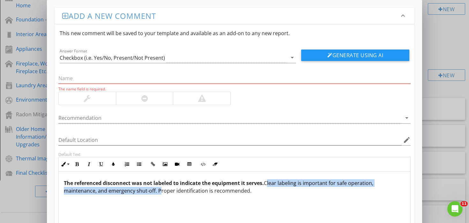
drag, startPoint x: 266, startPoint y: 183, endPoint x: 157, endPoint y: 192, distance: 110.0
click at [157, 192] on span "The referenced disconnect was not labeled to indicate the equipment it serves. …" at bounding box center [218, 186] width 309 height 15
click at [91, 162] on button "Italic" at bounding box center [89, 164] width 12 height 12
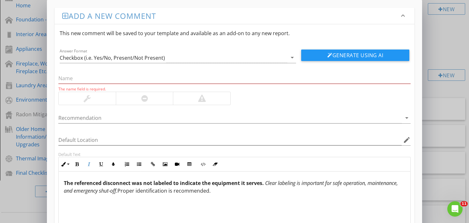
click at [200, 190] on span "The referenced disconnect was not labeled to indicate the equipment it serves. …" at bounding box center [231, 186] width 334 height 15
drag, startPoint x: 120, startPoint y: 190, endPoint x: 256, endPoint y: 195, distance: 136.8
click at [256, 195] on div "The referenced disconnect was not labeled to indicate the equipment it serves. …" at bounding box center [234, 203] width 351 height 64
click at [100, 162] on icon "button" at bounding box center [101, 164] width 4 height 4
click at [99, 115] on div at bounding box center [229, 118] width 343 height 11
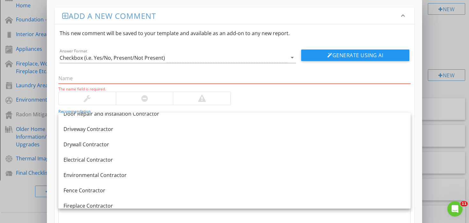
scroll to position [227, 0]
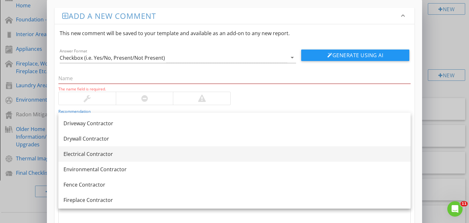
click at [105, 157] on div "Electrical Contractor" at bounding box center [234, 154] width 342 height 8
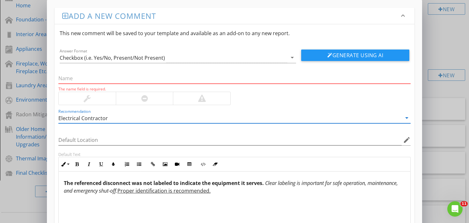
click at [118, 80] on input "text" at bounding box center [234, 78] width 352 height 11
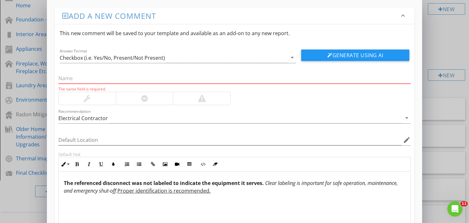
paste input "Disconnect – Unlabeled or Missing Identification"
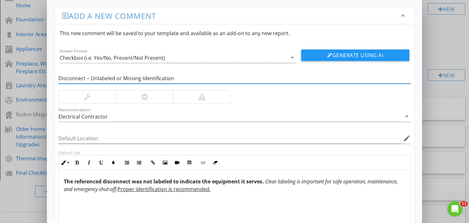
type input "Disconnect – Unlabeled or Missing Identification"
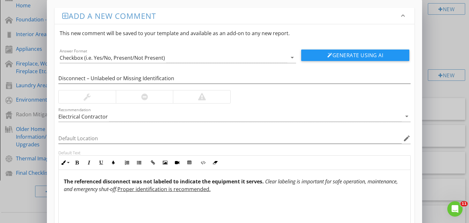
click at [98, 95] on div at bounding box center [87, 96] width 57 height 13
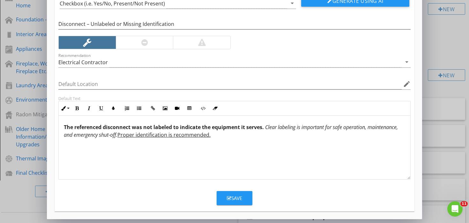
click at [242, 198] on div "Save" at bounding box center [234, 197] width 15 height 7
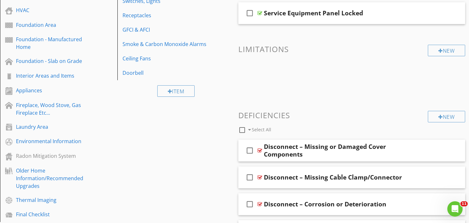
scroll to position [239, 0]
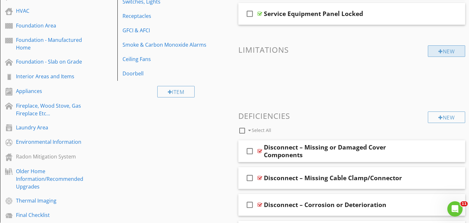
click at [449, 53] on div "New" at bounding box center [446, 50] width 37 height 11
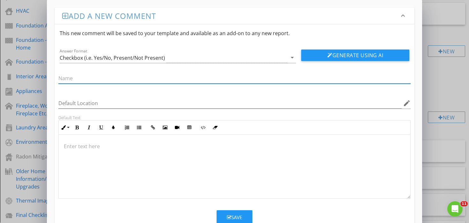
click at [196, 150] on div at bounding box center [234, 167] width 351 height 64
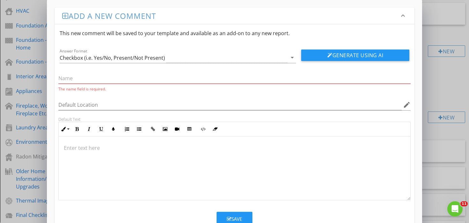
click at [143, 167] on div at bounding box center [234, 168] width 351 height 64
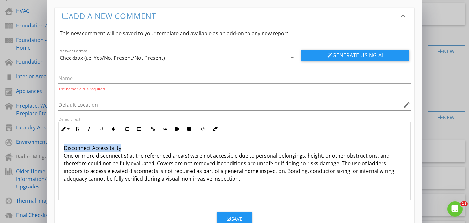
drag, startPoint x: 123, startPoint y: 146, endPoint x: 24, endPoint y: 121, distance: 102.6
click at [24, 121] on div "Add a new comment keyboard_arrow_down This new comment will be saved to your te…" at bounding box center [234, 121] width 469 height 243
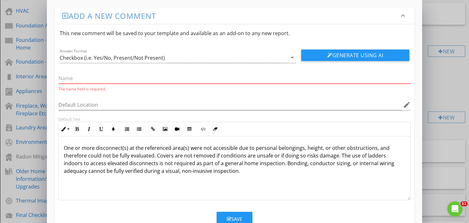
click at [79, 78] on input "text" at bounding box center [234, 78] width 352 height 11
paste input "Disconnect Accessibility"
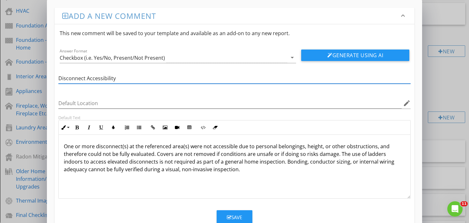
type input "Disconnect Accessibility"
click at [151, 162] on p "One or more disconnect(s) at the referenced area(s) were not accessible due to …" at bounding box center [234, 157] width 341 height 31
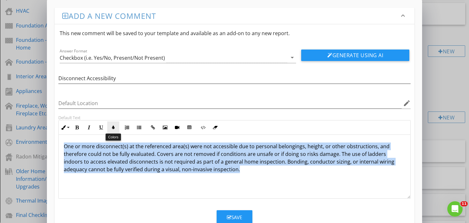
click at [113, 128] on icon "button" at bounding box center [113, 127] width 4 height 4
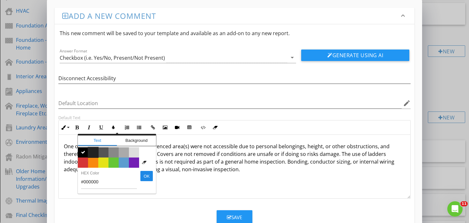
click at [94, 151] on span "Color #222222" at bounding box center [93, 152] width 10 height 10
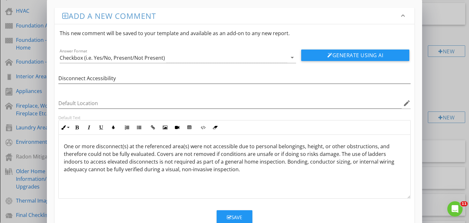
click at [138, 161] on span "One or more disconnect(s) at the referenced area(s) were not accessible due to …" at bounding box center [229, 158] width 330 height 30
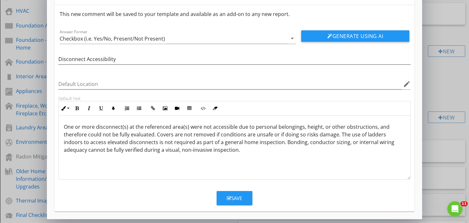
scroll to position [19, 0]
click at [245, 198] on button "Save" at bounding box center [234, 198] width 36 height 14
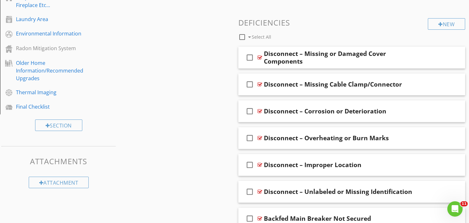
scroll to position [349, 0]
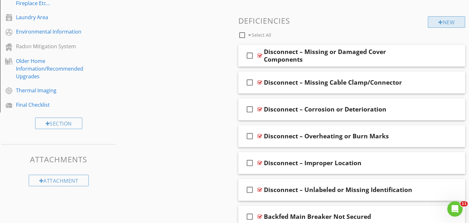
click at [442, 24] on div "New" at bounding box center [446, 21] width 37 height 11
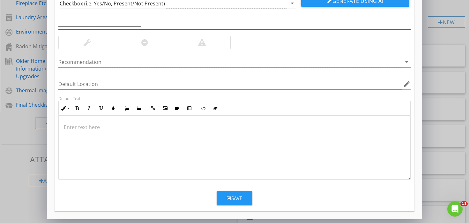
type input "_____________________________________"
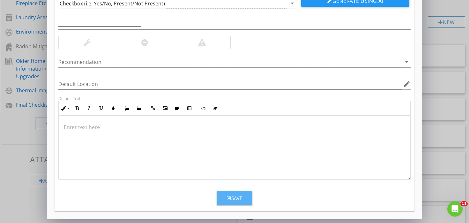
click at [233, 195] on div "Save" at bounding box center [234, 197] width 15 height 7
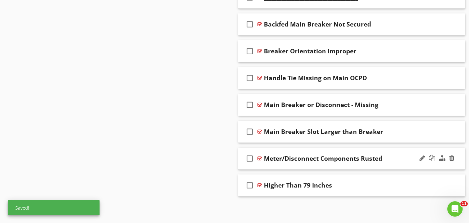
scroll to position [568, 0]
click at [299, 177] on div "check_box_outline_blank Higher Than 79 Inches" at bounding box center [351, 185] width 227 height 22
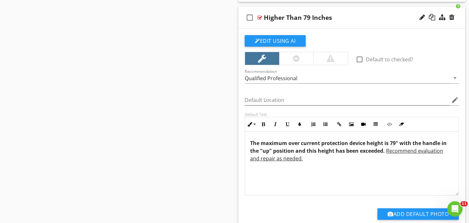
scroll to position [734, 0]
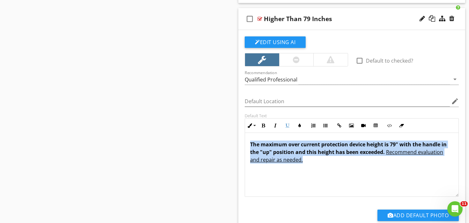
drag, startPoint x: 302, startPoint y: 163, endPoint x: 245, endPoint y: 140, distance: 61.8
click at [245, 140] on div "The maximum over current protection device height is 79" with the handle in the…" at bounding box center [352, 165] width 214 height 64
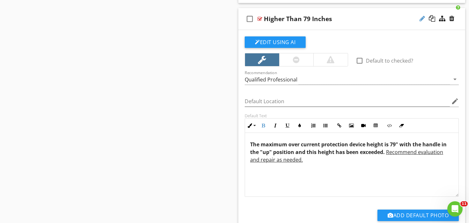
click at [421, 19] on div at bounding box center [421, 18] width 5 height 6
click at [289, 19] on input "Higher Than 79 Inches" at bounding box center [344, 19] width 160 height 11
paste input "Overcurrent Protection Device Installed Above Maximum Height"
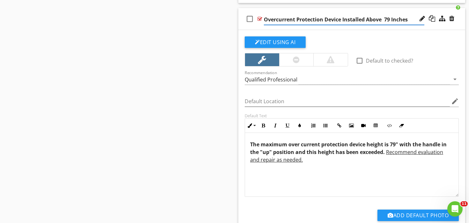
type input "Overcurrent Protection Device Installed Above 79 Inches"
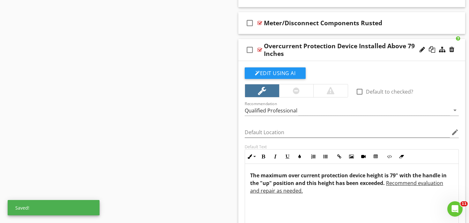
scroll to position [700, 0]
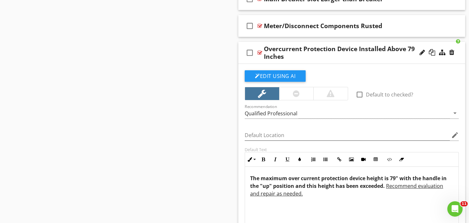
click at [308, 45] on div "Overcurrent Protection Device Installed Above 79 Inches" at bounding box center [344, 52] width 160 height 15
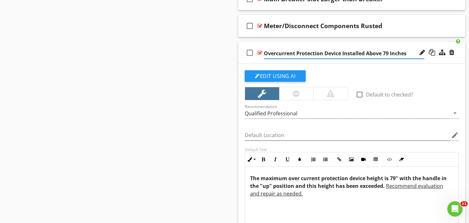
click at [311, 42] on div "check_box_outline_blank Overcurrent Protection Device Installed Above 79 Inches" at bounding box center [351, 53] width 227 height 22
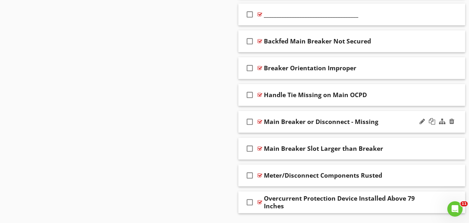
scroll to position [551, 0]
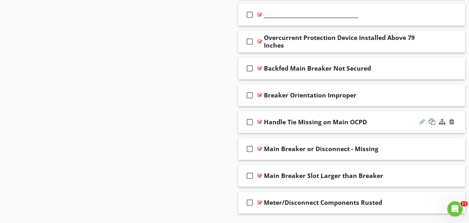
click at [422, 122] on div at bounding box center [421, 121] width 5 height 6
click at [341, 121] on input "Handle Tie Missing on Main OCPD" at bounding box center [344, 122] width 160 height 11
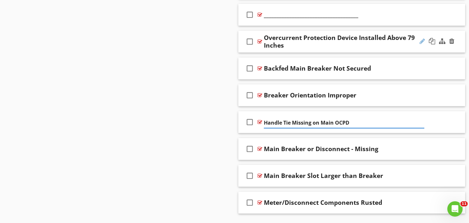
click at [423, 40] on div at bounding box center [421, 41] width 5 height 6
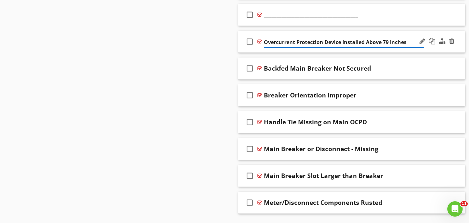
click at [333, 42] on input "Overcurrent Protection Device Installed Above 79 Inches" at bounding box center [344, 42] width 160 height 11
paste input "OCPD"
type input "OCPD Installed Above 79 Inches"
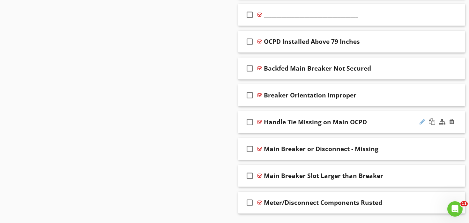
click at [422, 120] on div at bounding box center [421, 121] width 5 height 6
click at [264, 121] on input "Handle Tie Missing on Main OCPD" at bounding box center [344, 122] width 160 height 11
paste input "OCPD"
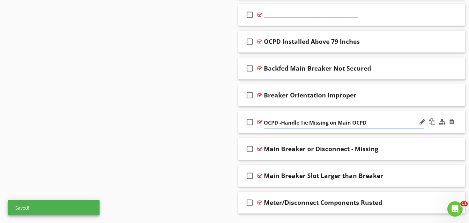
type input "OCPD - Handle Tie Missing on Main OCPD"
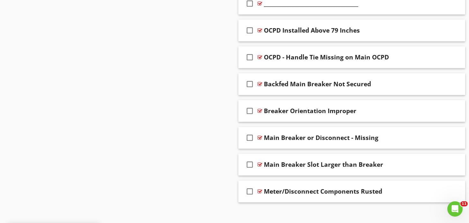
scroll to position [562, 0]
click at [300, 183] on div "check_box_outline_blank Meter/Disconnect Components Rusted" at bounding box center [351, 191] width 227 height 22
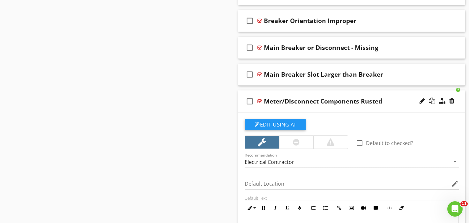
scroll to position [652, 0]
click at [313, 91] on div "check_box_outline_blank Meter/Disconnect Components Rusted" at bounding box center [351, 102] width 227 height 22
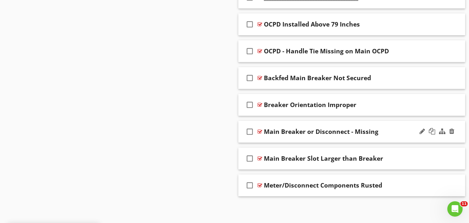
scroll to position [568, 0]
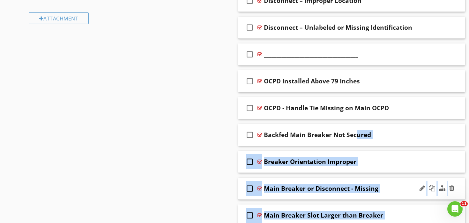
drag, startPoint x: 314, startPoint y: 175, endPoint x: 314, endPoint y: 135, distance: 39.5
click at [314, 135] on span "check_box_outline_blank Disconnect – Corrosion or Deterioration check_box_outli…" at bounding box center [351, 68] width 227 height 370
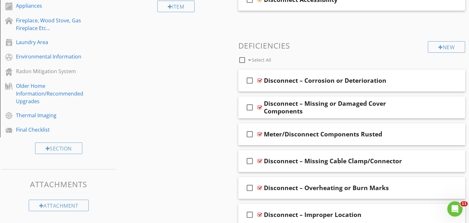
scroll to position [317, 0]
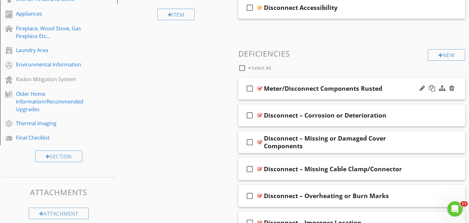
click at [302, 78] on div "check_box_outline_blank Meter/Disconnect Components Rusted" at bounding box center [351, 88] width 227 height 22
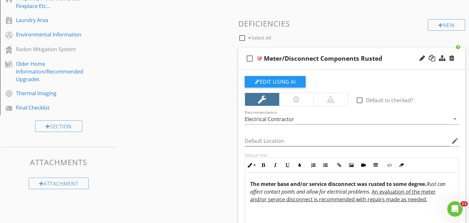
scroll to position [344, 0]
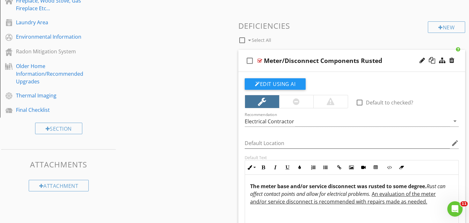
click at [319, 51] on div "check_box_outline_blank Meter/Disconnect Components Rusted" at bounding box center [351, 61] width 227 height 22
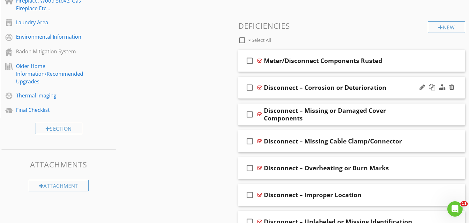
click at [312, 79] on div "check_box_outline_blank Disconnect – Corrosion or Deterioration" at bounding box center [351, 88] width 227 height 22
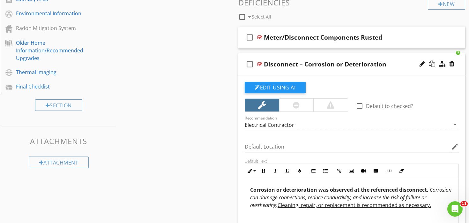
scroll to position [368, 0]
click at [324, 53] on div "check_box_outline_blank Disconnect – Corrosion or Deterioration" at bounding box center [351, 64] width 227 height 22
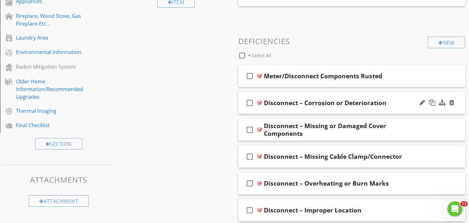
scroll to position [325, 0]
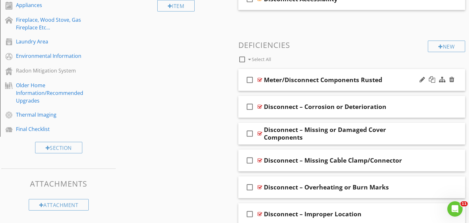
click at [317, 71] on div "check_box_outline_blank Meter/Disconnect Components Rusted" at bounding box center [351, 80] width 227 height 22
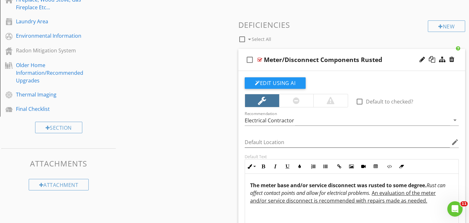
scroll to position [346, 0]
click at [303, 51] on div "check_box_outline_blank Meter/Disconnect Components Rusted" at bounding box center [351, 59] width 227 height 22
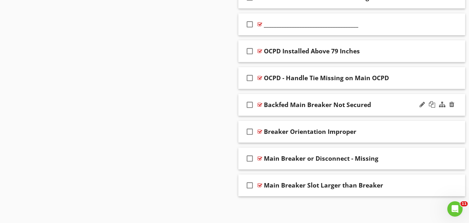
scroll to position [568, 0]
click at [299, 150] on div "check_box_outline_blank Main Breaker or Disconnect - Missing" at bounding box center [351, 159] width 227 height 22
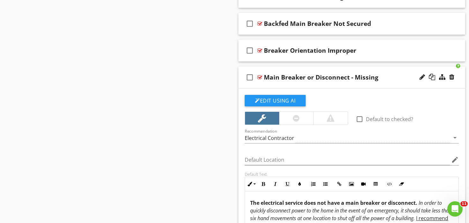
scroll to position [628, 0]
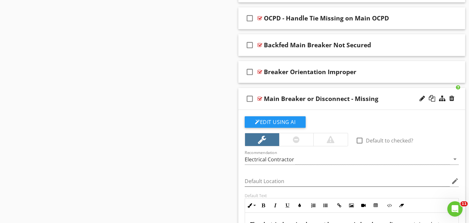
click at [328, 90] on div "check_box_outline_blank Main Breaker or Disconnect - Missing" at bounding box center [351, 99] width 227 height 22
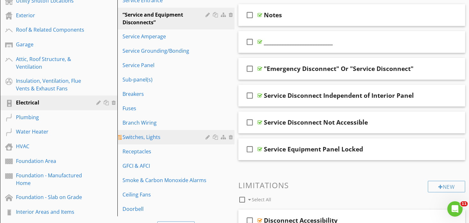
scroll to position [105, 0]
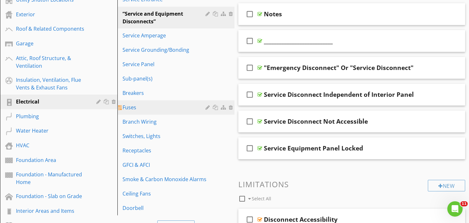
click at [149, 101] on link "Fuses" at bounding box center [176, 107] width 115 height 14
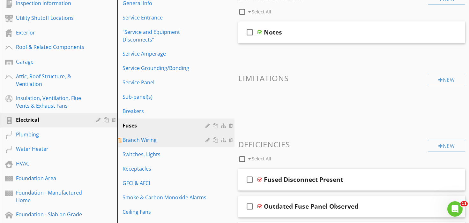
scroll to position [86, 0]
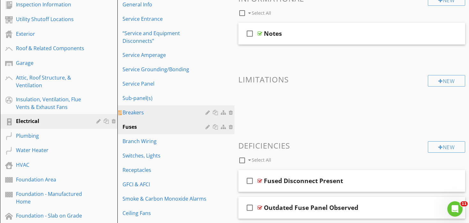
click at [208, 112] on div at bounding box center [208, 112] width 6 height 5
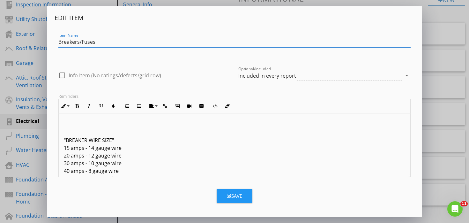
type input "Breakers/Fuses"
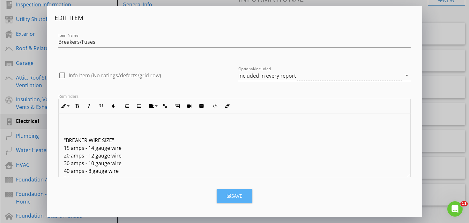
click at [238, 194] on div "Save" at bounding box center [234, 195] width 15 height 7
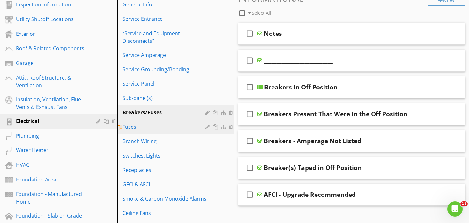
click at [155, 127] on div "Fuses" at bounding box center [164, 127] width 85 height 8
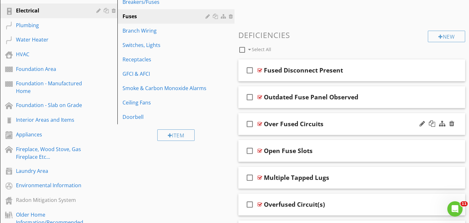
scroll to position [192, 0]
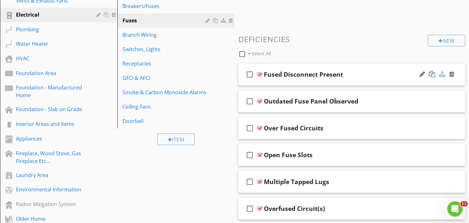
click at [441, 75] on div at bounding box center [442, 74] width 6 height 6
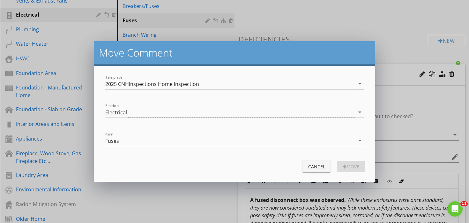
click at [241, 140] on div "Fuses" at bounding box center [229, 140] width 249 height 11
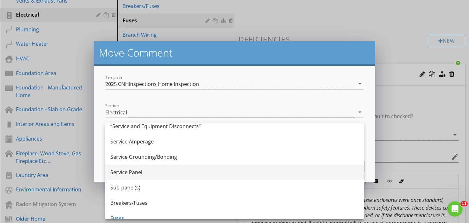
scroll to position [42, 0]
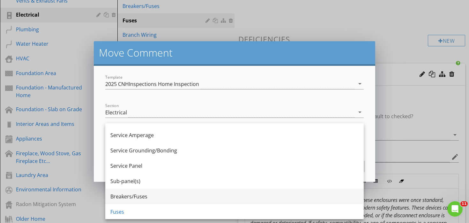
click at [179, 194] on div "Breakers/Fuses" at bounding box center [234, 196] width 248 height 8
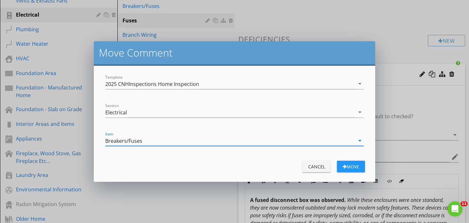
click at [351, 165] on div "Move" at bounding box center [351, 166] width 18 height 7
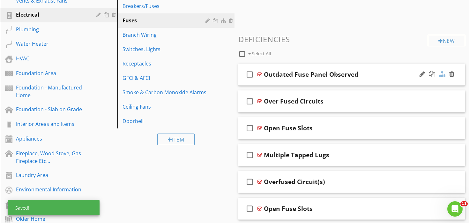
click at [443, 74] on div at bounding box center [442, 74] width 6 height 6
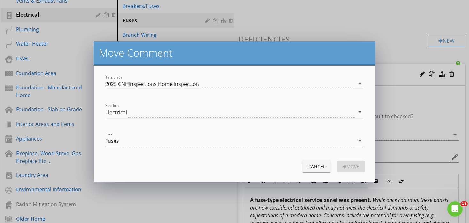
click at [301, 144] on div "Fuses" at bounding box center [229, 140] width 249 height 11
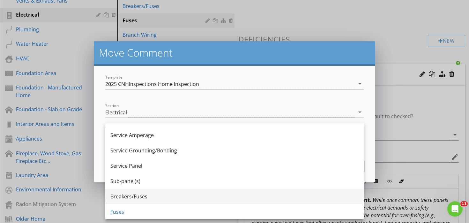
scroll to position [44, 0]
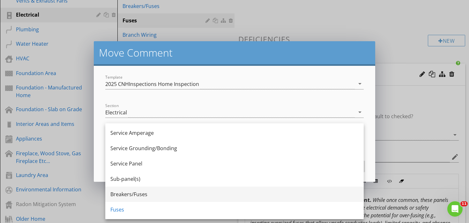
click at [236, 192] on div "Breakers/Fuses" at bounding box center [234, 194] width 248 height 8
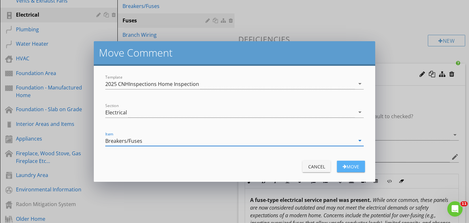
click at [349, 166] on div "Move" at bounding box center [351, 166] width 18 height 7
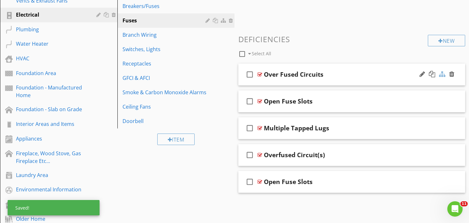
click at [441, 73] on div at bounding box center [442, 74] width 6 height 6
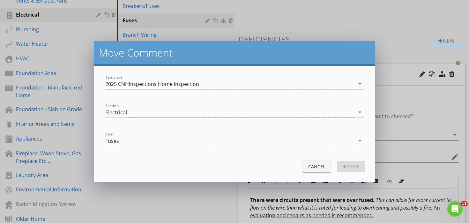
click at [279, 141] on div "Fuses" at bounding box center [229, 140] width 249 height 11
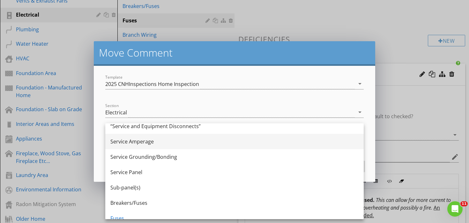
scroll to position [40, 0]
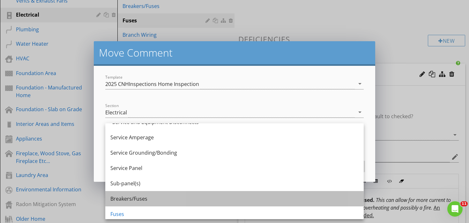
click at [210, 194] on div "Breakers/Fuses" at bounding box center [234, 198] width 248 height 15
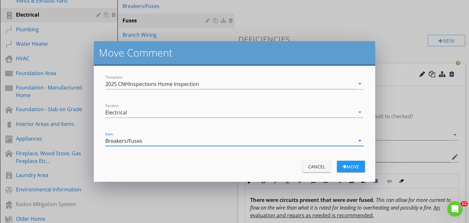
click at [345, 168] on div "Move" at bounding box center [351, 166] width 18 height 7
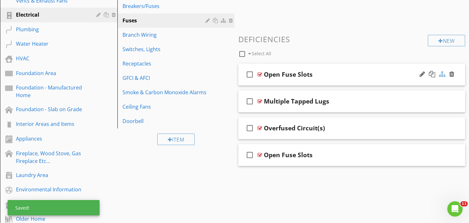
click at [441, 75] on div at bounding box center [442, 74] width 6 height 6
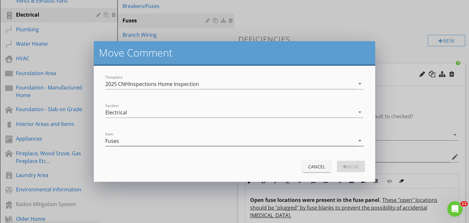
click at [277, 140] on div "Fuses" at bounding box center [229, 140] width 249 height 11
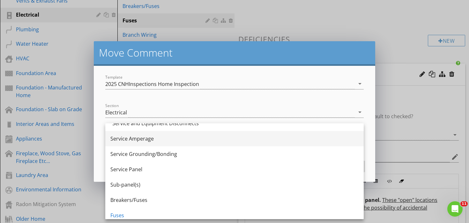
scroll to position [39, 0]
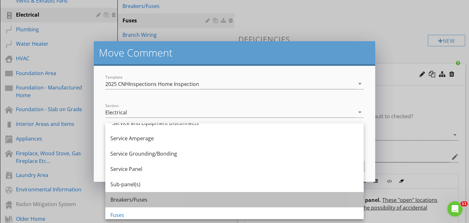
click at [228, 193] on div "Breakers/Fuses" at bounding box center [234, 199] width 248 height 15
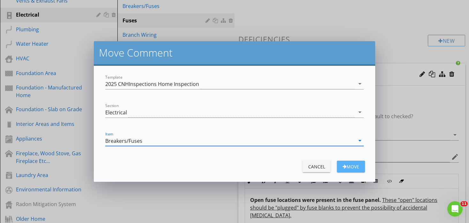
click at [350, 163] on div "Move" at bounding box center [351, 166] width 18 height 7
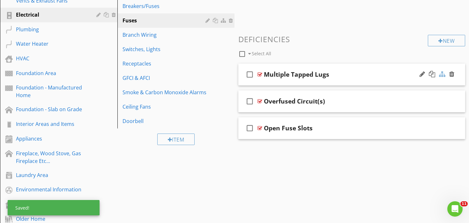
click at [443, 73] on div at bounding box center [442, 74] width 6 height 6
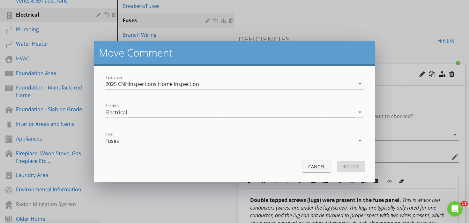
click at [288, 139] on div "Fuses" at bounding box center [229, 140] width 249 height 11
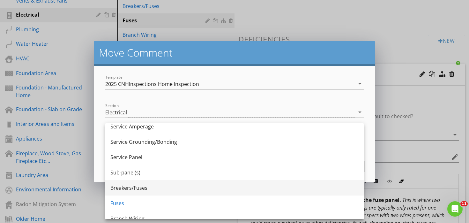
scroll to position [51, 0]
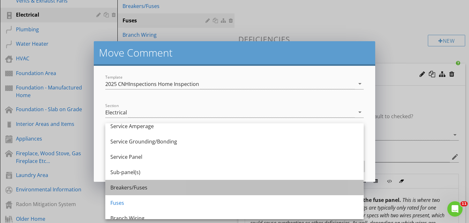
click at [212, 187] on div "Breakers/Fuses" at bounding box center [234, 187] width 248 height 8
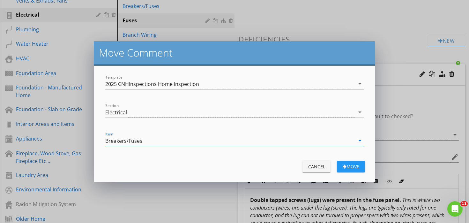
click at [348, 164] on div "Move" at bounding box center [351, 166] width 18 height 7
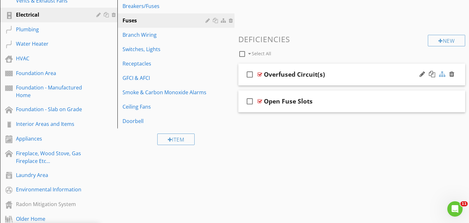
click at [442, 74] on div at bounding box center [442, 74] width 6 height 6
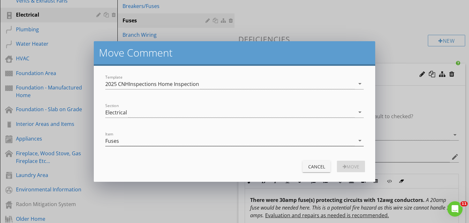
click at [302, 143] on div "Fuses" at bounding box center [229, 140] width 249 height 11
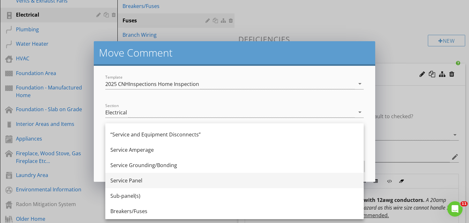
scroll to position [26, 0]
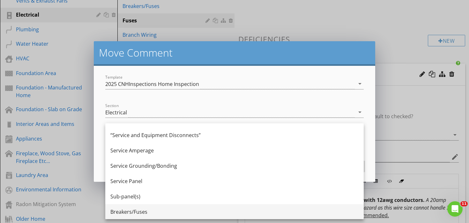
click at [230, 209] on div "Breakers/Fuses" at bounding box center [234, 212] width 248 height 8
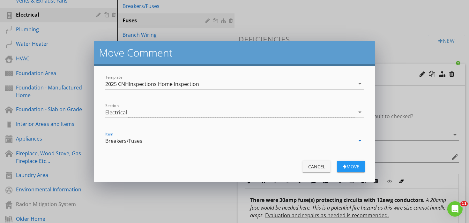
click at [344, 165] on div "button" at bounding box center [344, 166] width 4 height 4
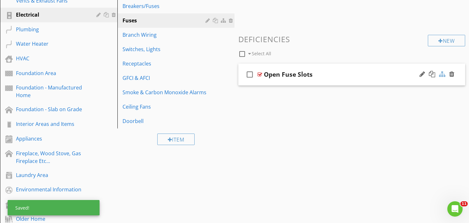
click at [441, 75] on div at bounding box center [442, 74] width 6 height 6
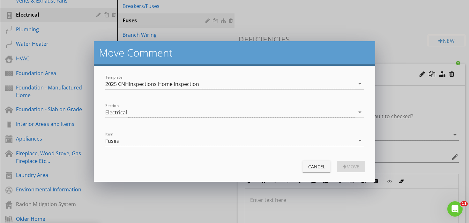
click at [289, 143] on div "Fuses" at bounding box center [229, 140] width 249 height 11
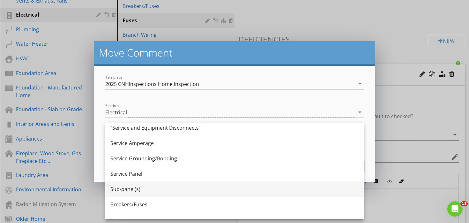
scroll to position [33, 0]
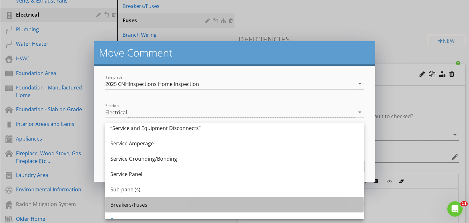
click at [230, 201] on div "Breakers/Fuses" at bounding box center [234, 205] width 248 height 8
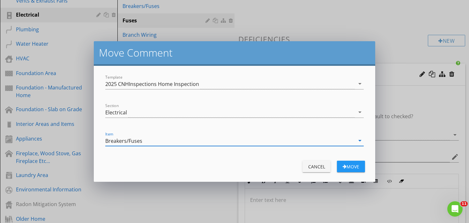
click at [355, 165] on div "Move" at bounding box center [351, 166] width 18 height 7
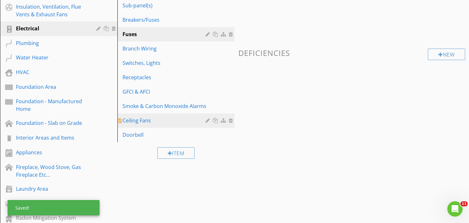
scroll to position [153, 0]
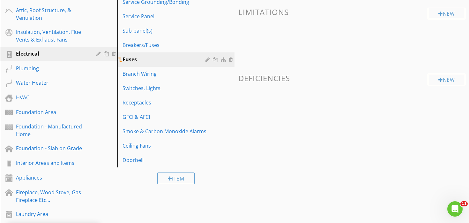
click at [208, 60] on div at bounding box center [208, 59] width 6 height 5
click at [432, 122] on div at bounding box center [234, 111] width 469 height 223
click at [231, 60] on div at bounding box center [232, 59] width 6 height 5
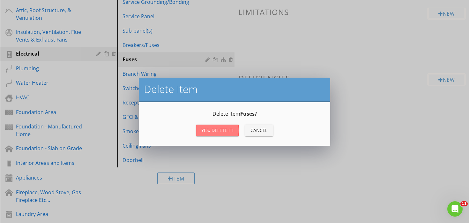
click at [215, 130] on div "Yes, Delete it!" at bounding box center [217, 130] width 32 height 7
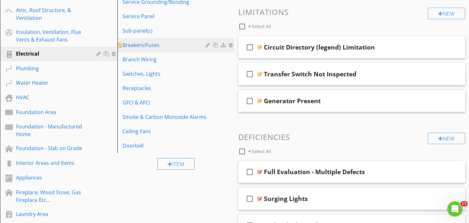
click at [135, 48] on div "Breakers/Fuses" at bounding box center [164, 45] width 85 height 8
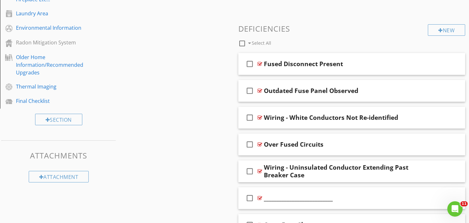
scroll to position [355, 0]
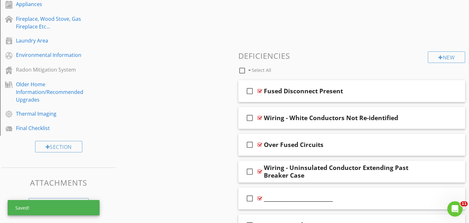
scroll to position [347, 0]
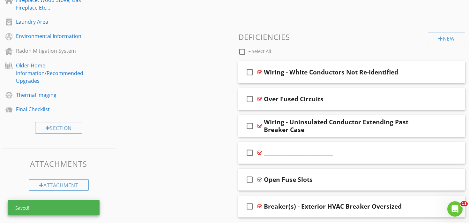
scroll to position [348, 0]
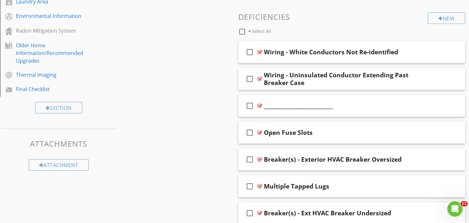
scroll to position [374, 0]
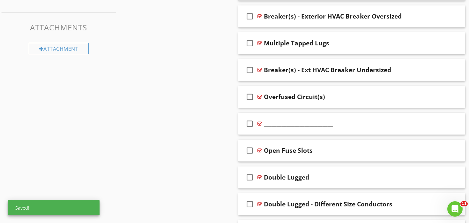
scroll to position [484, 0]
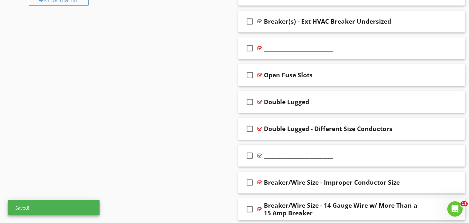
scroll to position [529, 0]
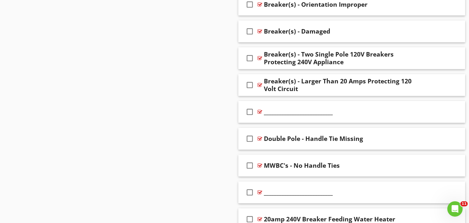
scroll to position [1164, 0]
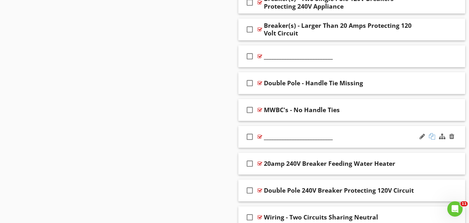
click at [431, 134] on div at bounding box center [431, 136] width 6 height 6
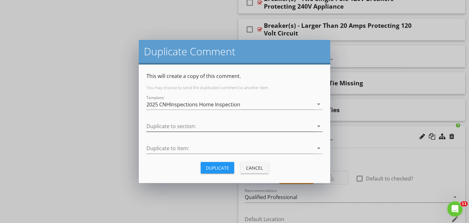
click at [205, 126] on div at bounding box center [229, 126] width 167 height 11
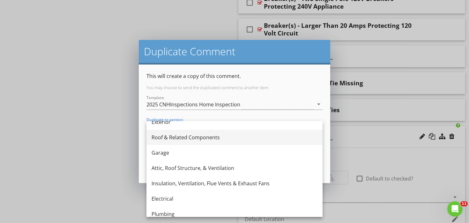
scroll to position [41, 0]
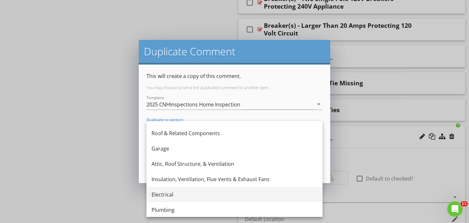
click at [177, 191] on div "Electrical" at bounding box center [234, 194] width 166 height 8
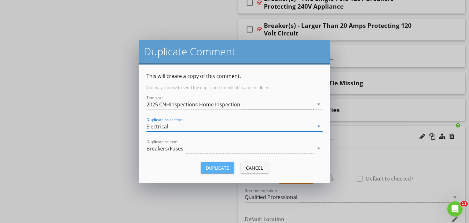
click at [218, 169] on div "Duplicate" at bounding box center [217, 167] width 23 height 7
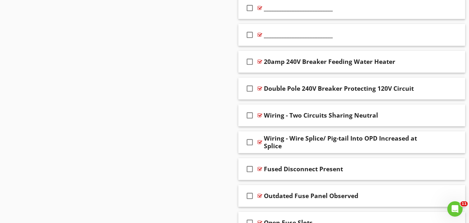
scroll to position [1306, 0]
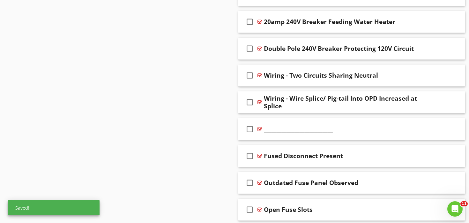
scroll to position [1331, 0]
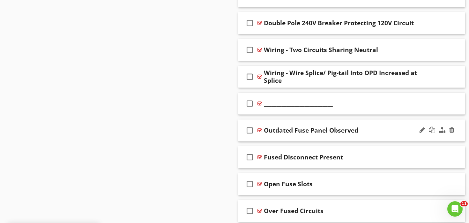
click at [293, 122] on div "check_box_outline_blank Outdated Fuse Panel Observed" at bounding box center [351, 130] width 227 height 22
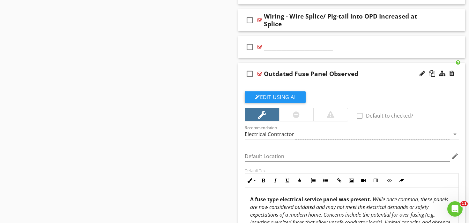
scroll to position [1376, 0]
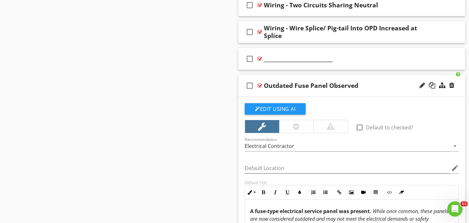
click at [321, 77] on div "check_box_outline_blank Outdated Fuse Panel Observed" at bounding box center [351, 86] width 227 height 22
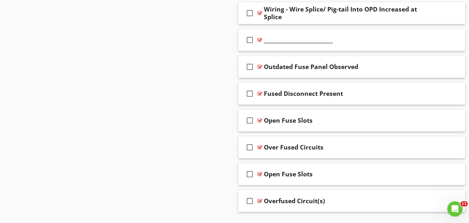
scroll to position [1401, 0]
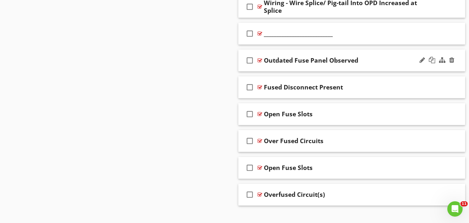
click at [302, 51] on div "check_box_outline_blank Outdated Fuse Panel Observed" at bounding box center [351, 60] width 227 height 22
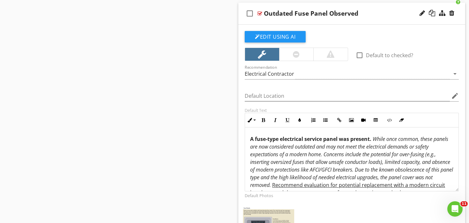
scroll to position [1463, 0]
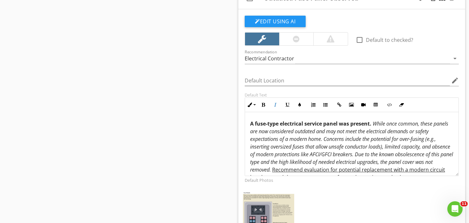
click at [318, 150] on em "While once common, these panels are now considered outdated and may not meet th…" at bounding box center [351, 146] width 203 height 53
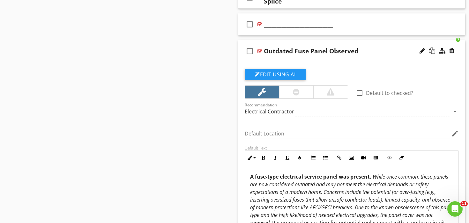
scroll to position [1409, 0]
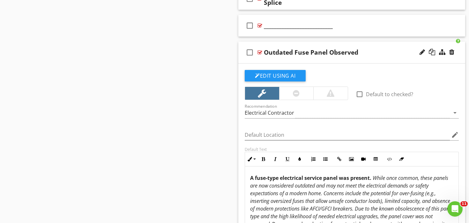
click at [311, 42] on div "check_box_outline_blank Outdated Fuse Panel Observed" at bounding box center [351, 52] width 227 height 22
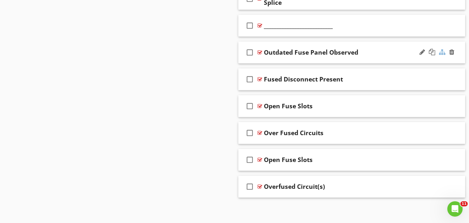
click at [442, 51] on div at bounding box center [442, 52] width 6 height 6
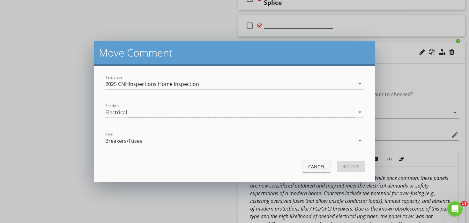
click at [195, 141] on div "Breakers/Fuses" at bounding box center [229, 140] width 249 height 11
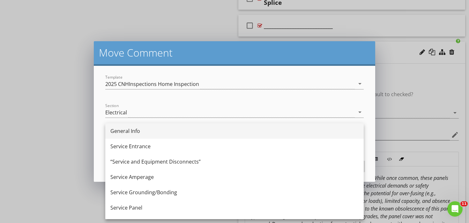
click at [164, 133] on div "General Info" at bounding box center [234, 131] width 248 height 8
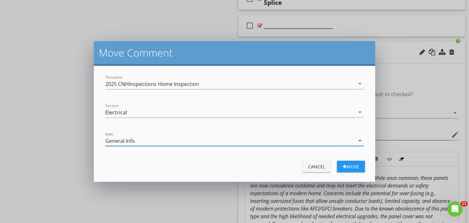
click at [355, 167] on div "Move" at bounding box center [351, 166] width 18 height 7
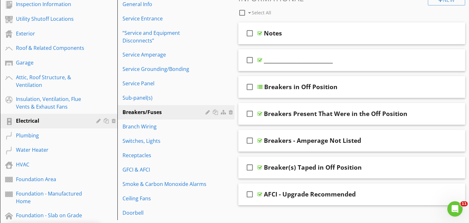
scroll to position [16, 0]
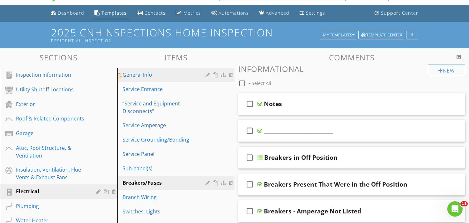
click at [167, 71] on div "General Info" at bounding box center [164, 75] width 85 height 8
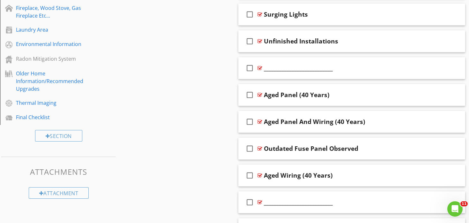
scroll to position [339, 0]
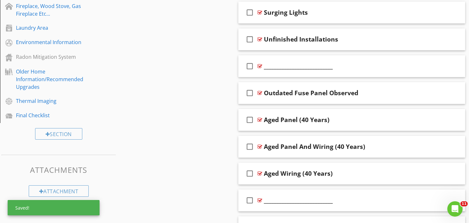
click at [233, 115] on div "Sections Inspection Information Utility Shutoff Locations Exterior Roof & Relat…" at bounding box center [234, 58] width 469 height 667
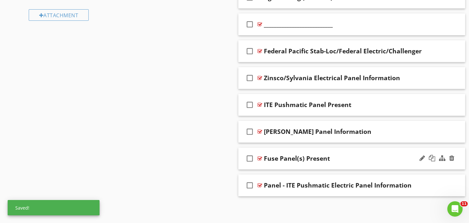
scroll to position [514, 0]
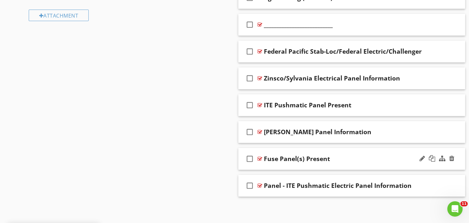
click at [294, 148] on div "check_box_outline_blank Fuse Panel(s) Present" at bounding box center [351, 159] width 227 height 22
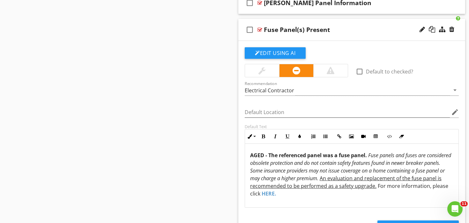
scroll to position [642, 0]
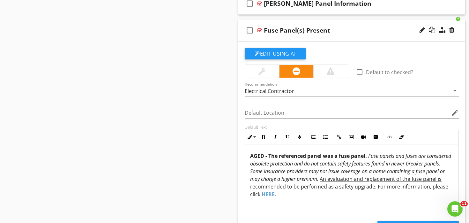
click at [271, 195] on link "HERE" at bounding box center [267, 193] width 13 height 7
click at [245, 204] on button "Open Link" at bounding box center [248, 207] width 12 height 12
drag, startPoint x: 377, startPoint y: 190, endPoint x: 376, endPoint y: 187, distance: 3.3
click at [376, 187] on p "AGED - The referenced panel was a fuse panel. Fuse panels and fuses are conside…" at bounding box center [351, 175] width 203 height 46
click at [364, 182] on u "An evaluation and replacement of the fuse panel is recommended to be performed …" at bounding box center [345, 182] width 191 height 15
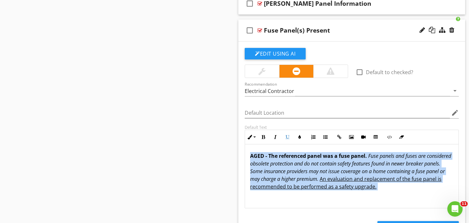
drag, startPoint x: 385, startPoint y: 185, endPoint x: 237, endPoint y: 150, distance: 152.3
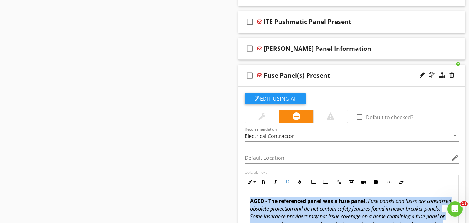
scroll to position [593, 0]
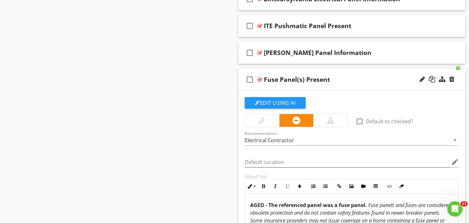
click at [371, 70] on div "check_box_outline_blank Fuse Panel(s) Present" at bounding box center [351, 80] width 227 height 22
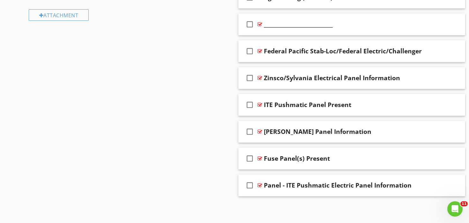
scroll to position [514, 0]
click at [452, 157] on div at bounding box center [451, 158] width 5 height 6
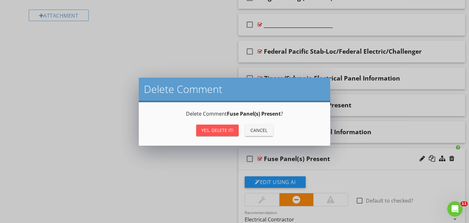
click at [227, 131] on div "Yes, Delete it!" at bounding box center [217, 130] width 32 height 7
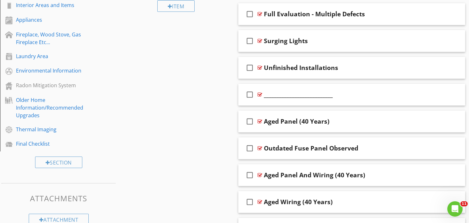
scroll to position [309, 0]
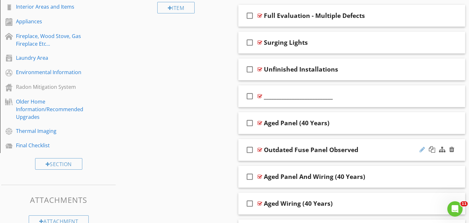
click at [421, 150] on div at bounding box center [421, 149] width 5 height 6
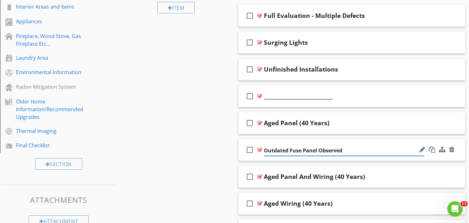
click at [275, 149] on input "Outdated Fuse Panel Observed" at bounding box center [344, 150] width 160 height 11
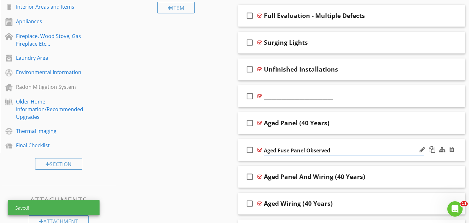
click at [319, 150] on input "Aged Fuse Panel Observed" at bounding box center [344, 150] width 160 height 11
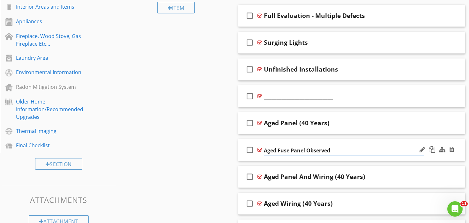
type input "Aged Fuse Panel"
click at [193, 162] on div "Sections Inspection Information Utility Shutoff Locations Exterior Roof & Relat…" at bounding box center [234, 75] width 469 height 640
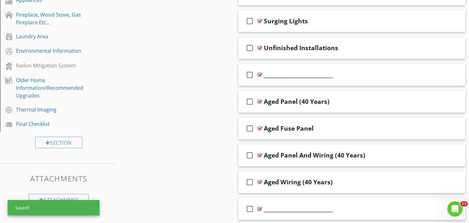
scroll to position [330, 0]
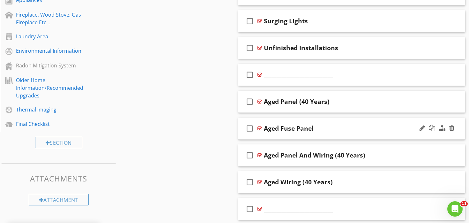
click at [277, 119] on div "check_box_outline_blank Aged Fuse Panel" at bounding box center [351, 128] width 227 height 22
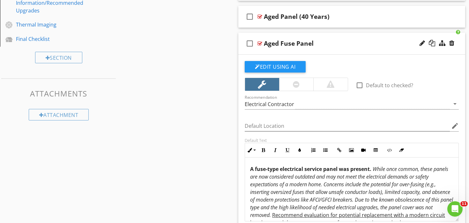
scroll to position [407, 0]
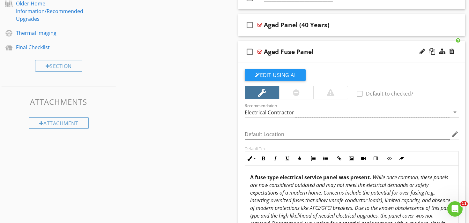
click at [304, 41] on div "check_box_outline_blank Aged Fuse Panel" at bounding box center [351, 52] width 227 height 22
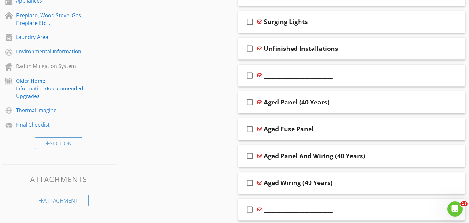
scroll to position [332, 0]
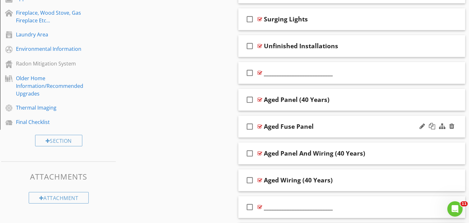
click at [288, 116] on div "check_box_outline_blank Aged Fuse Panel" at bounding box center [351, 126] width 227 height 22
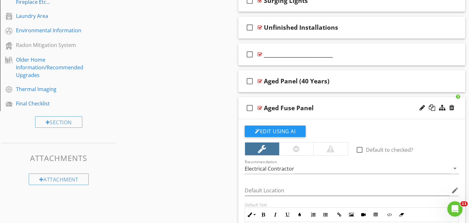
scroll to position [350, 0]
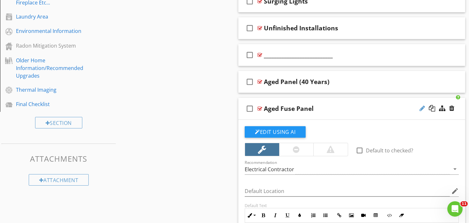
click at [421, 108] on div at bounding box center [421, 108] width 5 height 6
type input "Aged Fuse Panel (Cover Not Removed)"
click at [188, 143] on div "Sections Inspection Information Utility Shutoff Locations Exterior Roof & Relat…" at bounding box center [234, 173] width 469 height 918
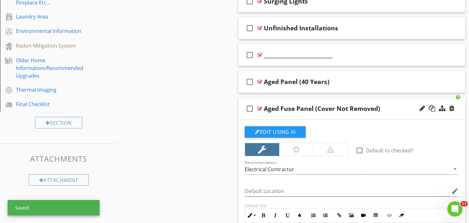
click at [297, 99] on div "check_box_outline_blank Aged Fuse Panel (Cover Not Removed)" at bounding box center [351, 109] width 227 height 22
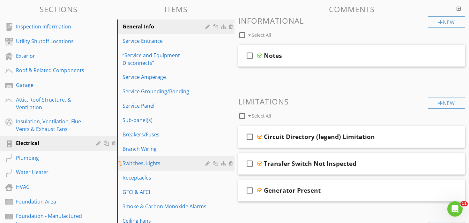
scroll to position [64, 0]
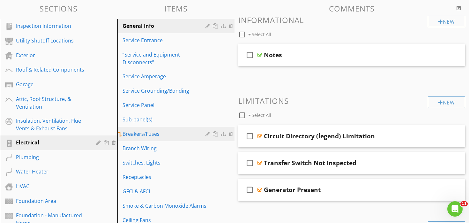
click at [160, 132] on div "Breakers/Fuses" at bounding box center [164, 134] width 85 height 8
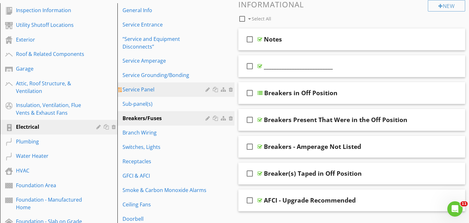
scroll to position [77, 0]
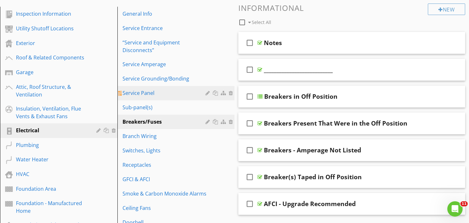
click at [142, 93] on div "Service Panel" at bounding box center [164, 93] width 85 height 8
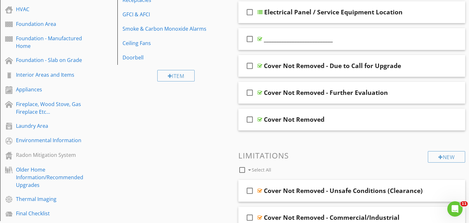
scroll to position [241, 0]
click at [331, 56] on div "check_box_outline_blank Cover Not Removed - Due to Call for Upgrade" at bounding box center [351, 66] width 227 height 22
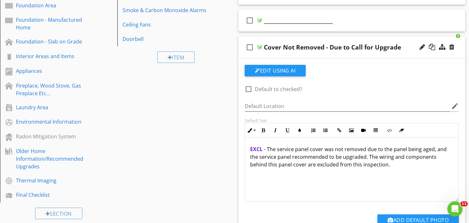
scroll to position [260, 0]
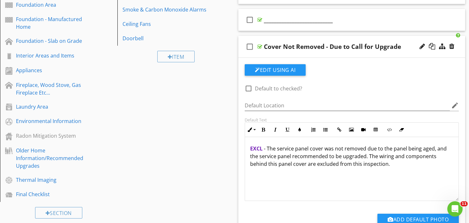
click at [315, 39] on div "check_box_outline_blank Cover Not Removed - Due to Call for Upgrade" at bounding box center [351, 47] width 227 height 22
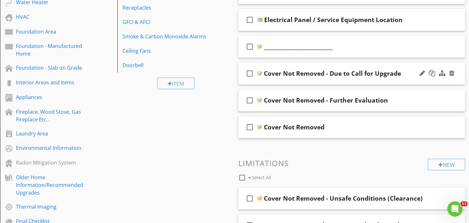
scroll to position [233, 0]
click at [306, 120] on div "check_box_outline_blank Cover Not Removed" at bounding box center [351, 127] width 227 height 22
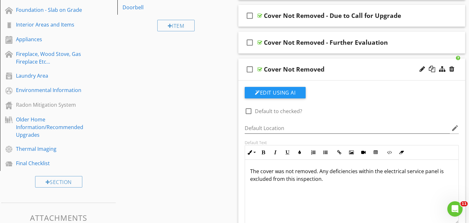
scroll to position [282, 0]
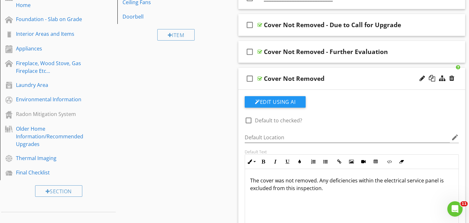
click at [331, 189] on p "The cover was not removed. Any deficiencies within the electrical service panel…" at bounding box center [351, 183] width 203 height 15
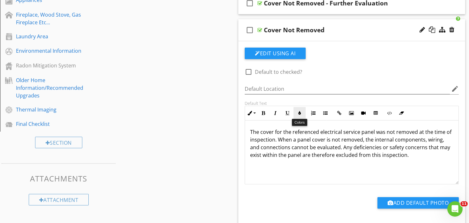
scroll to position [321, 0]
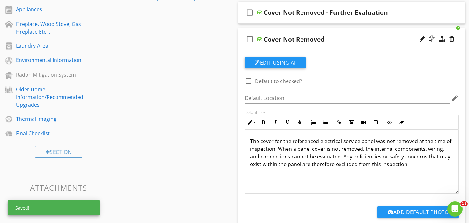
click at [303, 30] on div "check_box_outline_blank Cover Not Removed" at bounding box center [351, 39] width 227 height 22
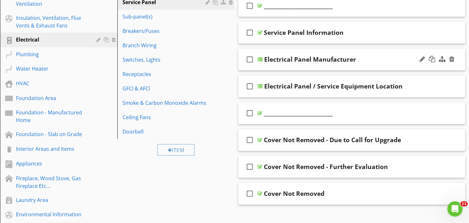
scroll to position [162, 0]
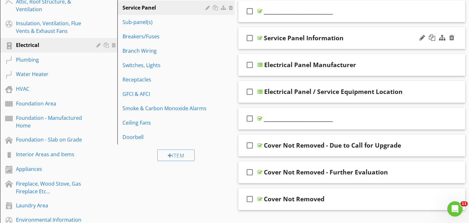
click at [305, 27] on div "check_box_outline_blank Service Panel Information" at bounding box center [351, 38] width 227 height 22
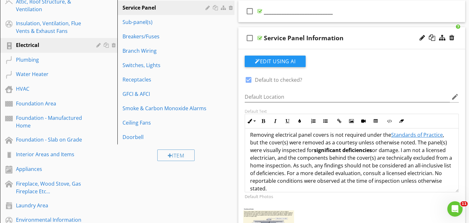
scroll to position [3, 0]
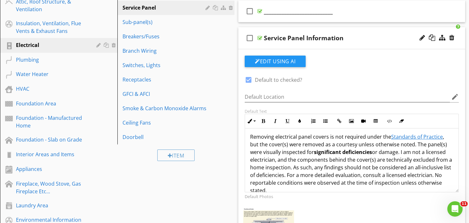
click at [402, 146] on p "Removing electrical panel covers is not required under the Standards of Practic…" at bounding box center [351, 163] width 203 height 61
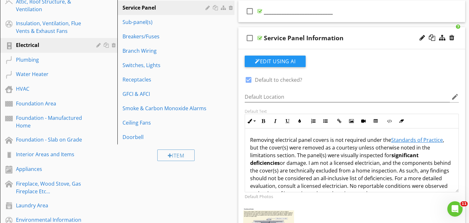
scroll to position [0, 0]
click at [310, 29] on div "check_box_outline_blank Service Panel Information" at bounding box center [351, 38] width 227 height 22
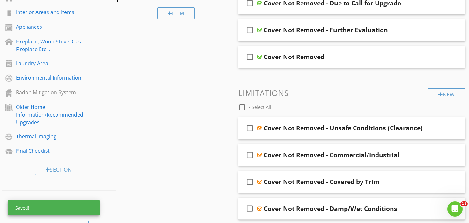
scroll to position [304, 0]
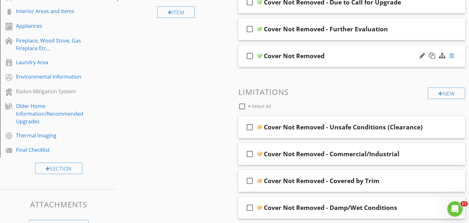
click at [451, 55] on div at bounding box center [451, 55] width 5 height 6
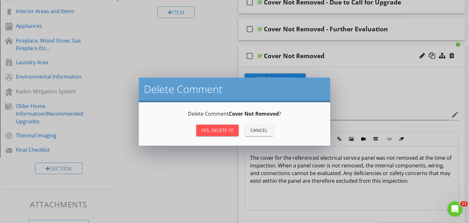
click at [229, 129] on div "Yes, Delete it!" at bounding box center [217, 130] width 32 height 7
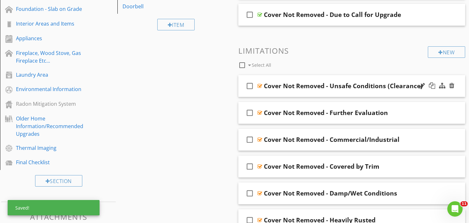
scroll to position [291, 0]
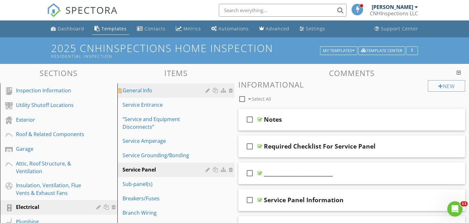
scroll to position [0, 0]
click at [147, 92] on div "General Info" at bounding box center [164, 90] width 85 height 8
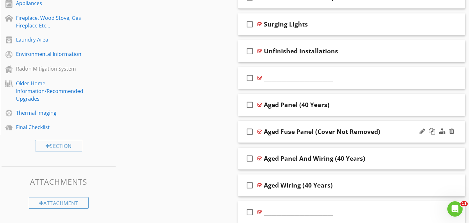
scroll to position [328, 0]
click at [287, 123] on div "check_box_outline_blank Aged Fuse Panel (Cover Not Removed)" at bounding box center [351, 131] width 227 height 22
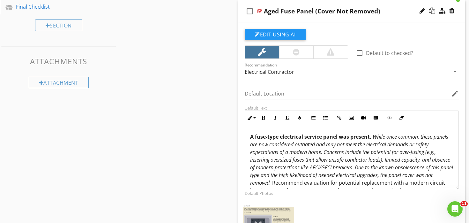
scroll to position [467, 0]
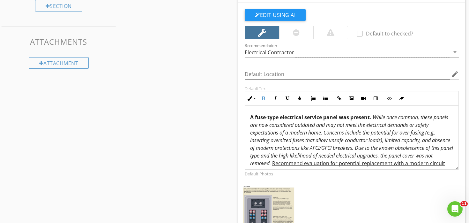
click at [313, 116] on strong "A fuse-type electrical service panel was present." at bounding box center [310, 116] width 121 height 7
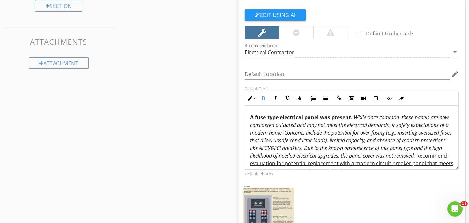
click at [381, 128] on em "While once common, these panels are now considered outdated and may not meet th…" at bounding box center [350, 135] width 201 height 45
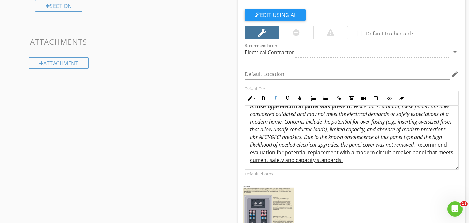
scroll to position [13, 0]
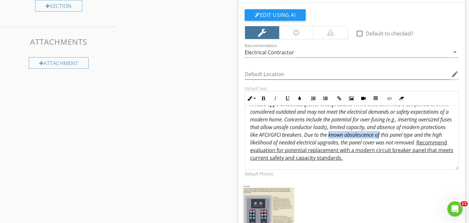
drag, startPoint x: 407, startPoint y: 135, endPoint x: 356, endPoint y: 135, distance: 51.3
click at [356, 135] on em "While once common, these panels are now considered outdated and may not meet th…" at bounding box center [350, 122] width 201 height 45
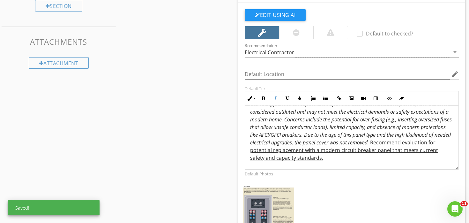
click at [398, 136] on em "While once common, these panels are now considered outdated and may not meet th…" at bounding box center [350, 122] width 201 height 45
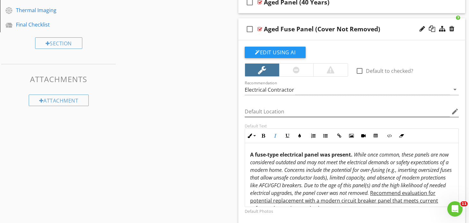
scroll to position [410, 0]
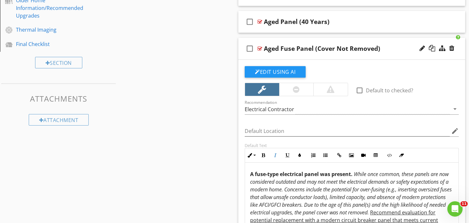
click at [317, 40] on div "check_box_outline_blank Aged Fuse Panel (Cover Not Removed)" at bounding box center [351, 49] width 227 height 22
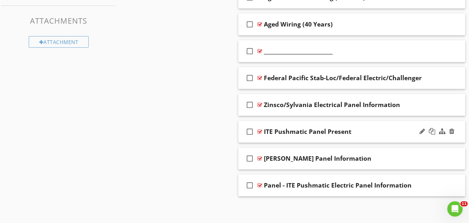
scroll to position [487, 0]
